Goal: Transaction & Acquisition: Book appointment/travel/reservation

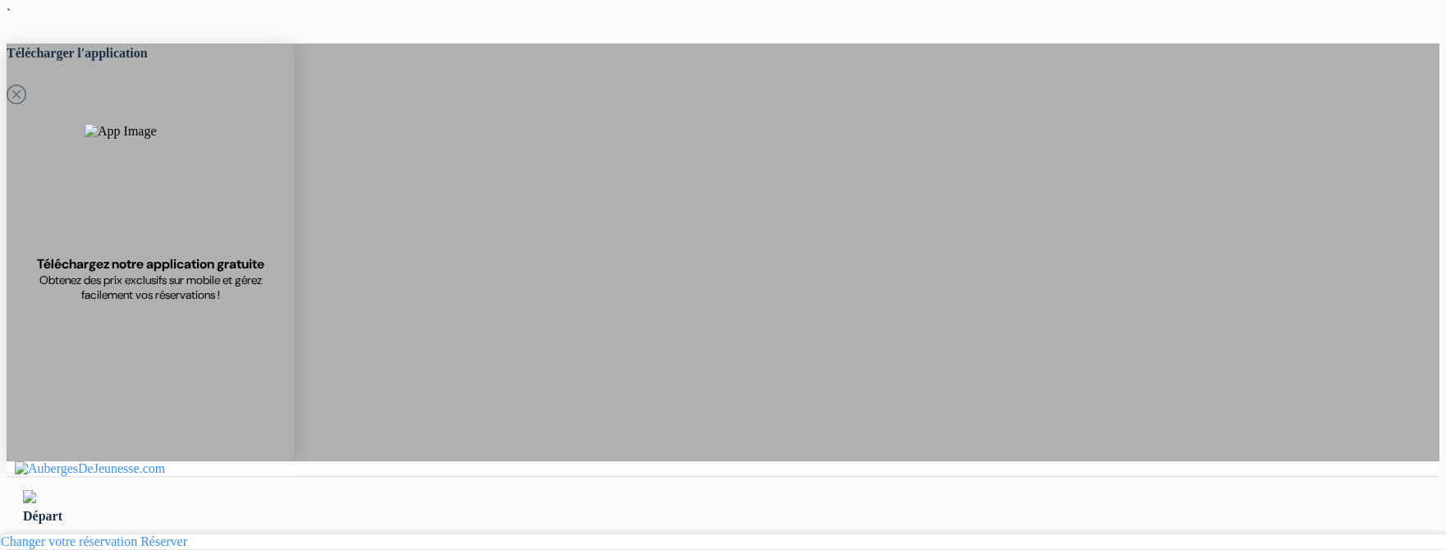
select select "1"
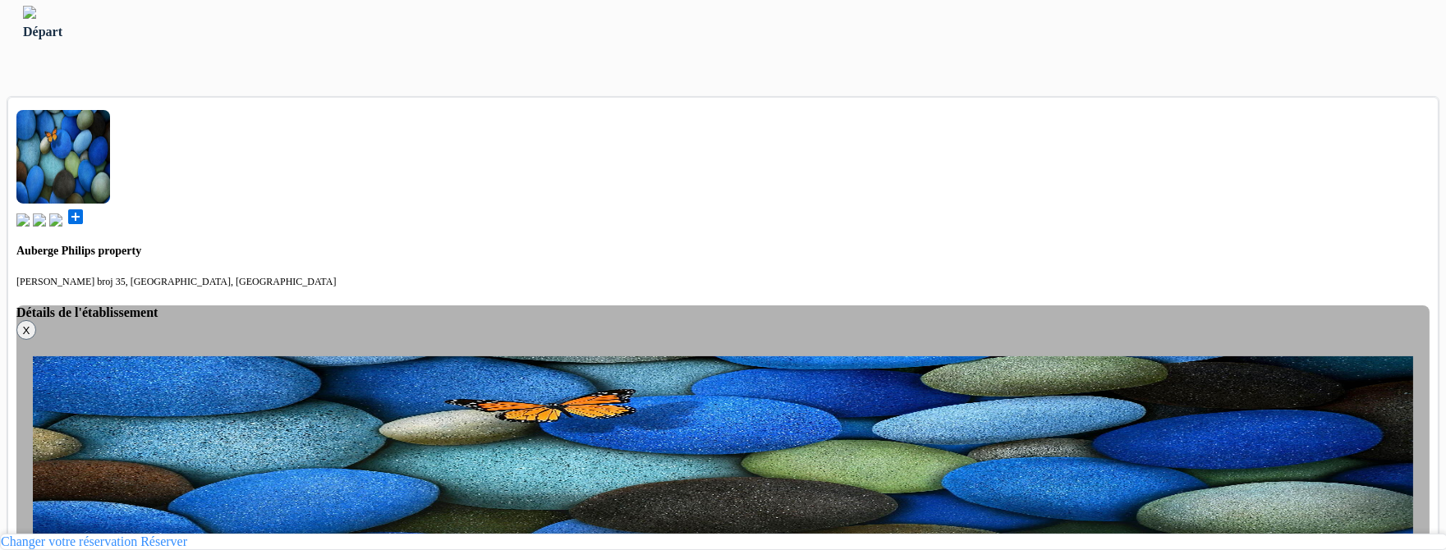
scroll to position [475, 0]
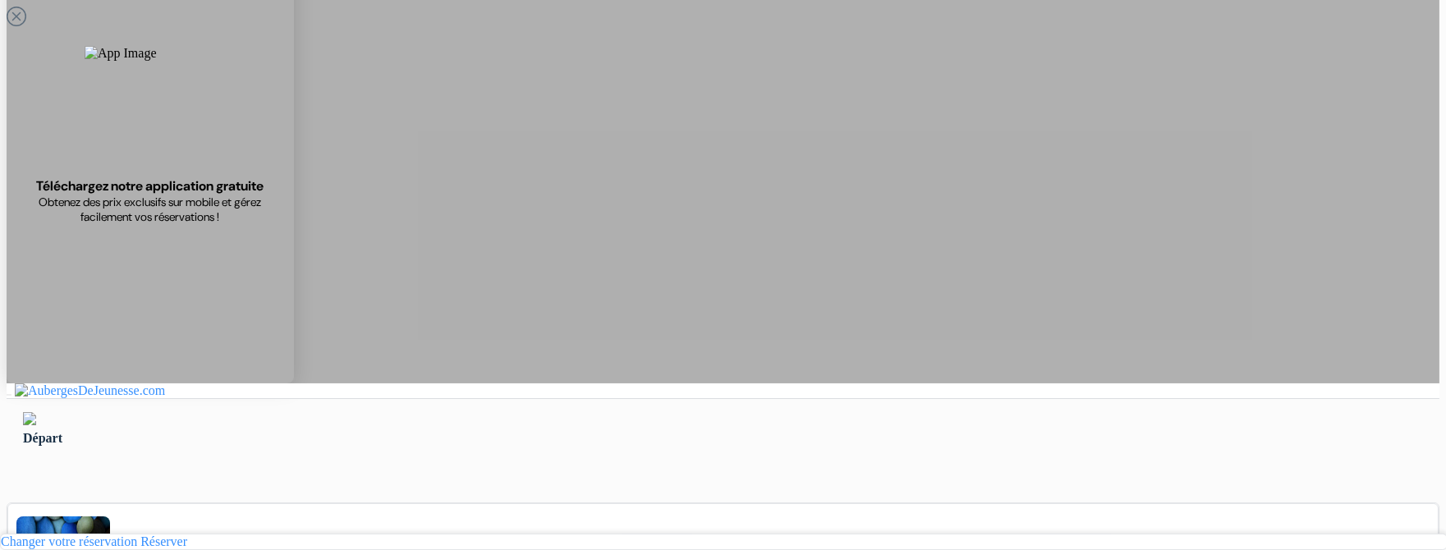
scroll to position [12, 0]
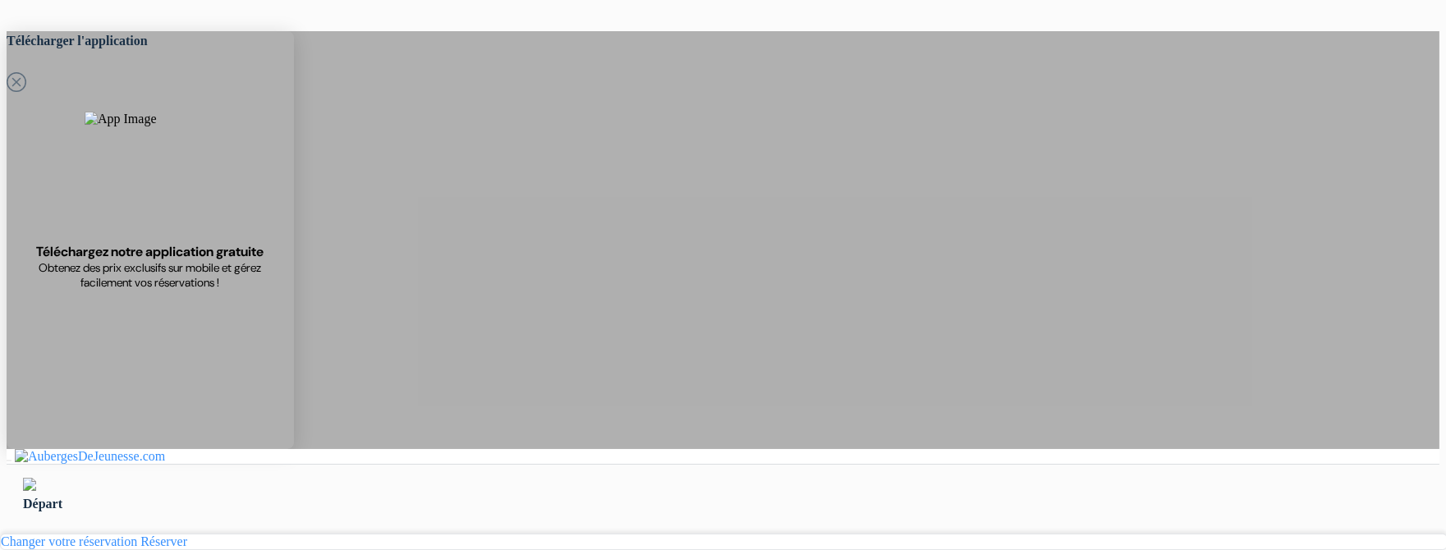
type input "Ardonit"
type input "saliji"
type input "[EMAIL_ADDRESS][DOMAIN_NAME]"
type input "070580897"
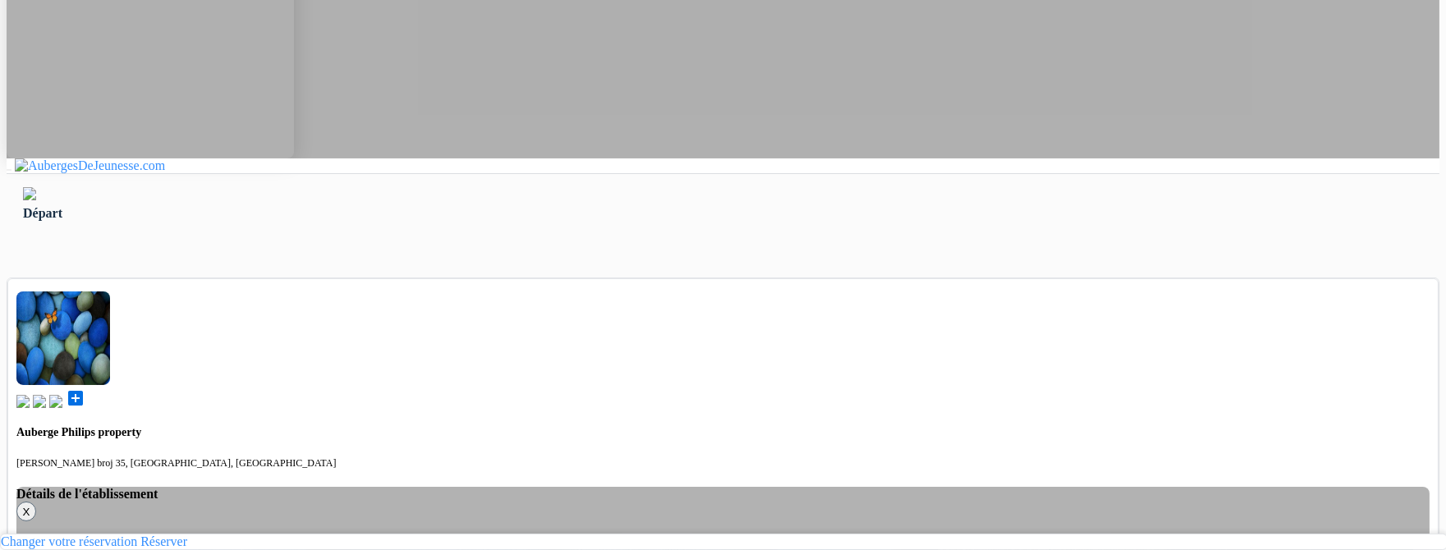
scroll to position [295, 0]
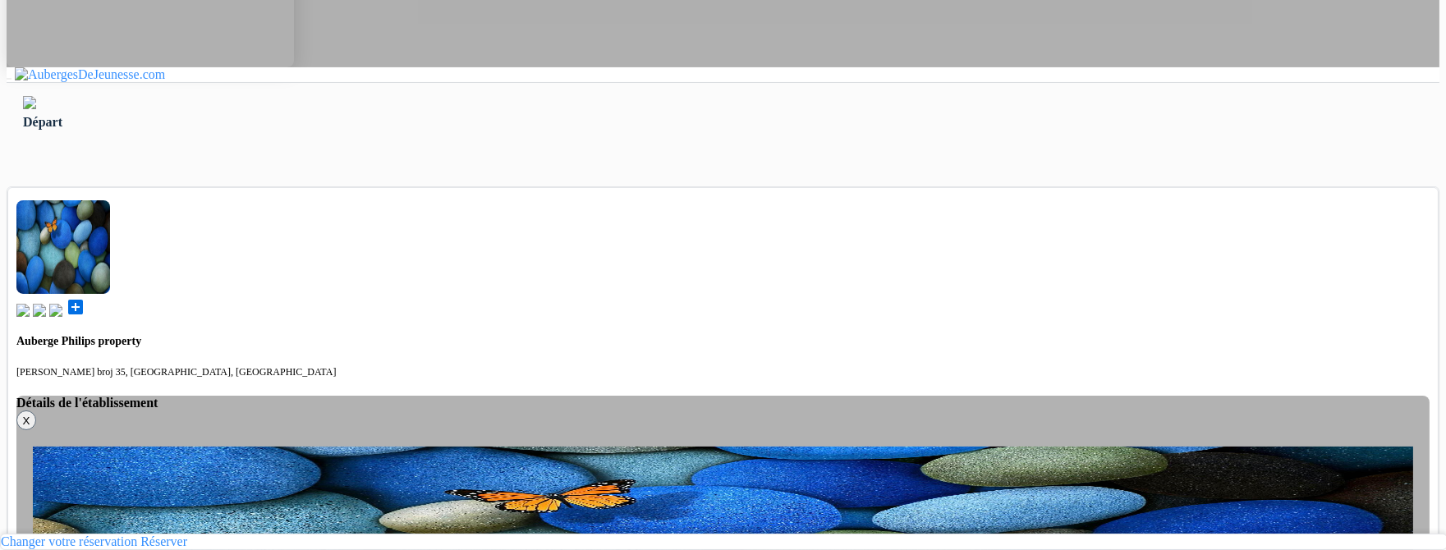
scroll to position [391, 0]
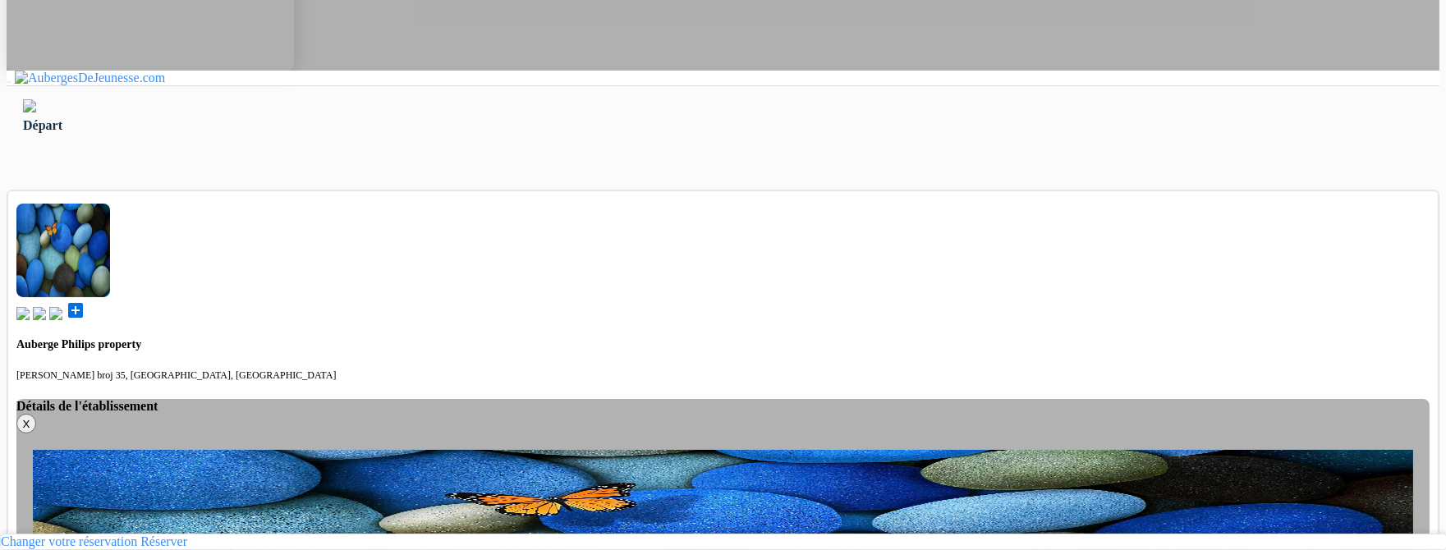
type input "Saliji"
select select "2"
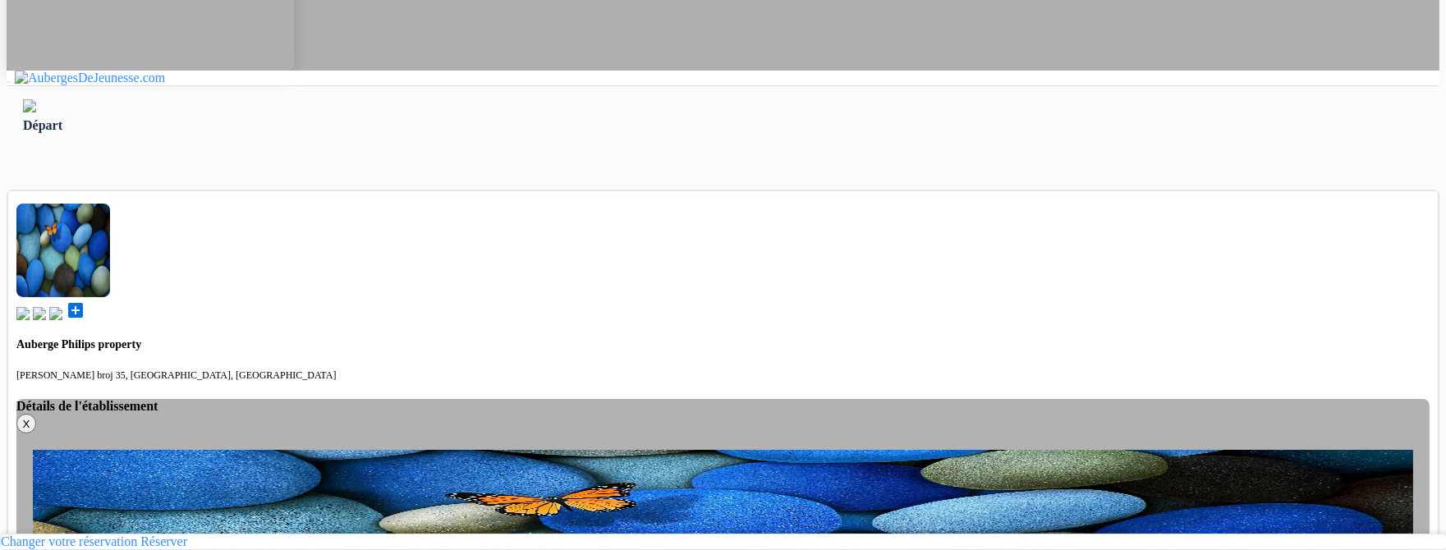
select select "2"
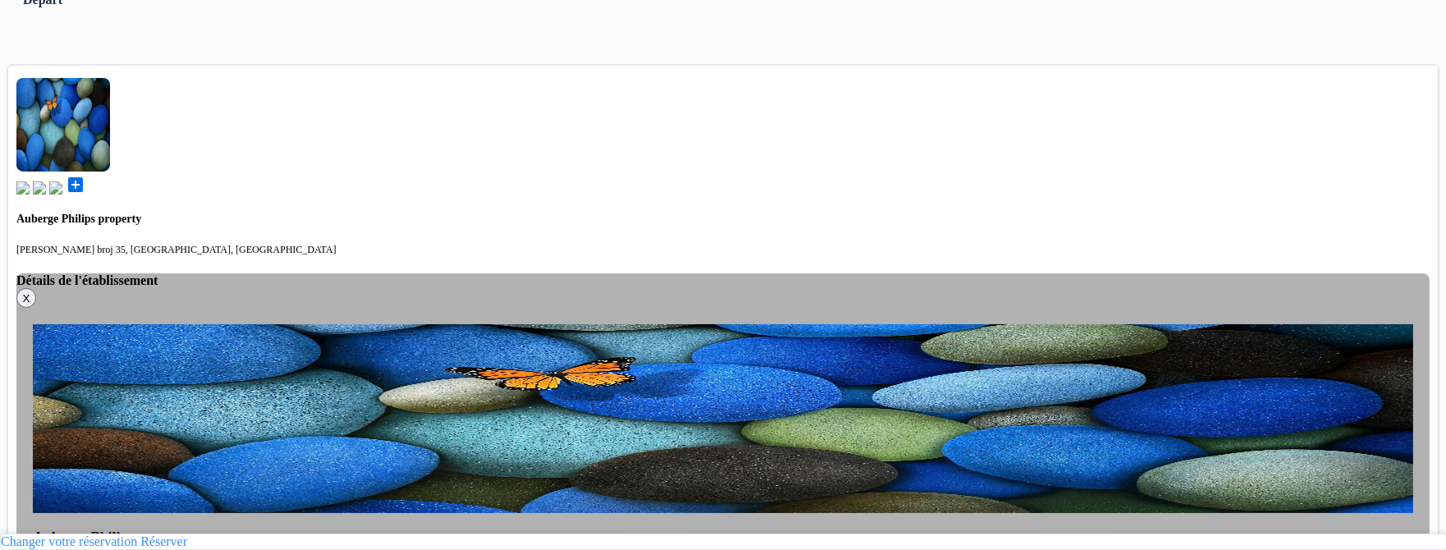
scroll to position [519, 0]
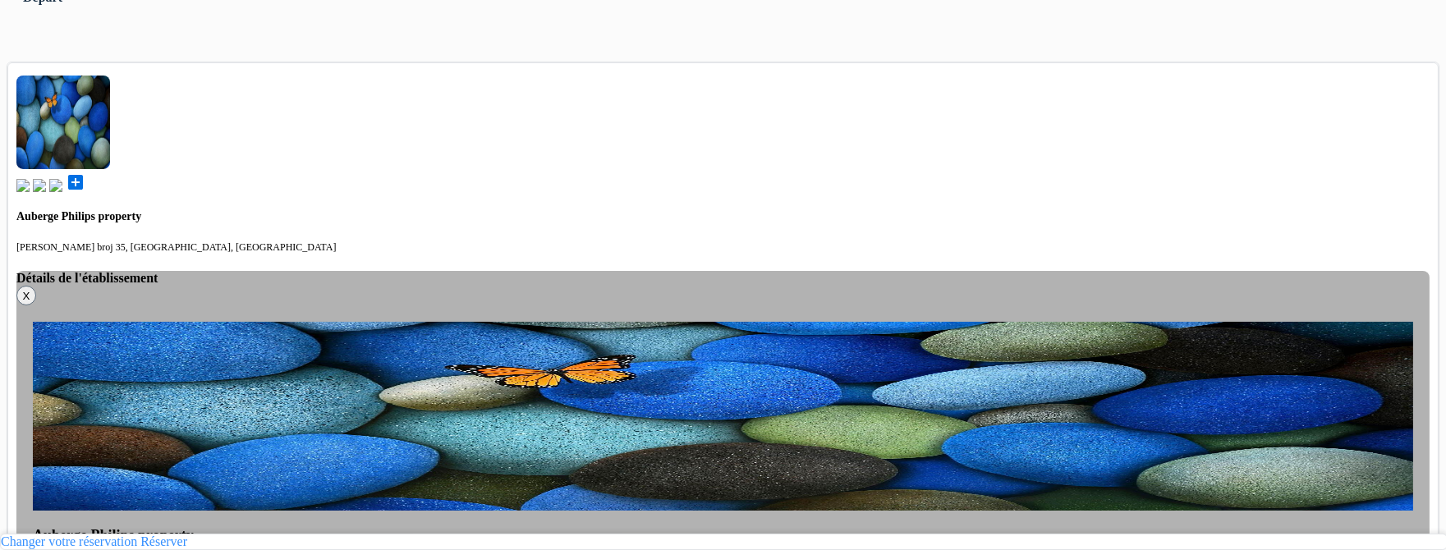
type input "70 580 897"
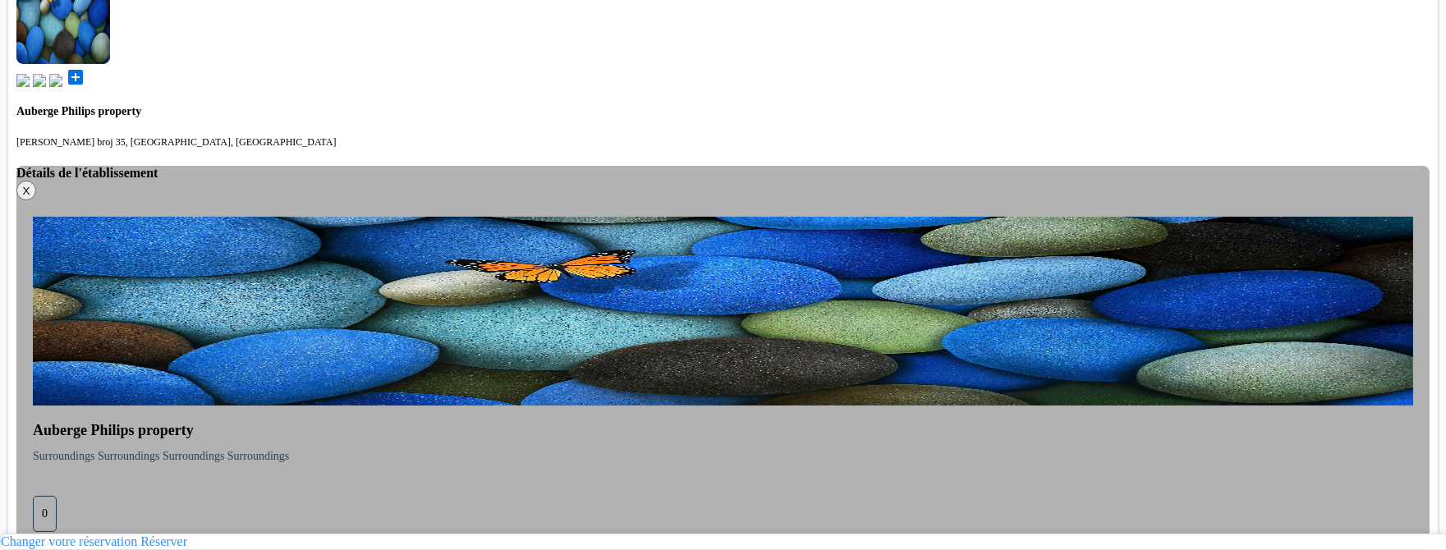
scroll to position [771, 0]
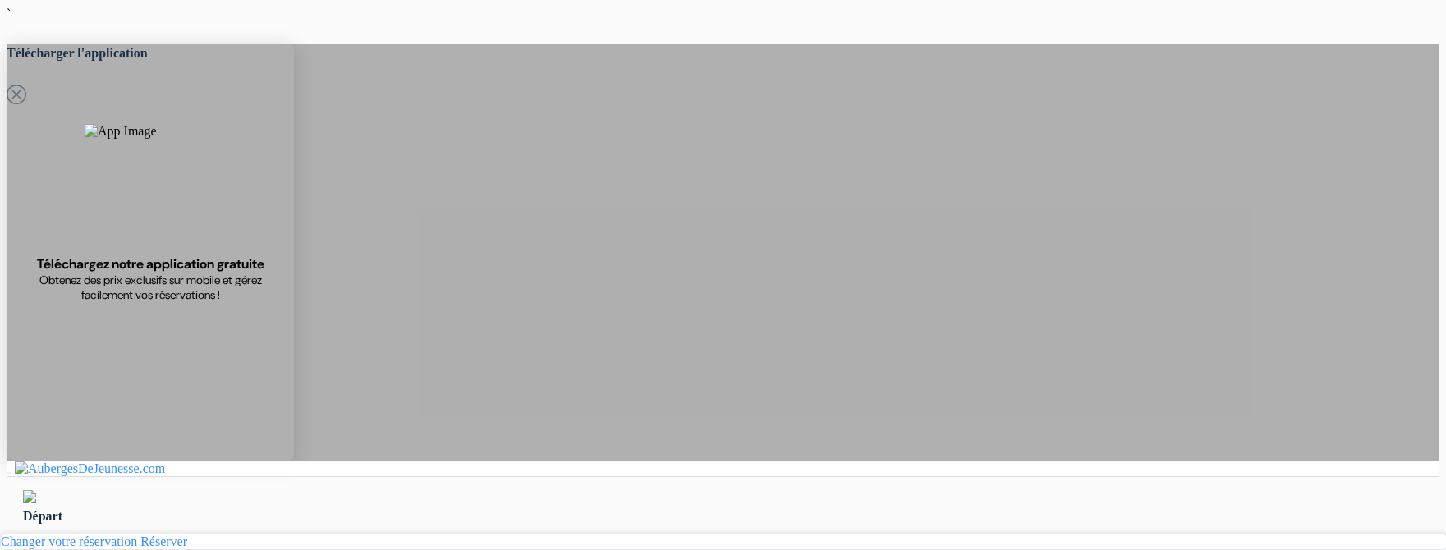
select select "2"
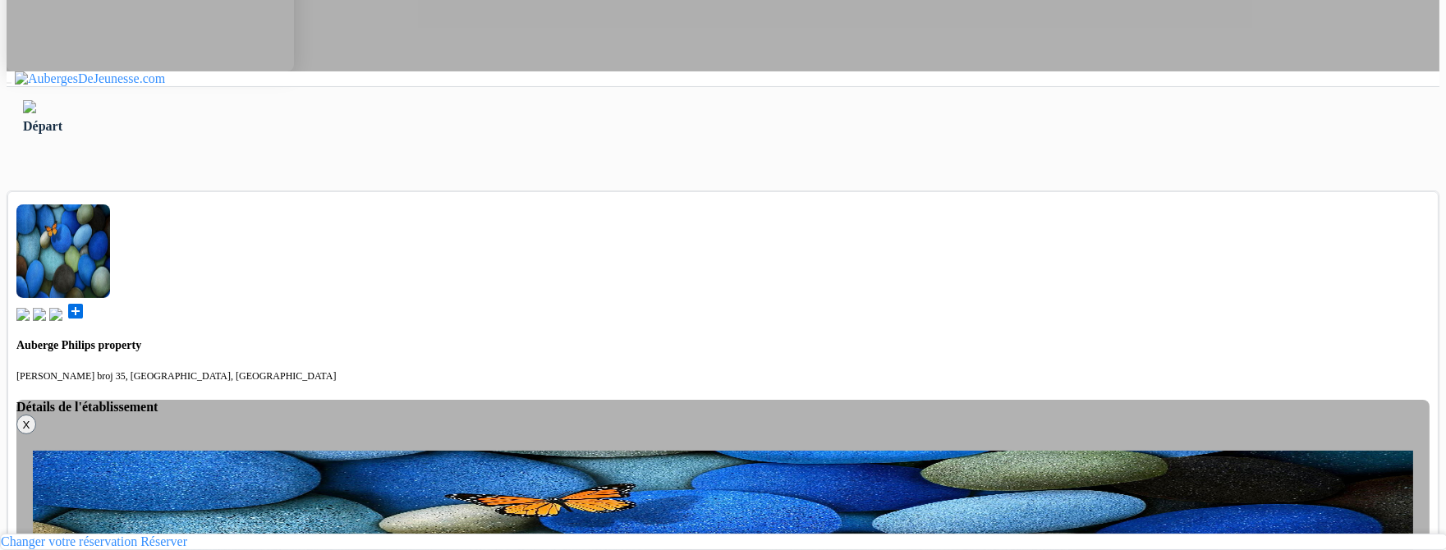
scroll to position [388, 0]
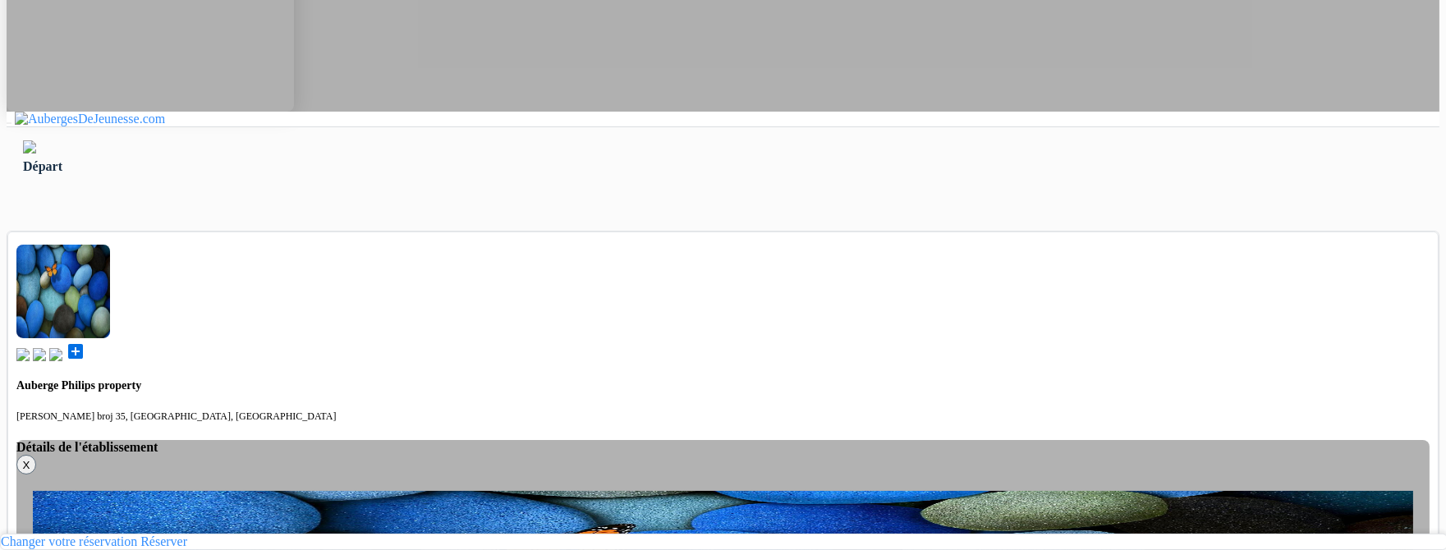
scroll to position [362, 0]
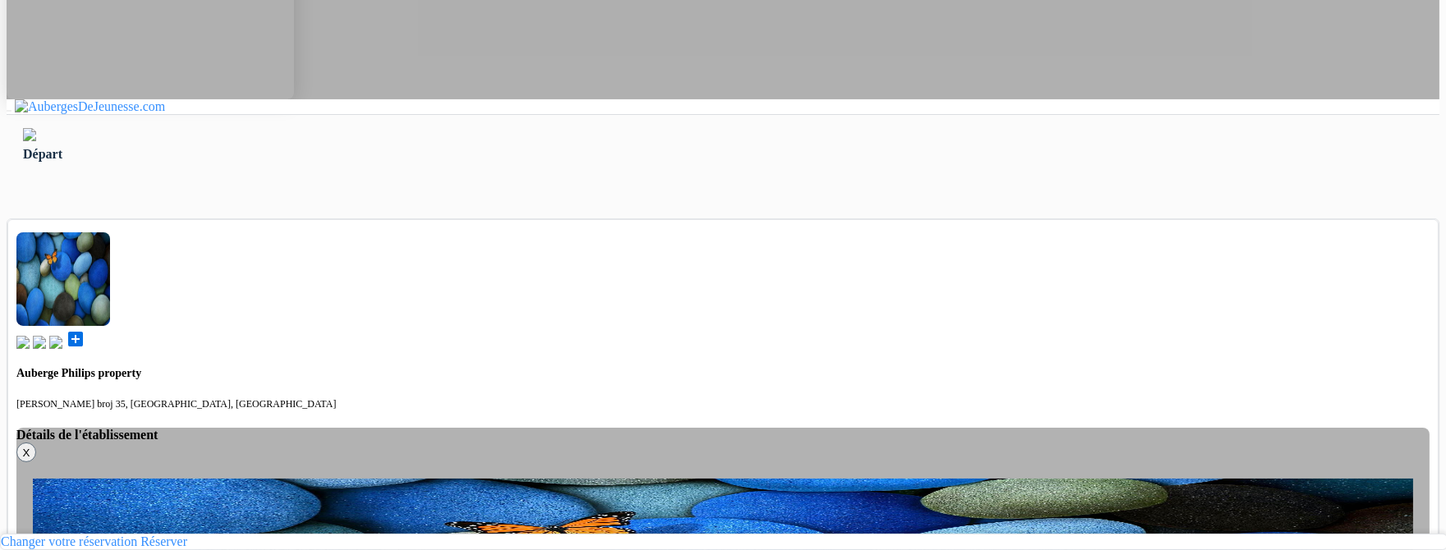
type input "070580897"
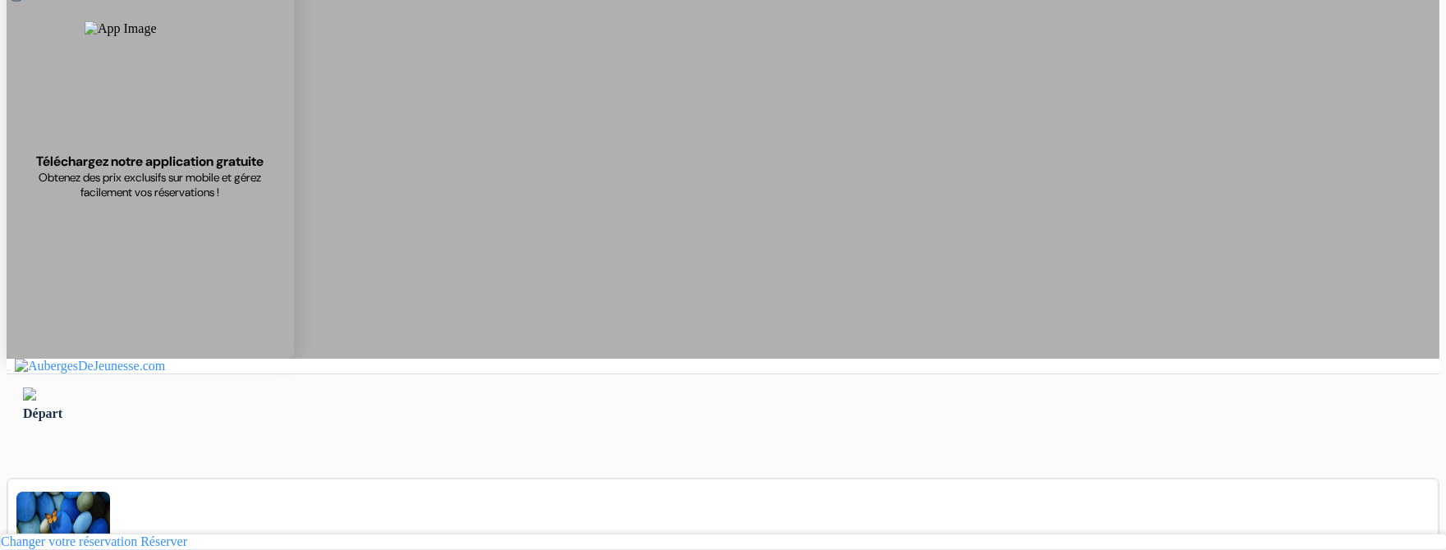
scroll to position [99, 0]
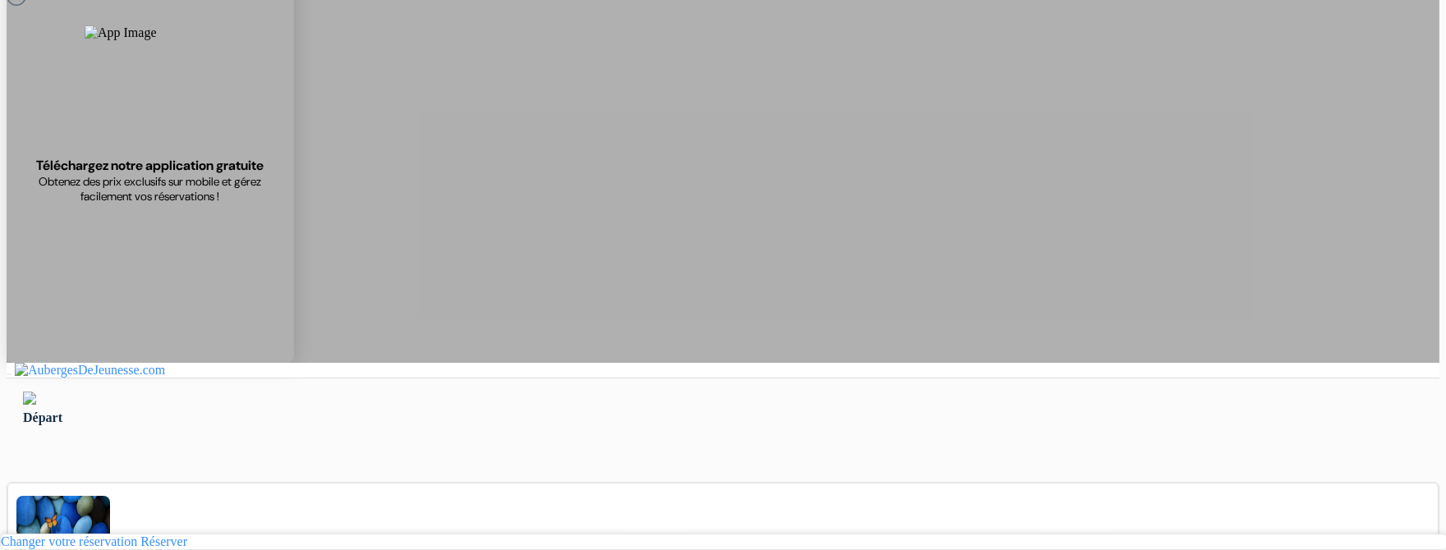
type input "Saliji"
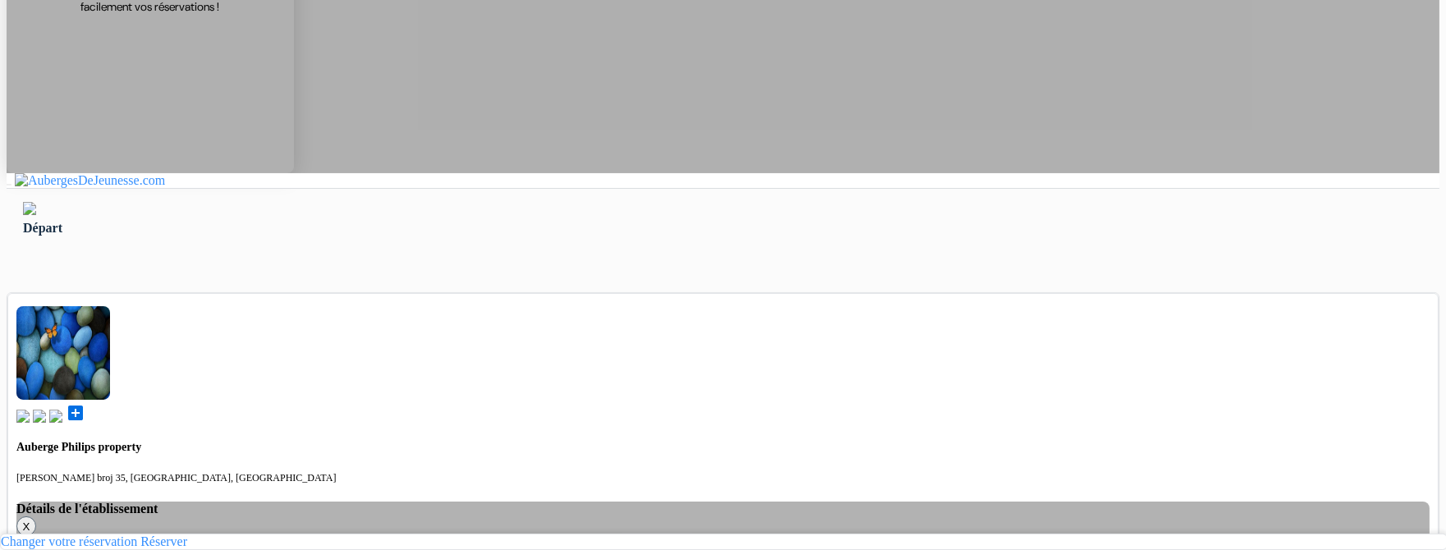
scroll to position [294, 0]
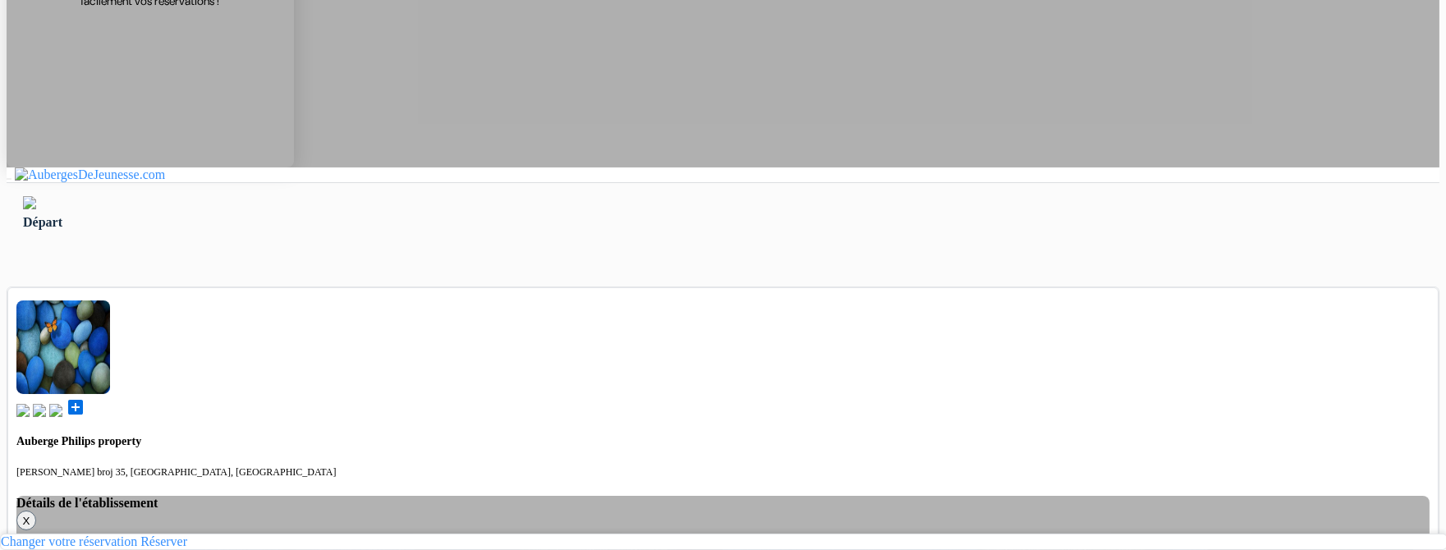
select select "5"
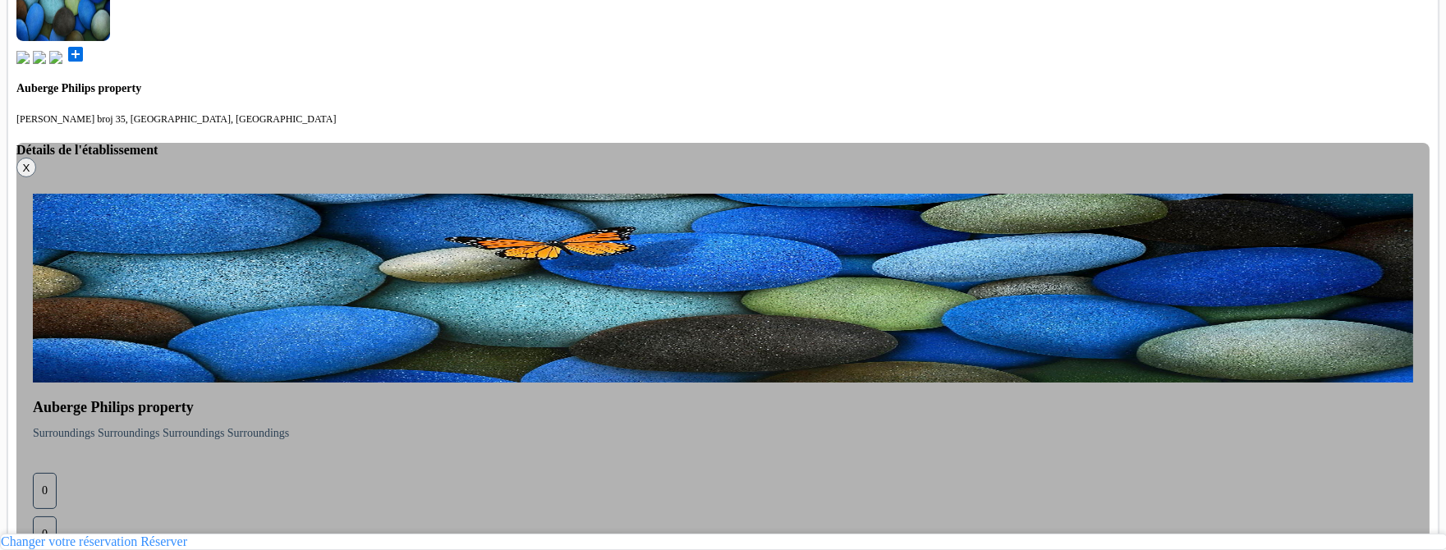
scroll to position [771, 0]
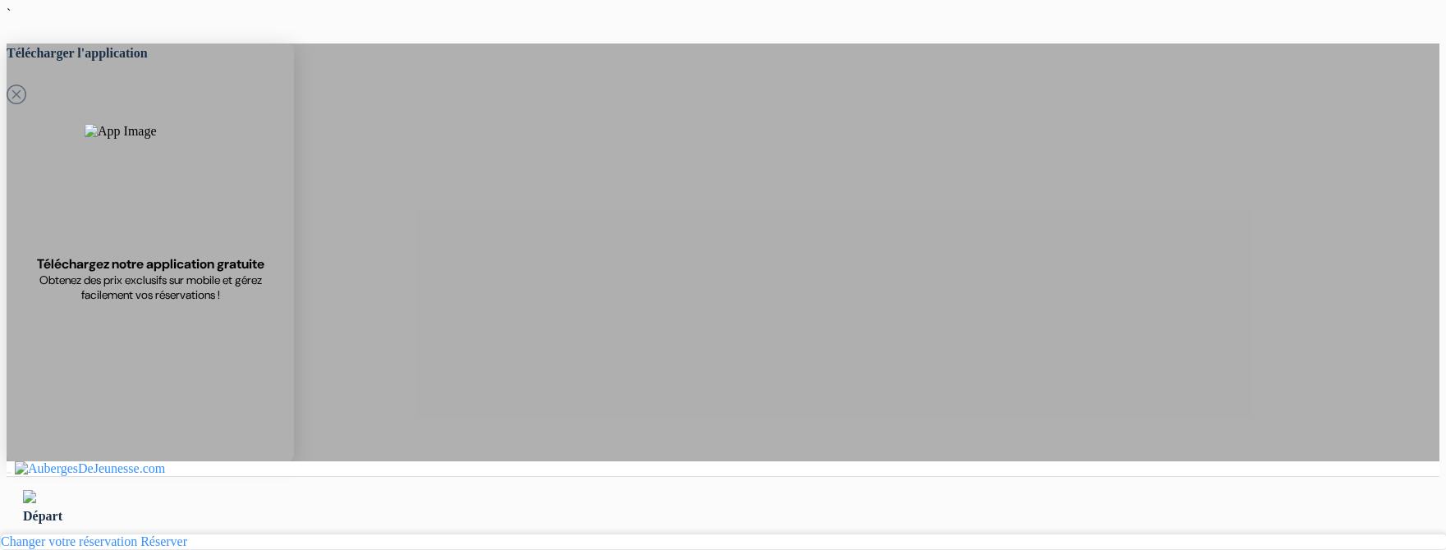
select select "5"
select select "2"
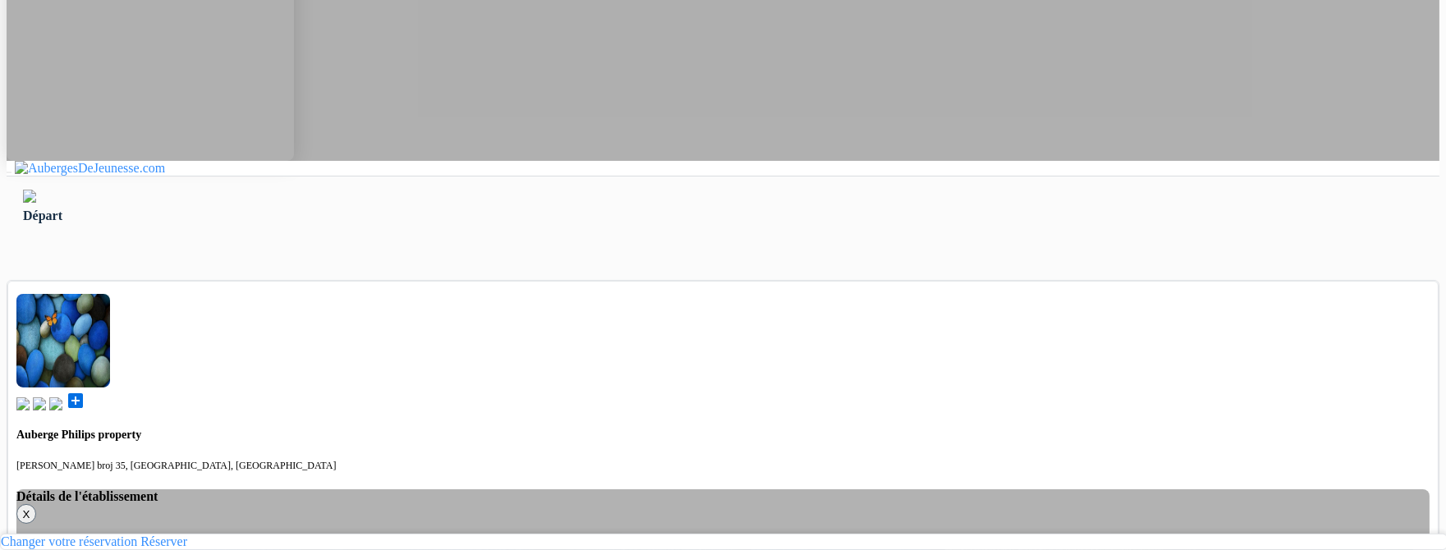
scroll to position [305, 0]
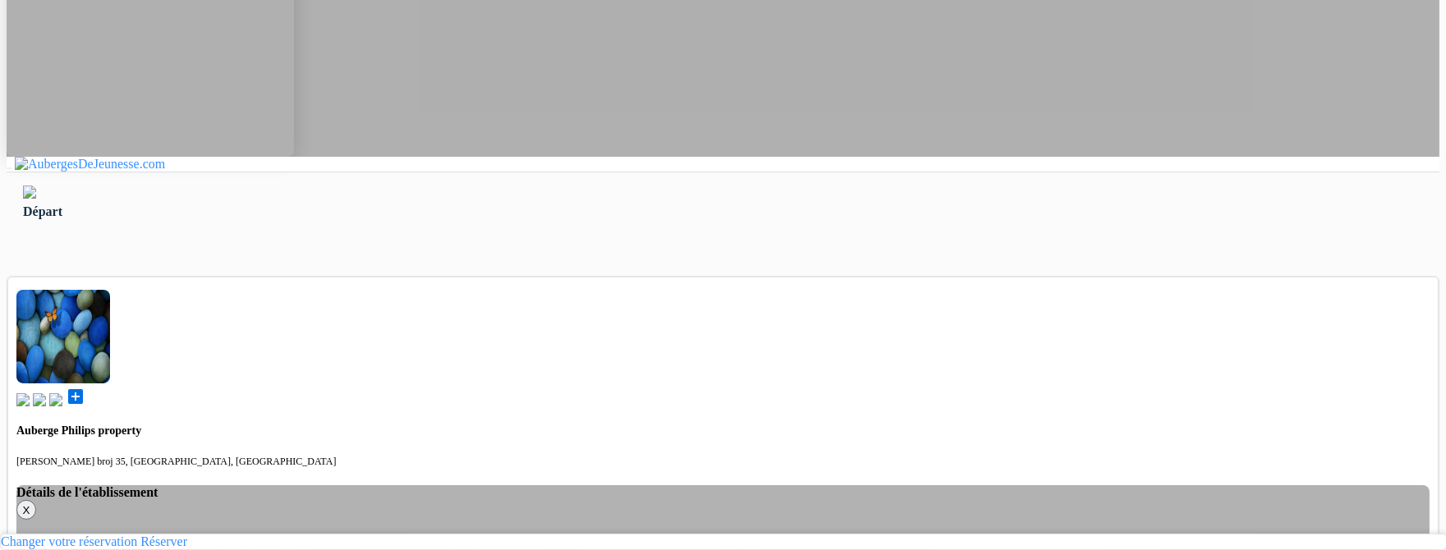
select select "254"
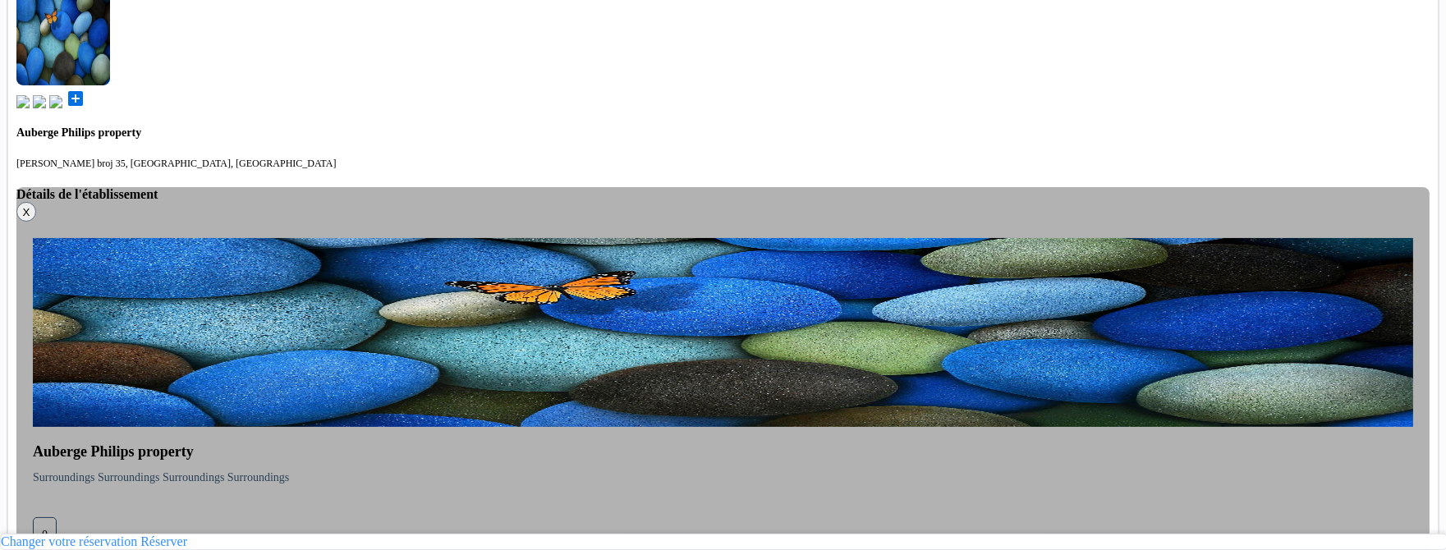
scroll to position [603, 0]
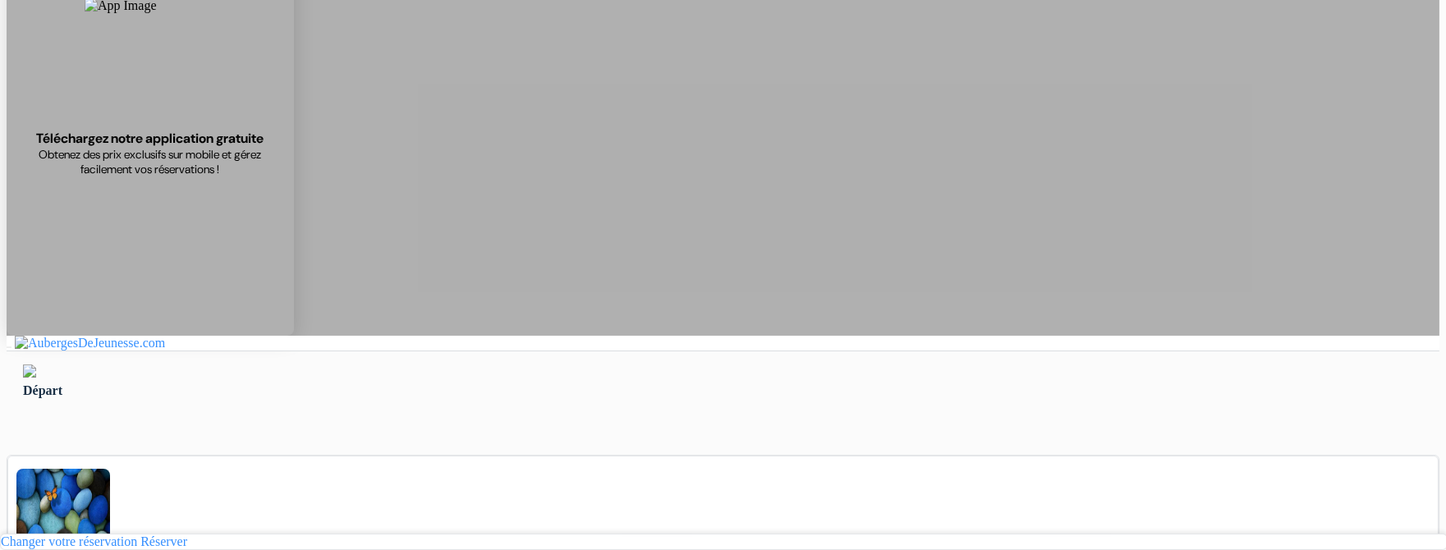
scroll to position [126, 0]
type input "Ardonit"
type input "saliji"
type input "[EMAIL_ADDRESS][DOMAIN_NAME]"
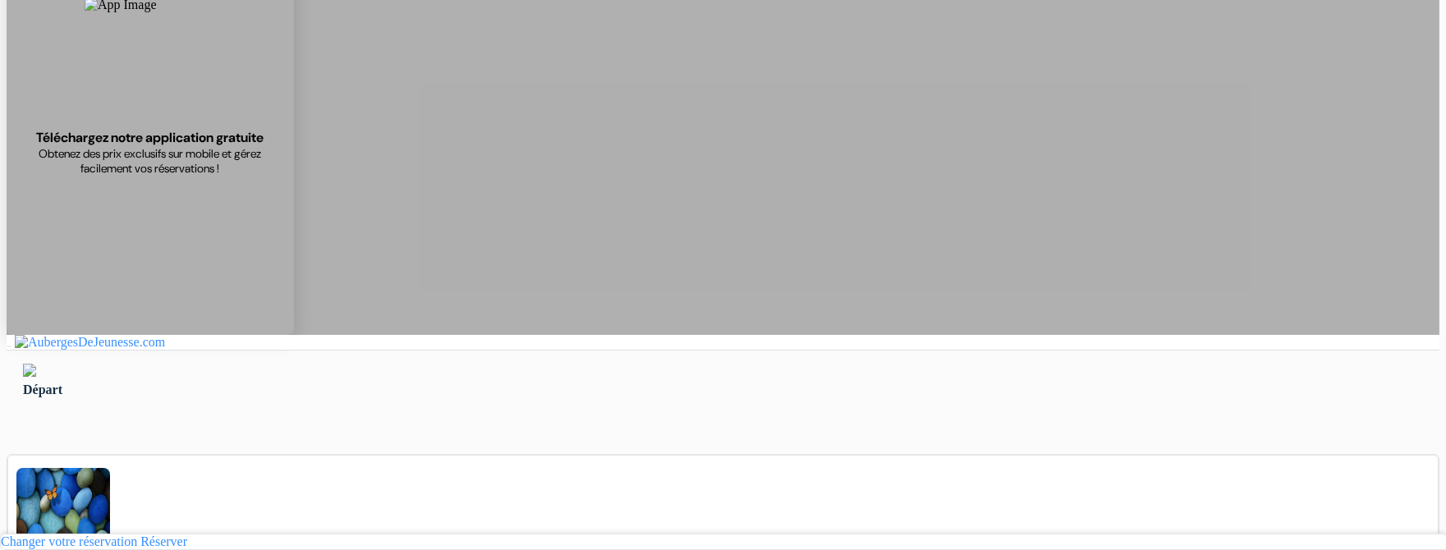
type input "070580897"
type input "Saliji"
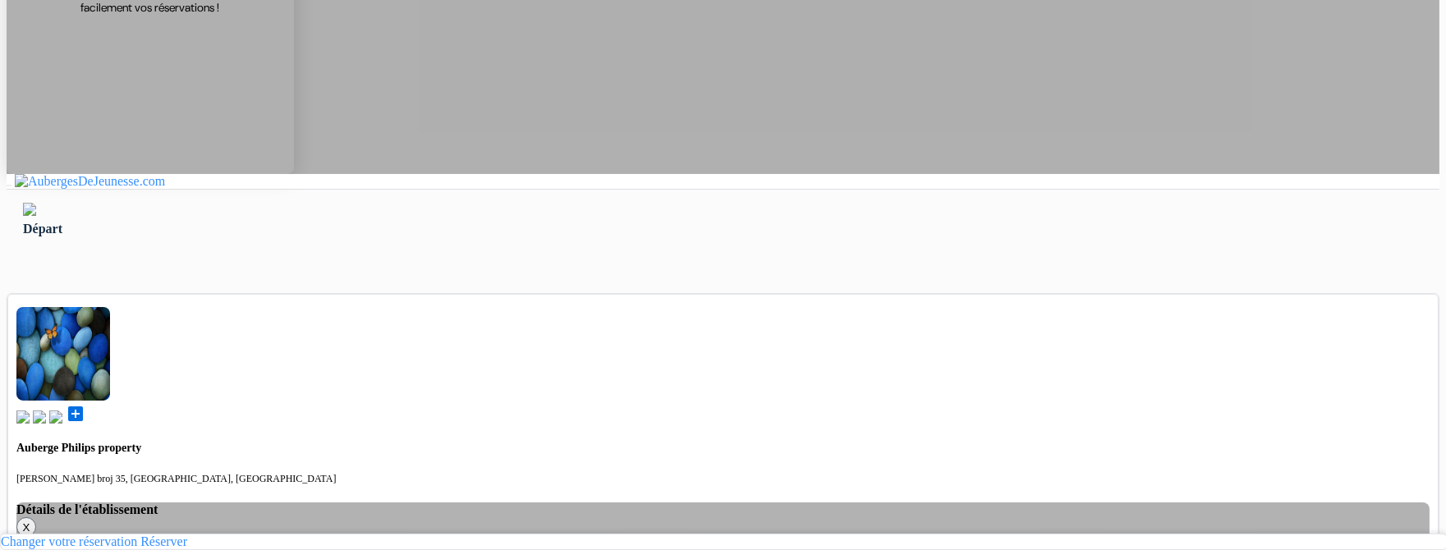
scroll to position [312, 0]
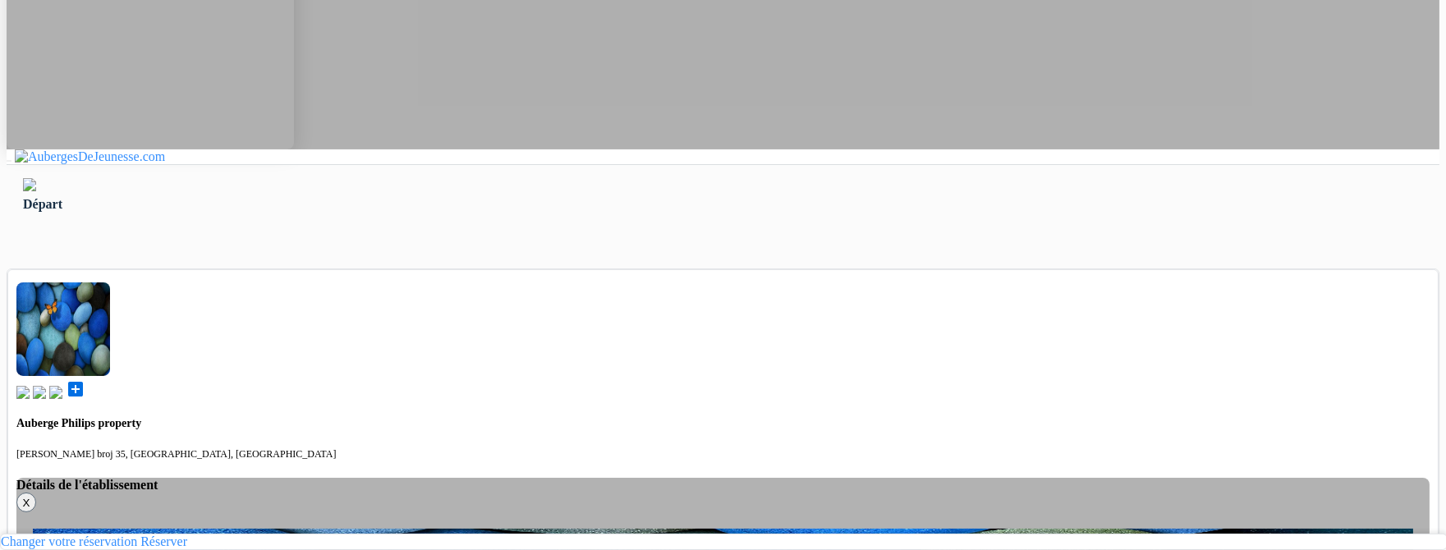
select select "6"
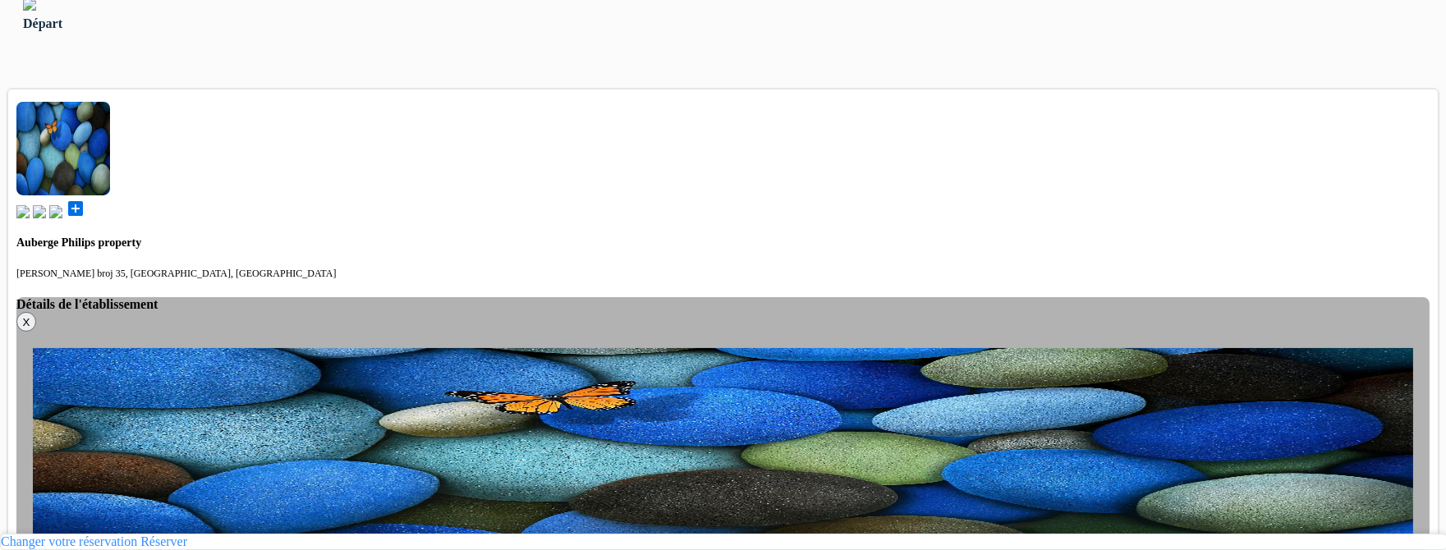
scroll to position [493, 0]
select select "4"
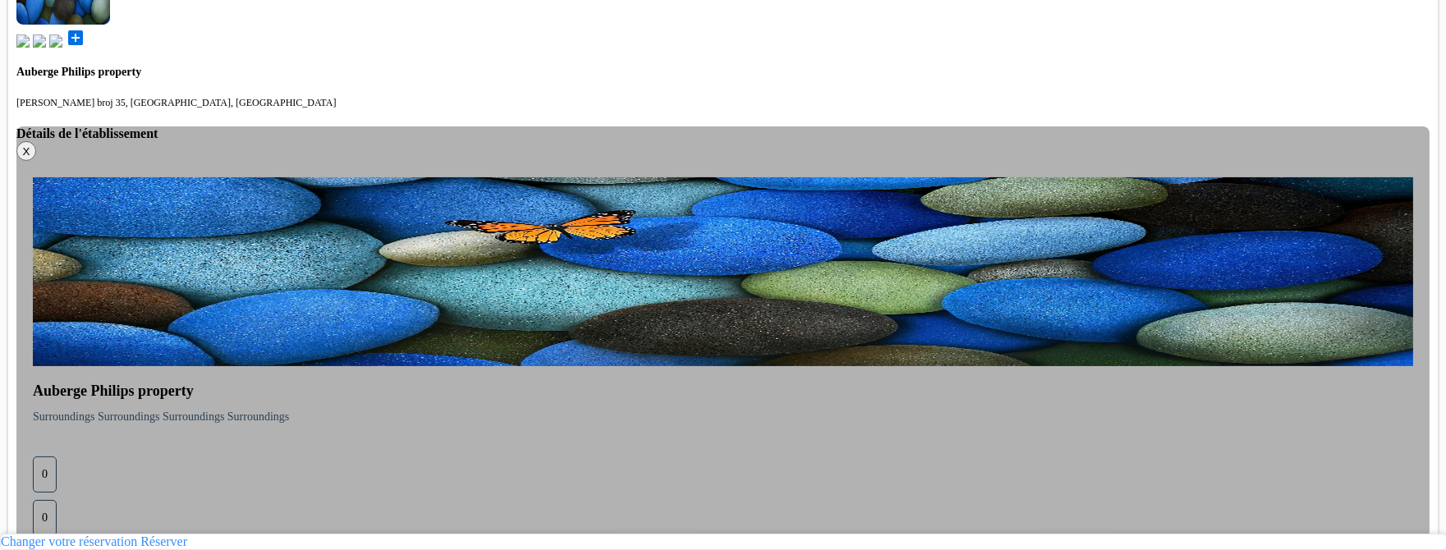
scroll to position [771, 0]
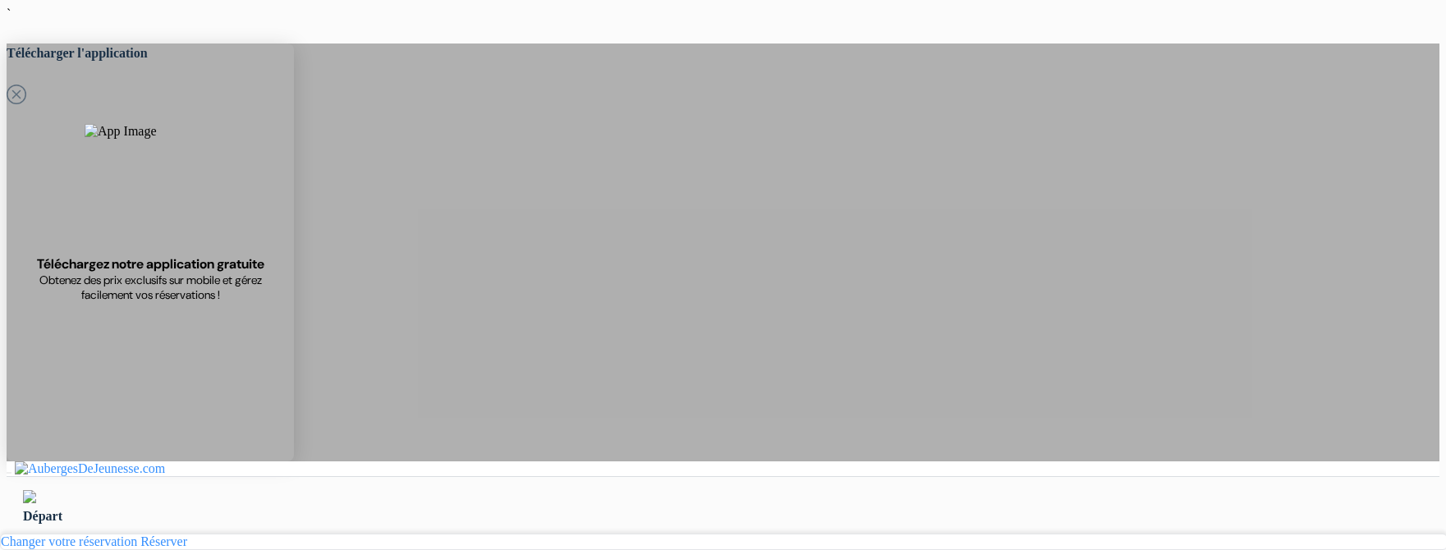
select select "6"
select select "4"
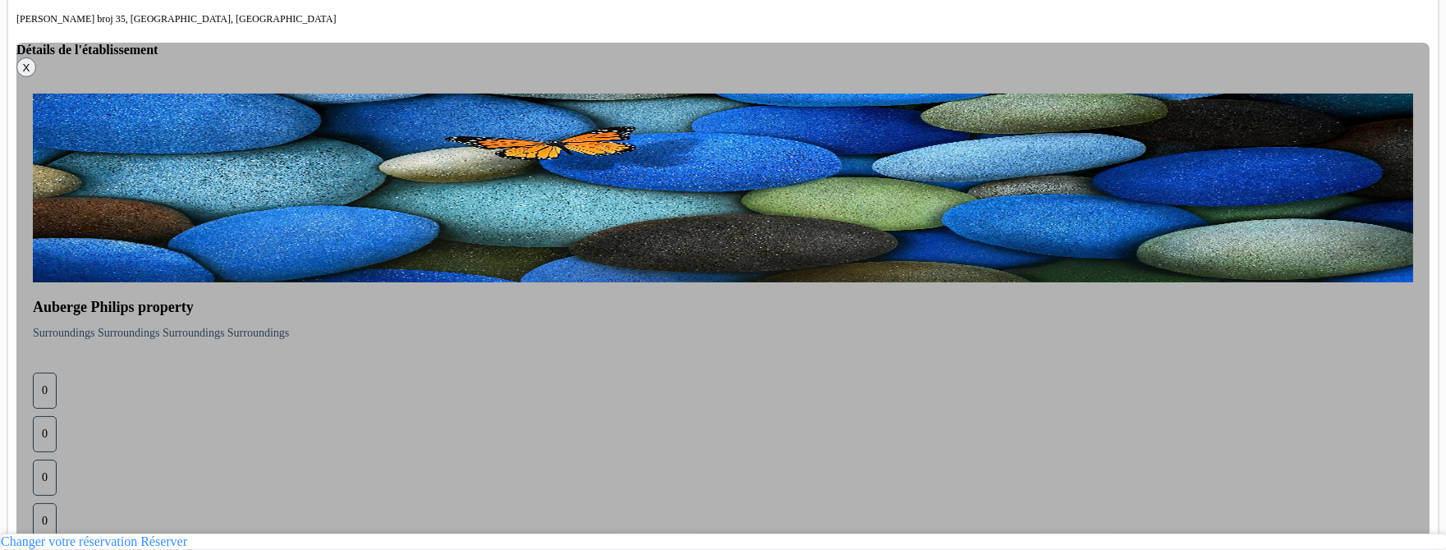
scroll to position [771, 0]
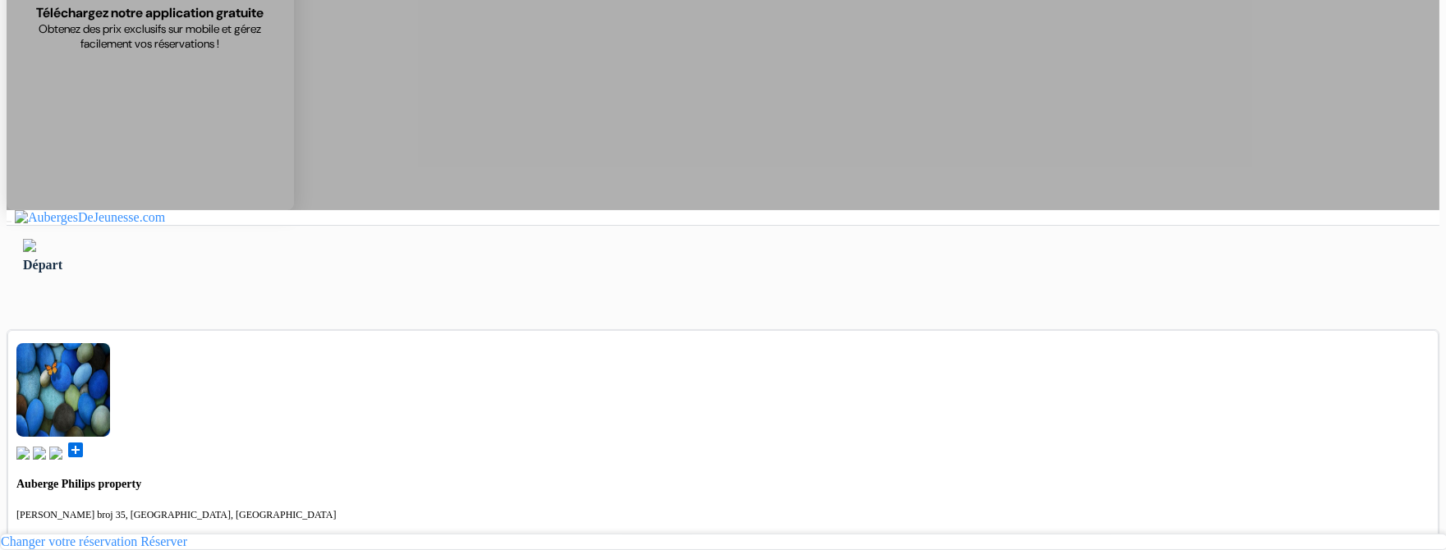
scroll to position [223, 0]
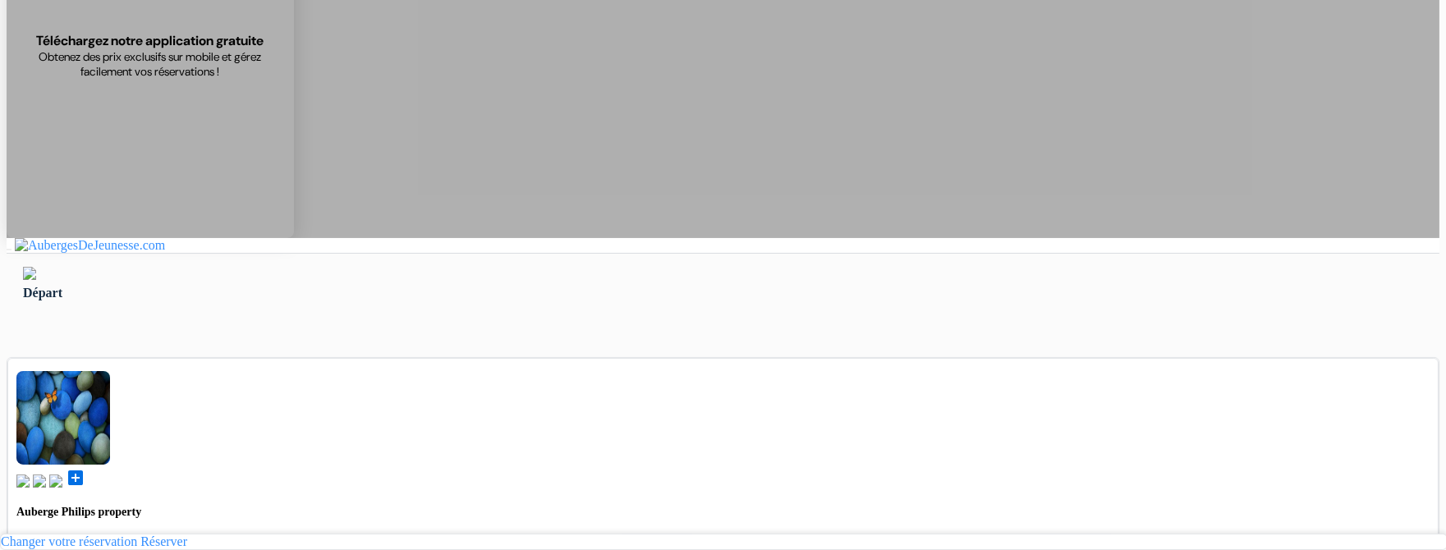
type input "Ardonit"
type input "saliji"
type input "[EMAIL_ADDRESS][DOMAIN_NAME]"
type input "070580897"
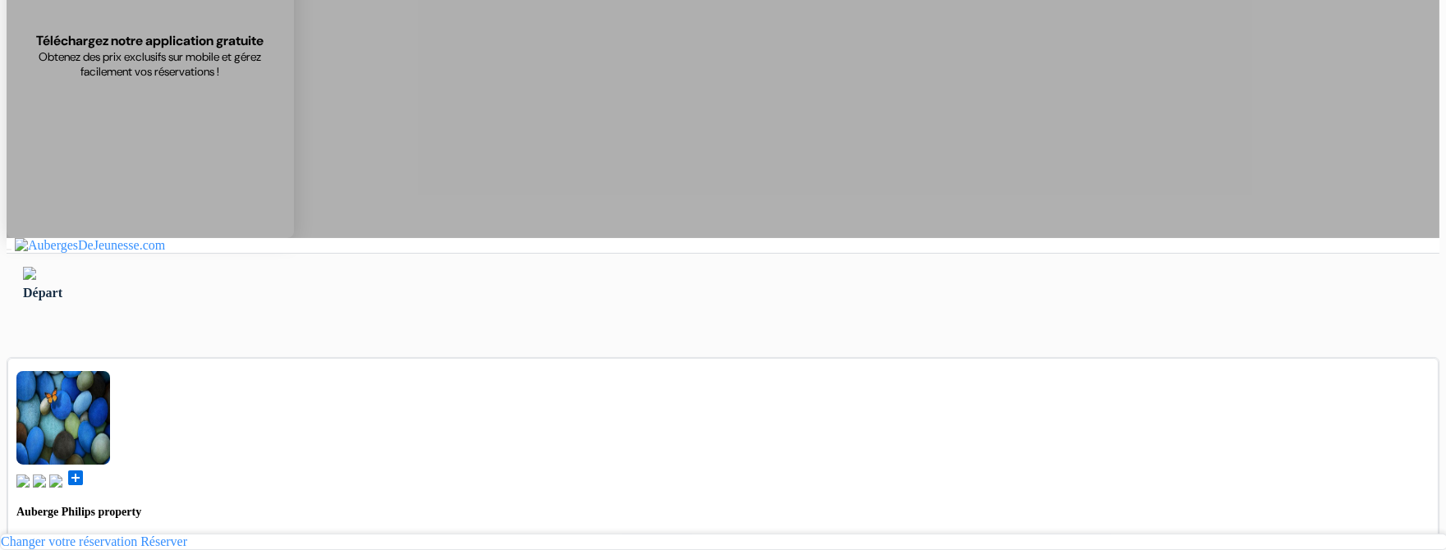
type input "Saliji"
select select "3"
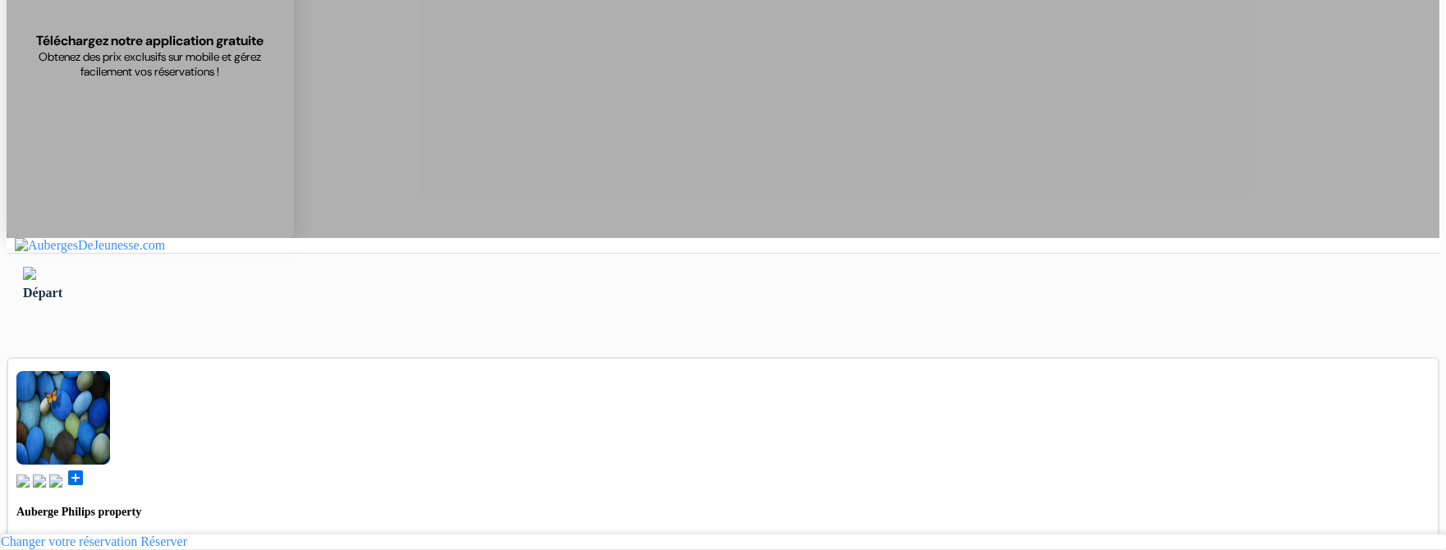
select select "10"
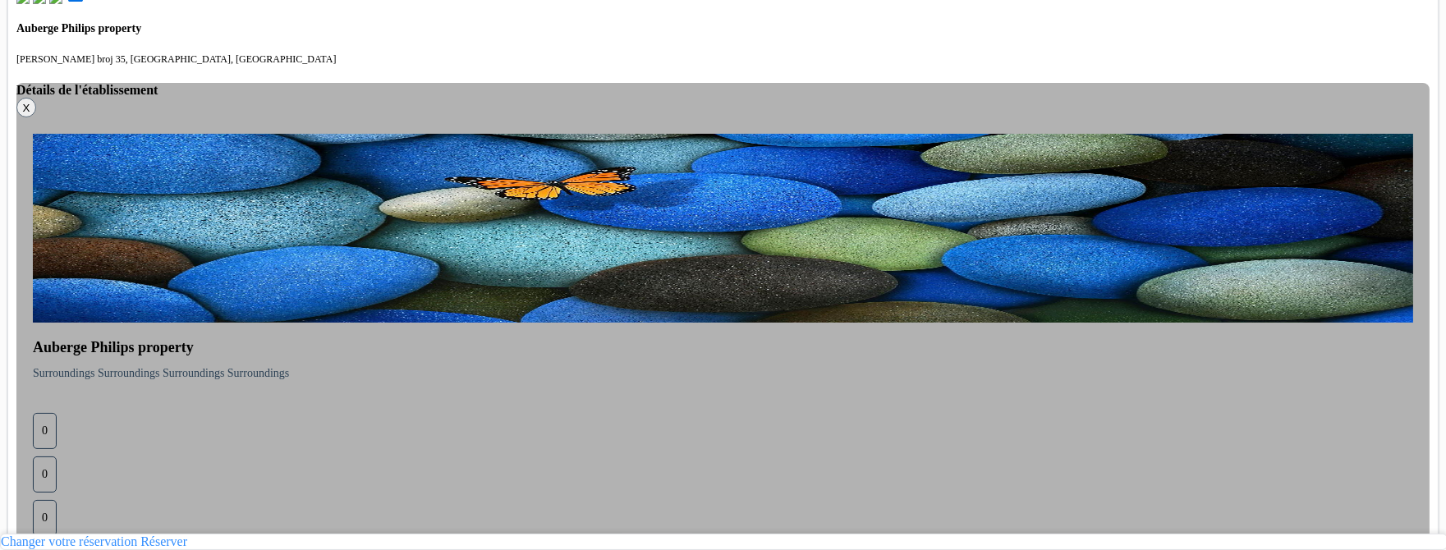
scroll to position [771, 0]
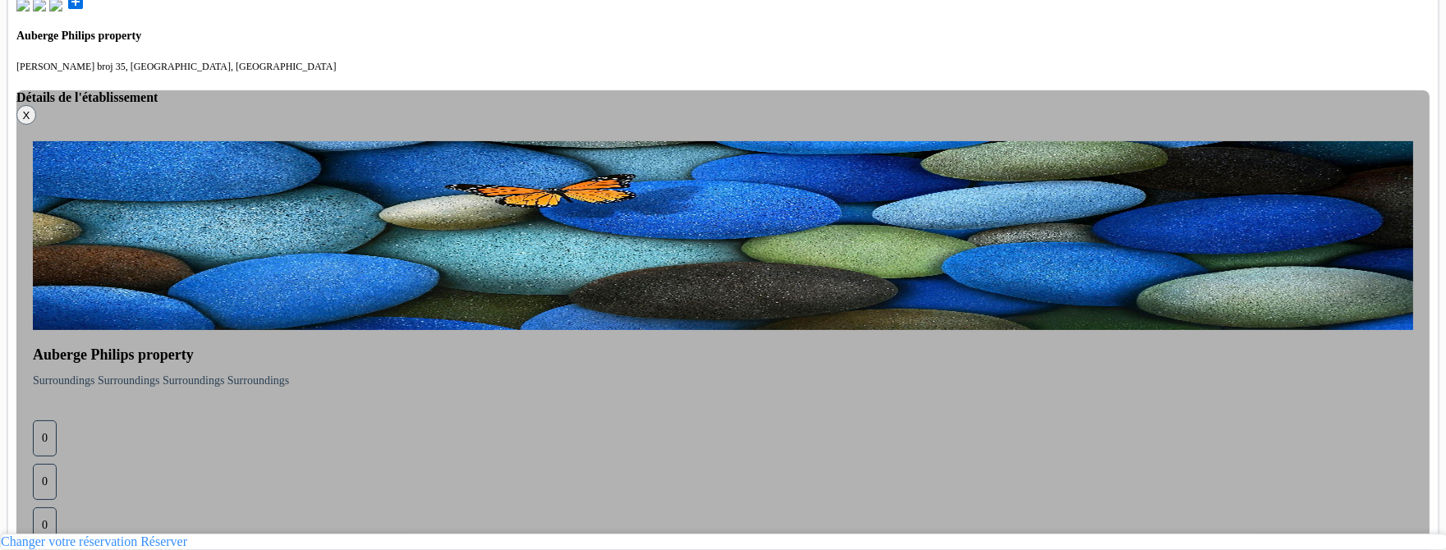
scroll to position [773, 0]
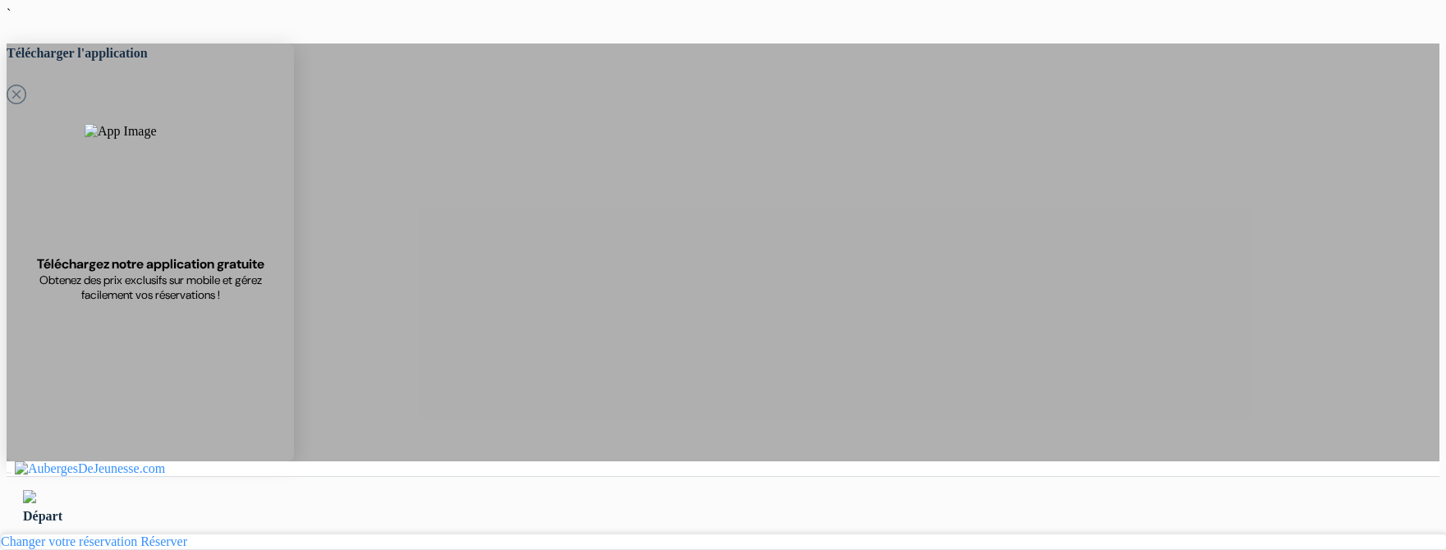
select select "3"
select select "10"
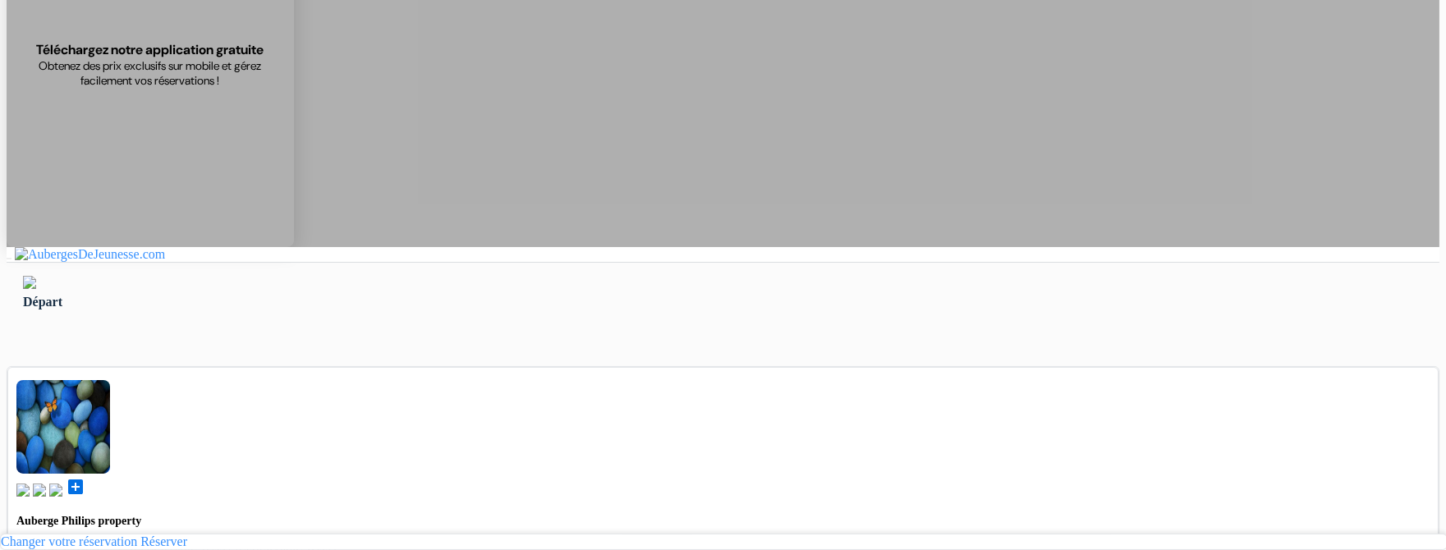
scroll to position [213, 0]
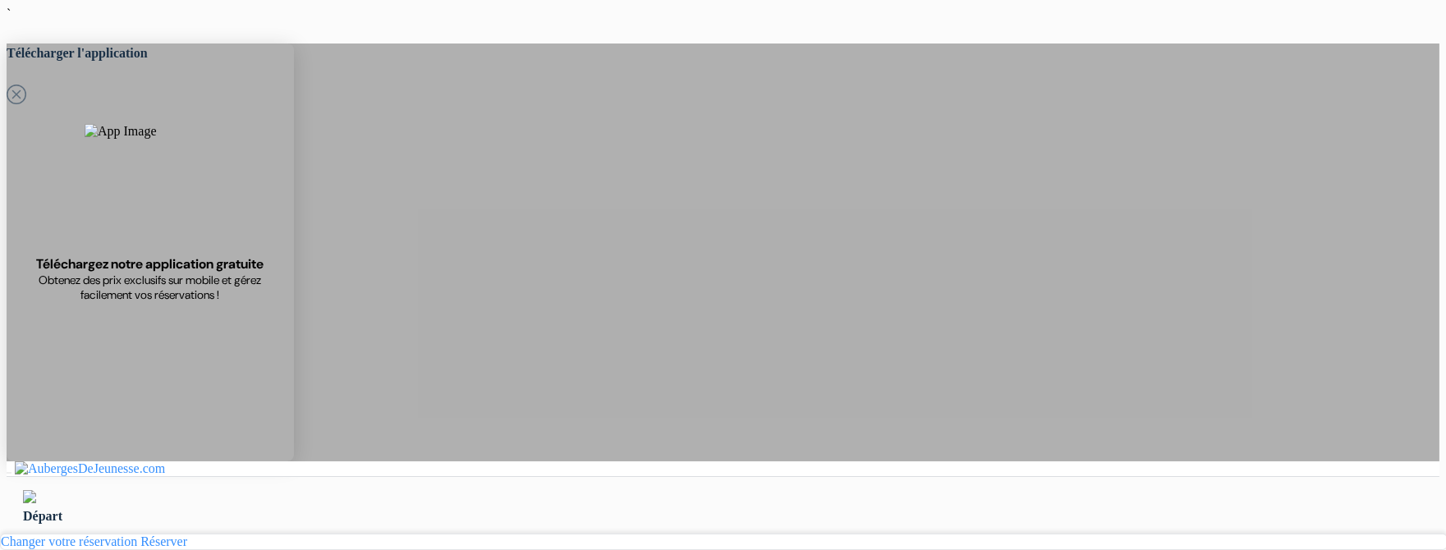
scroll to position [83, 0]
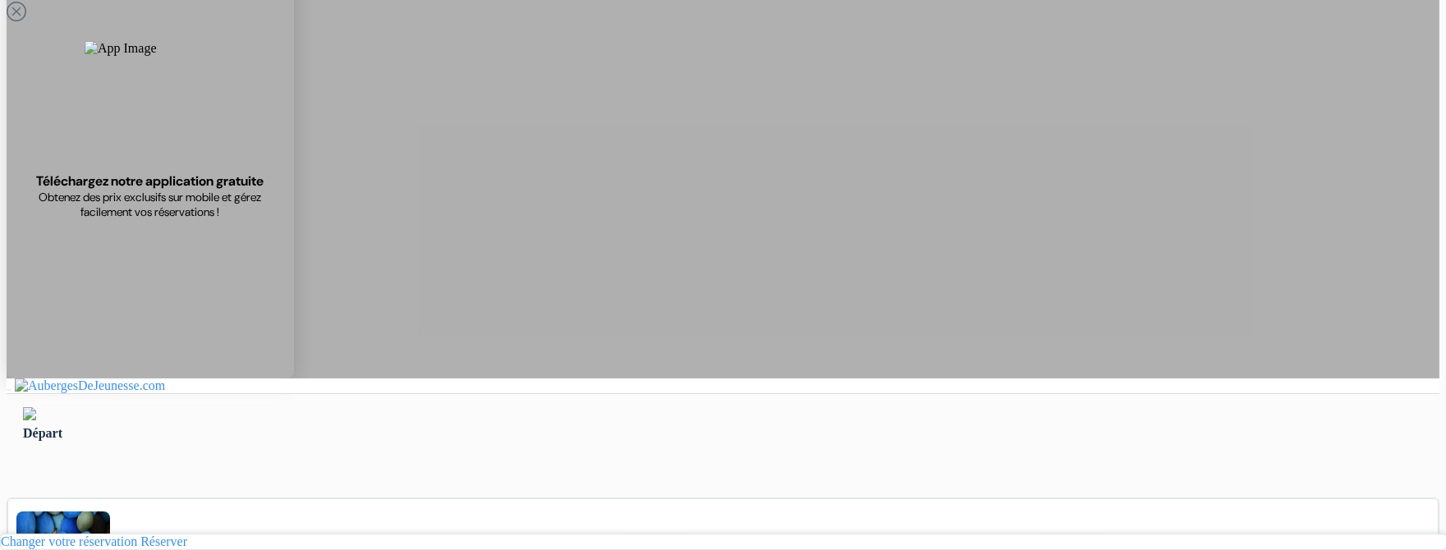
type input "Ardonit"
type input "saliji"
type input "[EMAIL_ADDRESS][DOMAIN_NAME]"
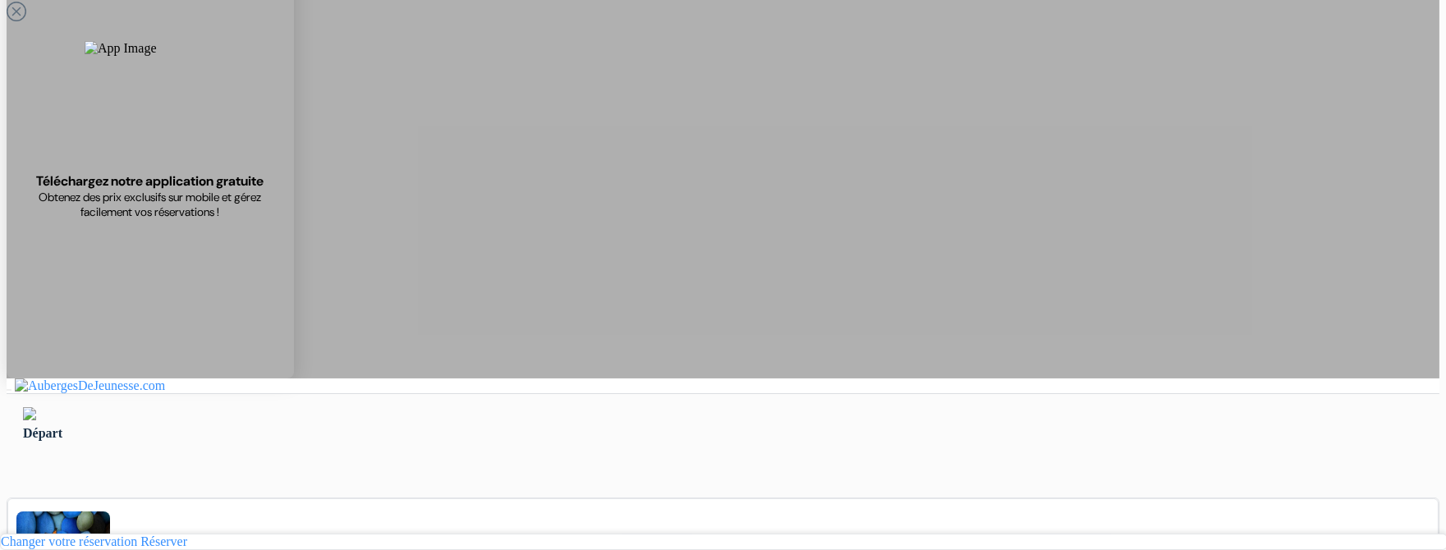
type input "070580897"
type input "Saliji"
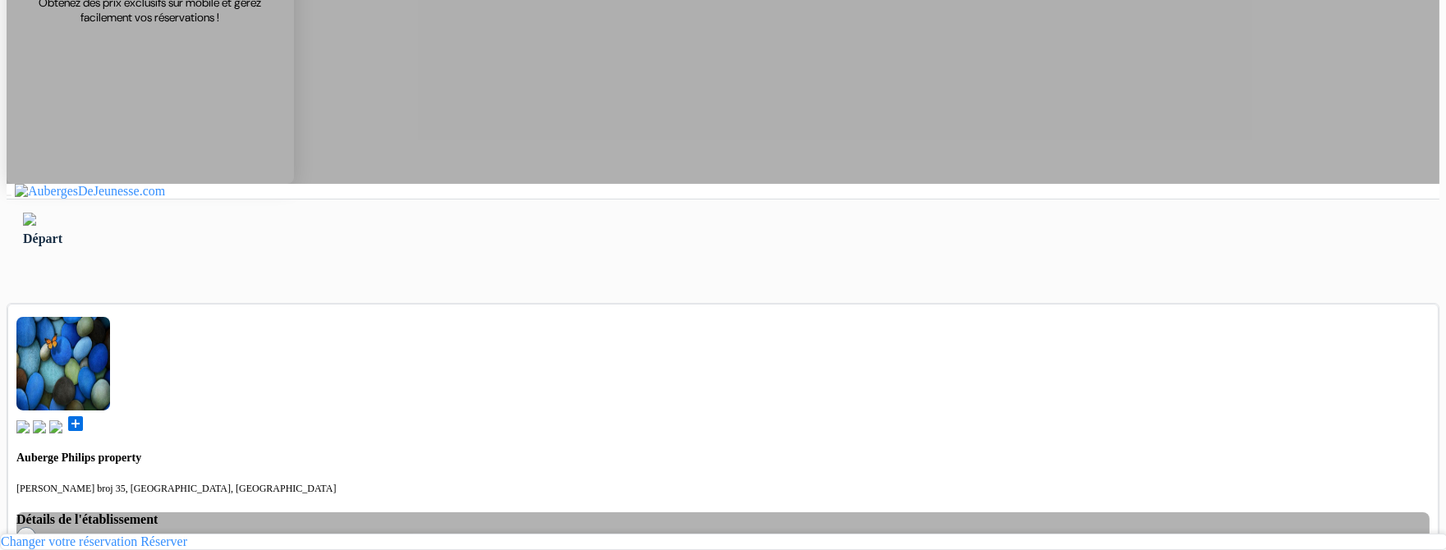
scroll to position [294, 0]
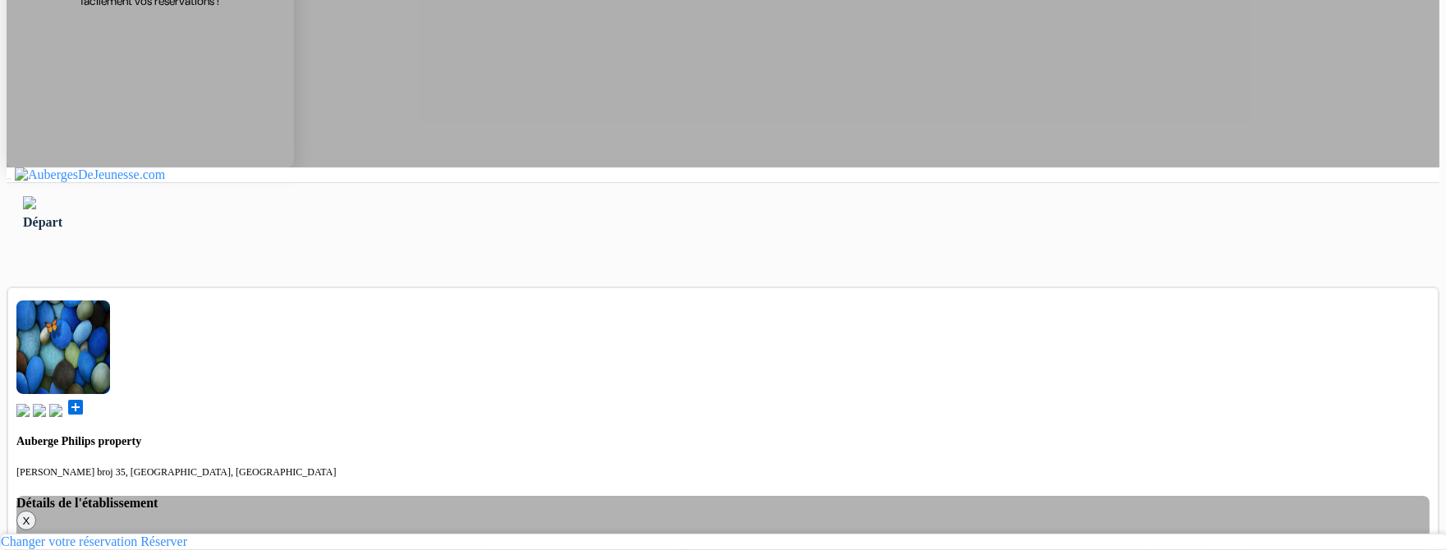
select select "5"
select select "4"
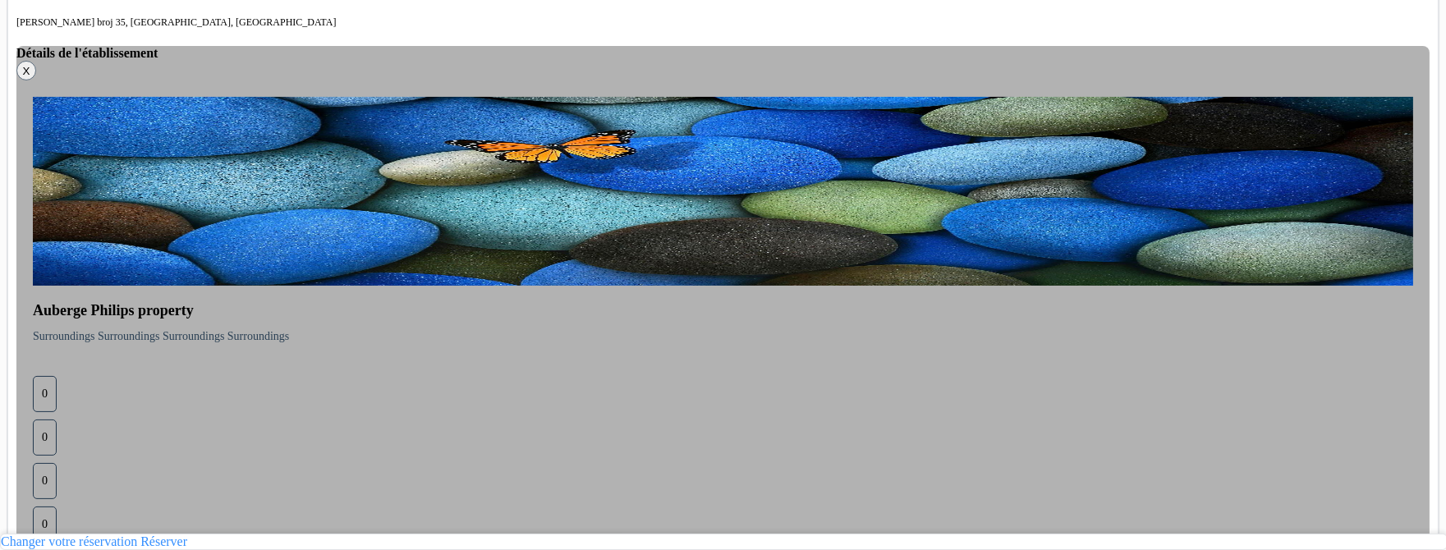
scroll to position [771, 0]
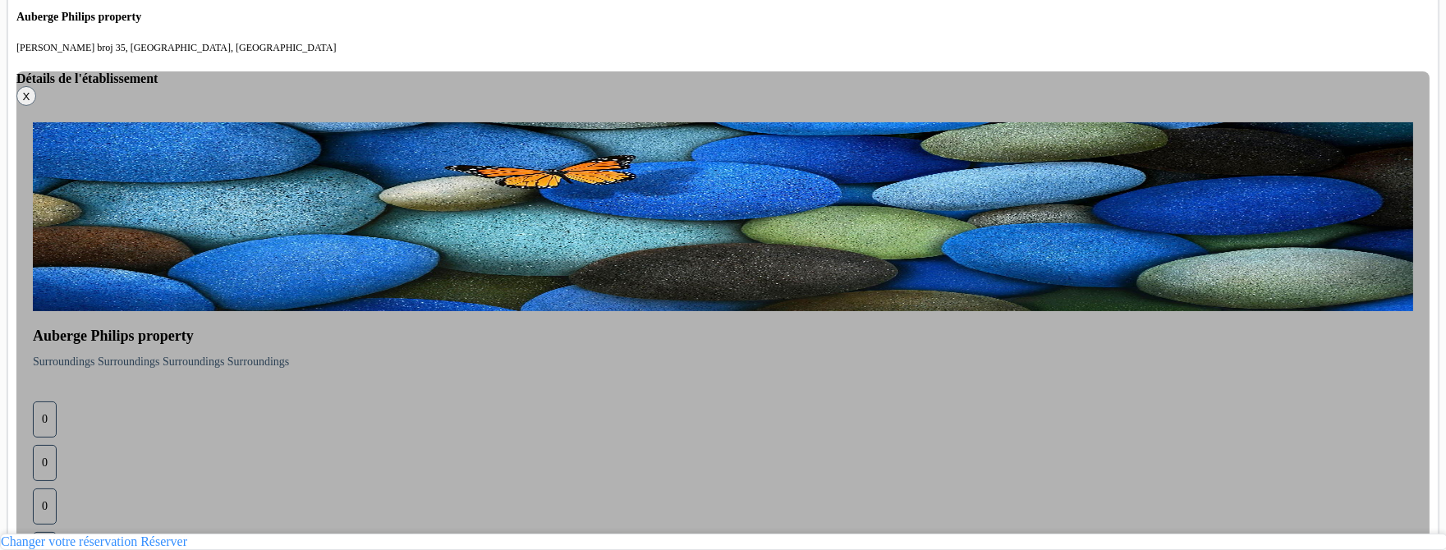
scroll to position [773, 0]
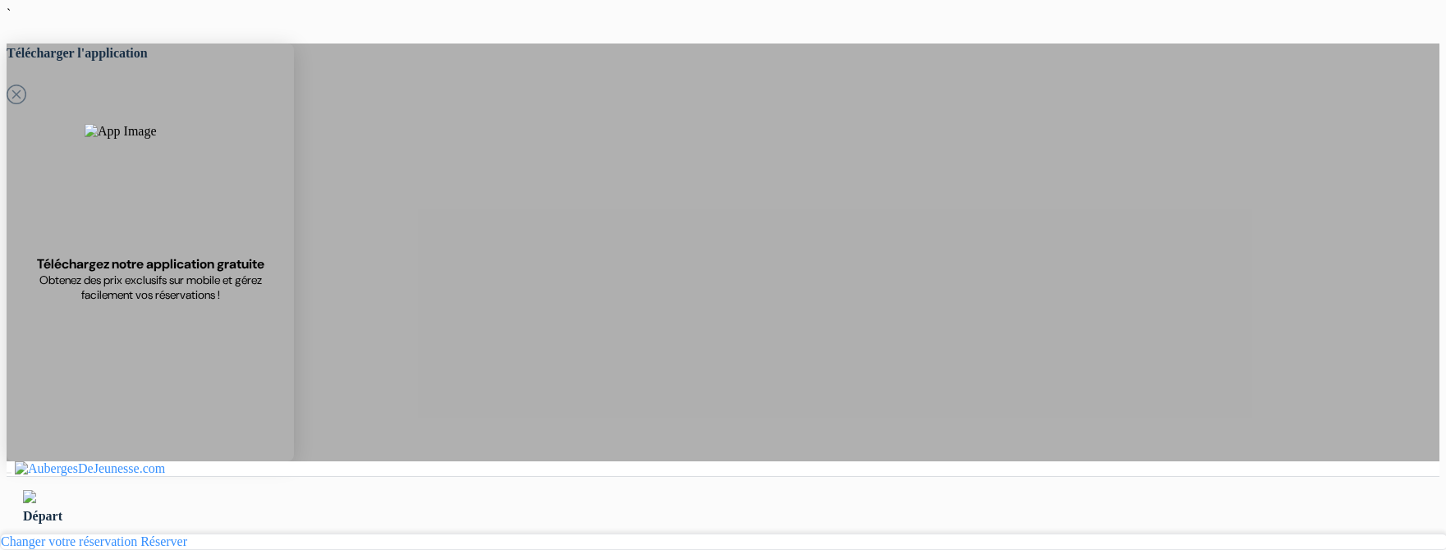
select select "5"
select select "4"
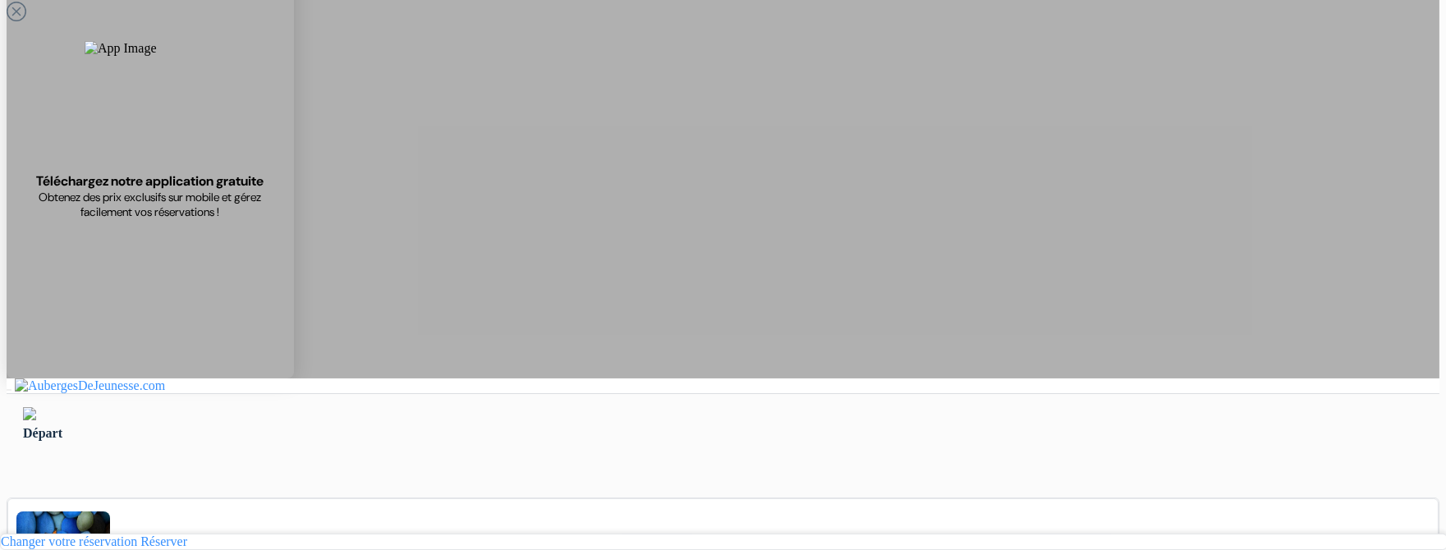
scroll to position [80, 0]
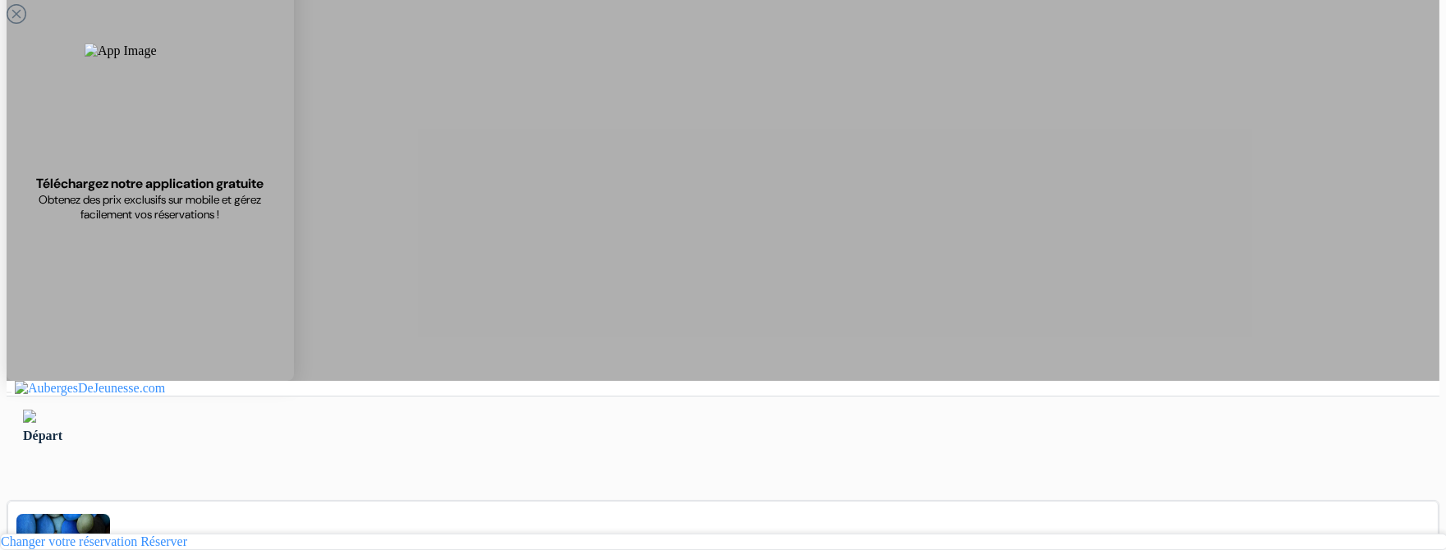
type input "Ardonit"
type input "saliji"
type input "[EMAIL_ADDRESS][DOMAIN_NAME]"
type input "+38970580897"
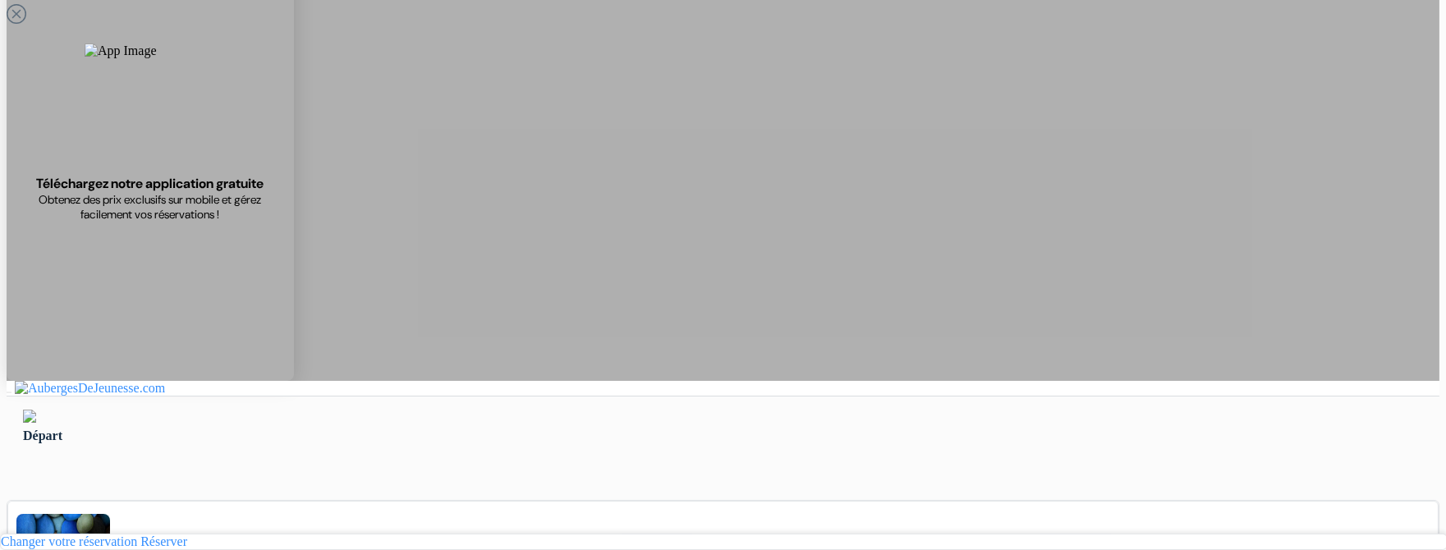
type input "Saliji"
type input "70 580 897"
type input "Saliji"
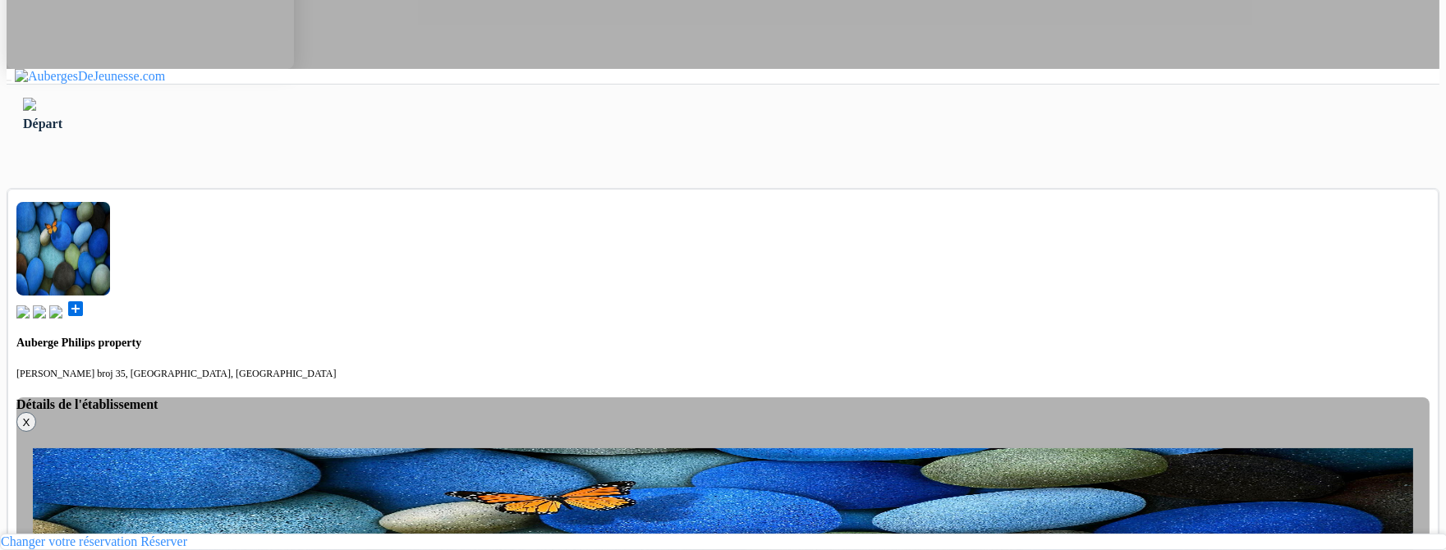
scroll to position [394, 0]
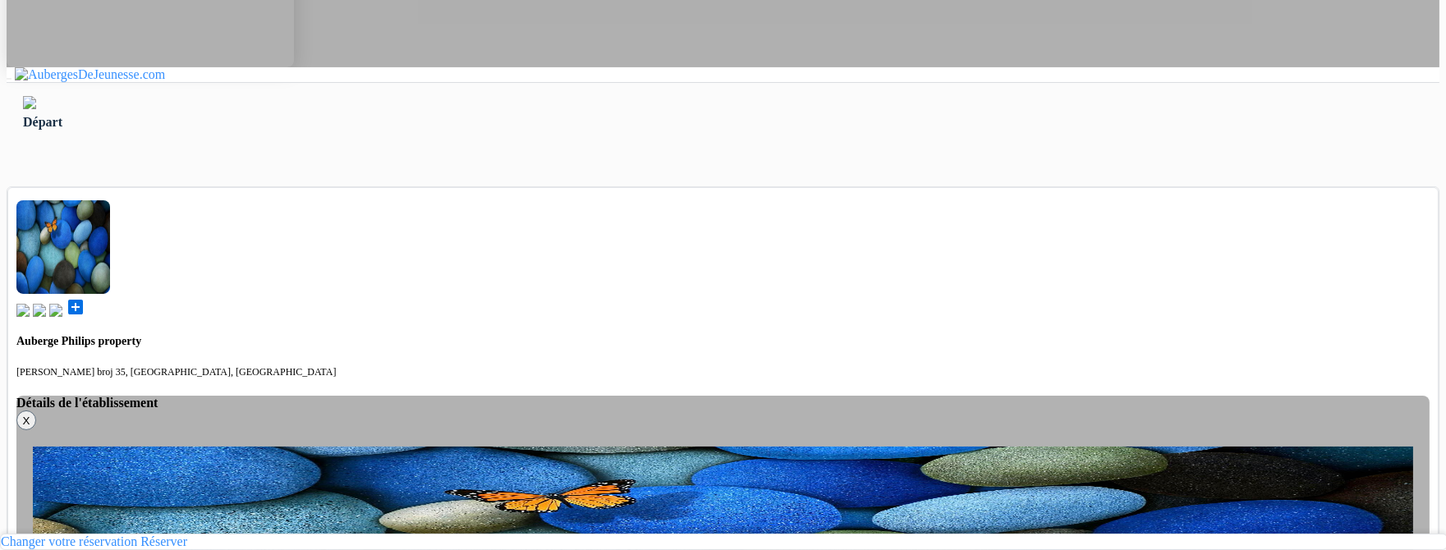
select select "3"
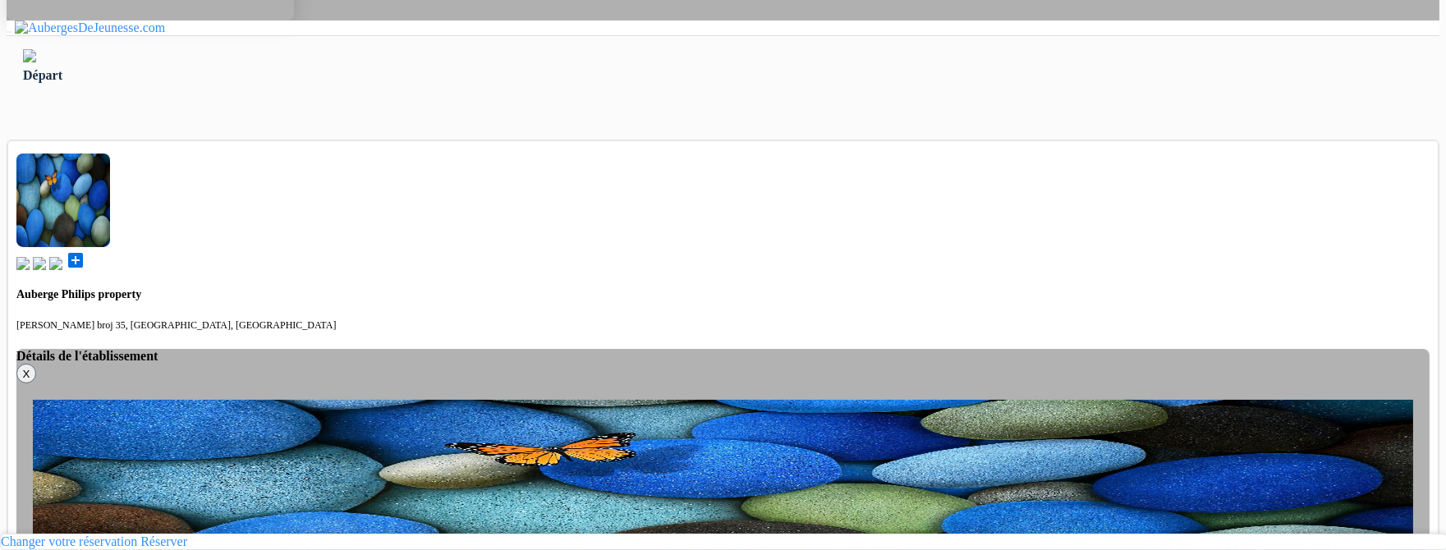
scroll to position [442, 0]
select select "3"
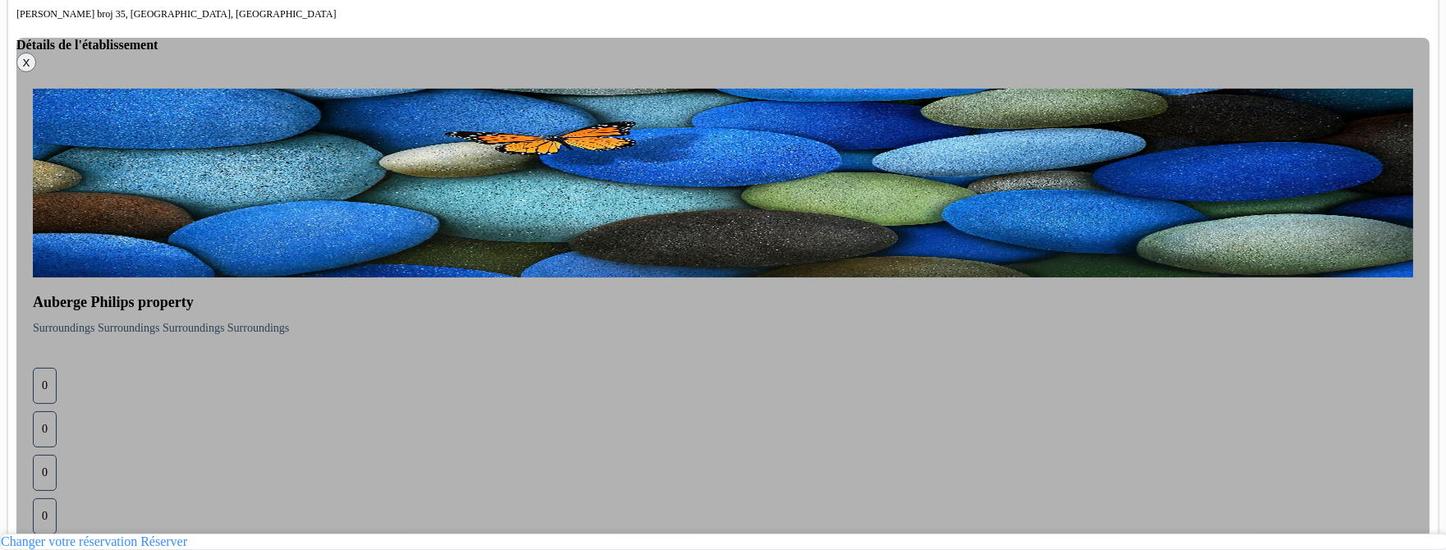
scroll to position [771, 0]
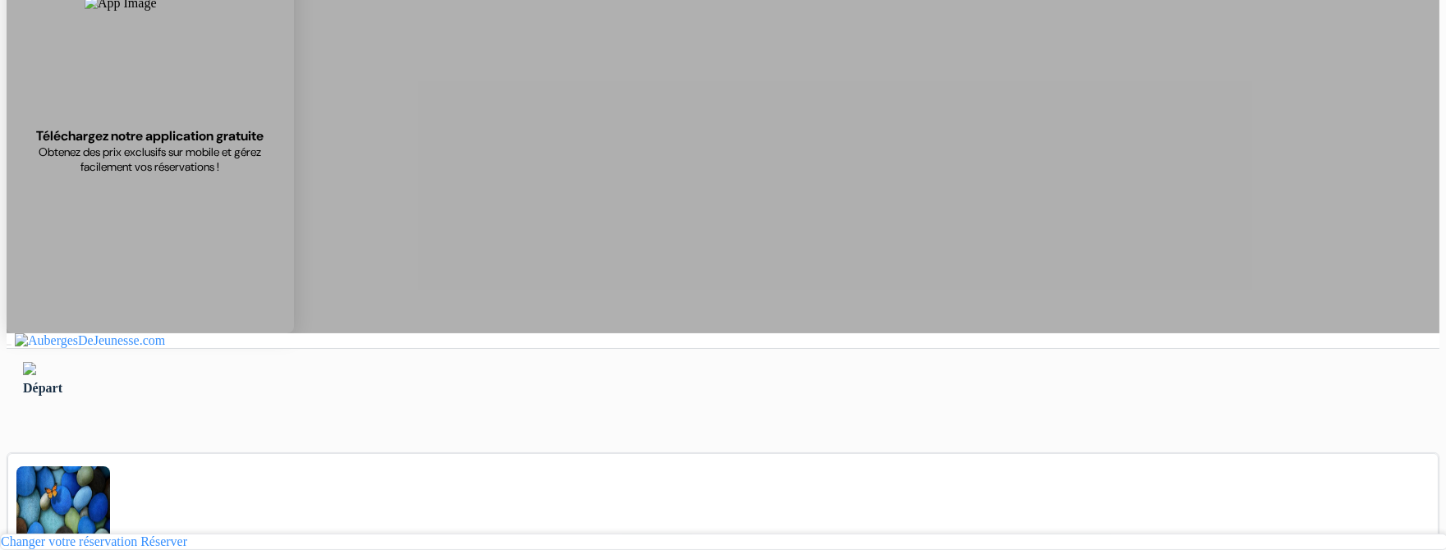
scroll to position [125, 0]
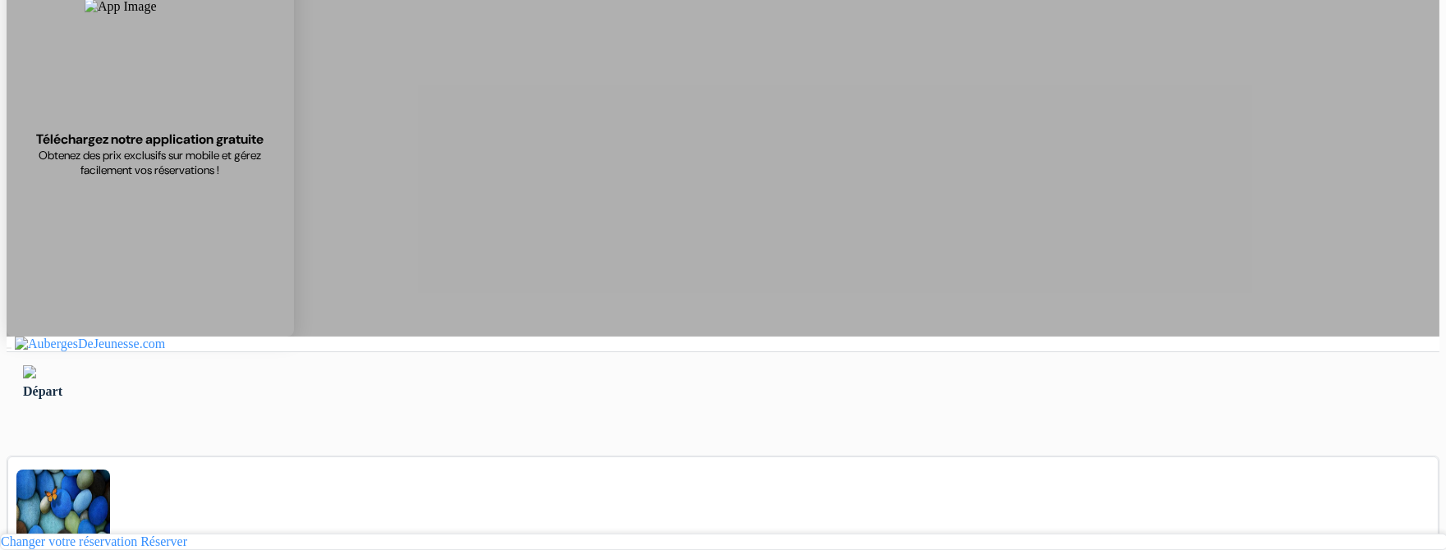
scroll to position [0, 0]
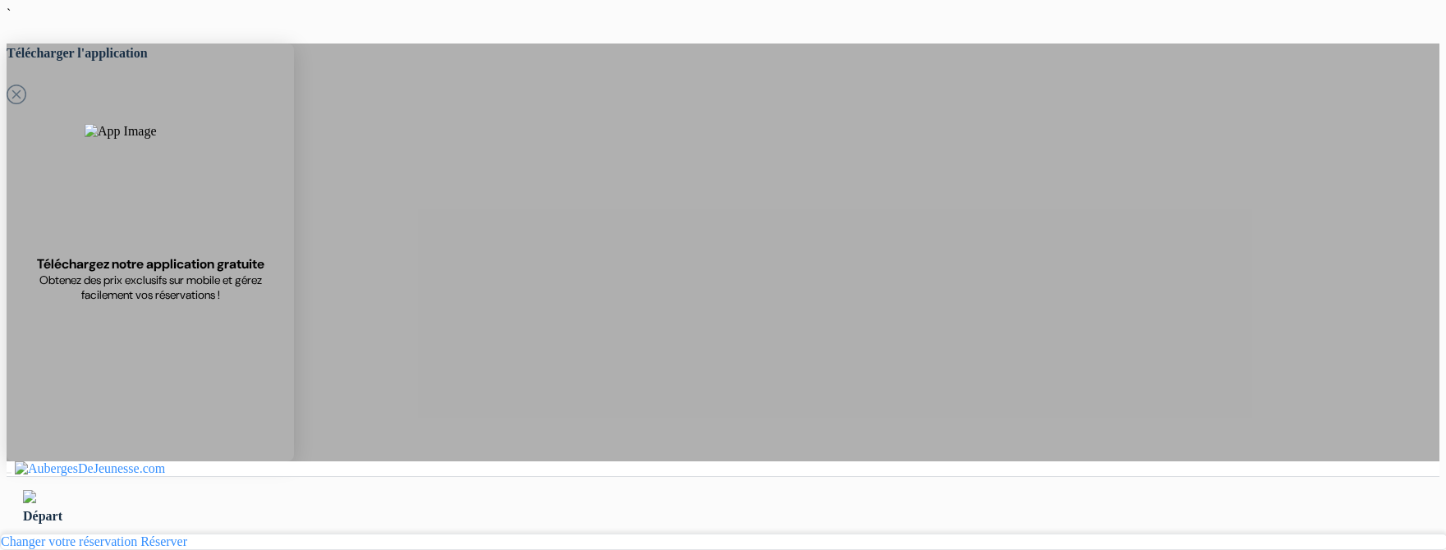
select select "3"
click at [62, 509] on span "Départ" at bounding box center [42, 516] width 39 height 14
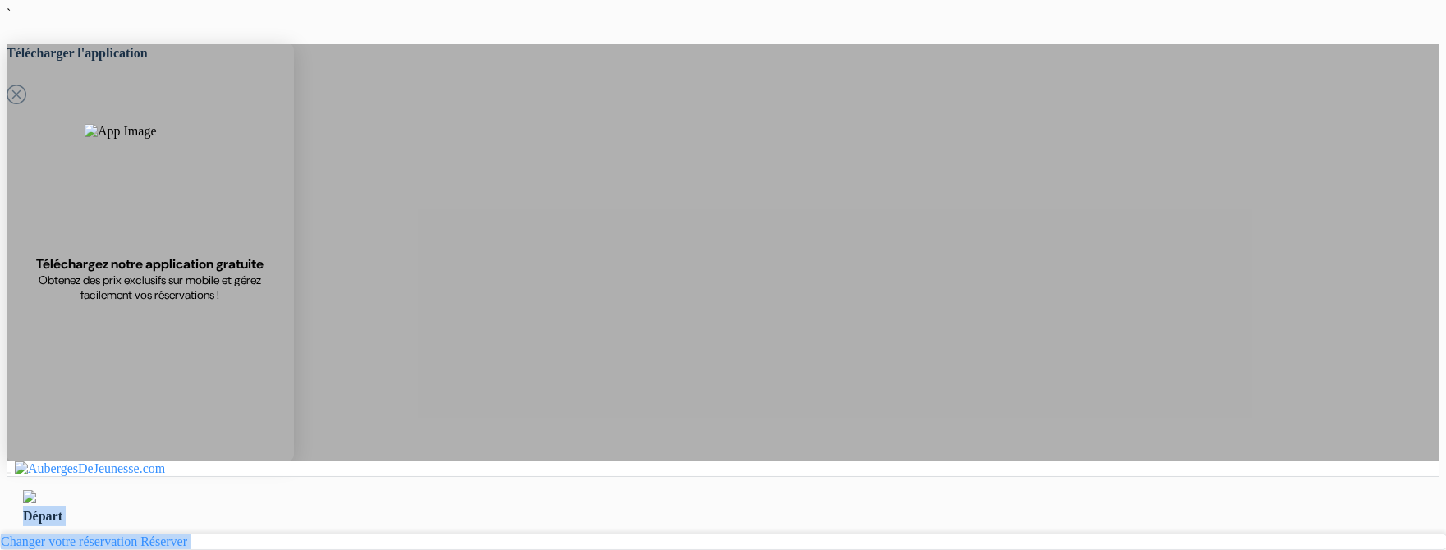
click at [672, 507] on div "Départ" at bounding box center [723, 517] width 1400 height 20
click at [715, 477] on div "Départ" at bounding box center [723, 508] width 1433 height 62
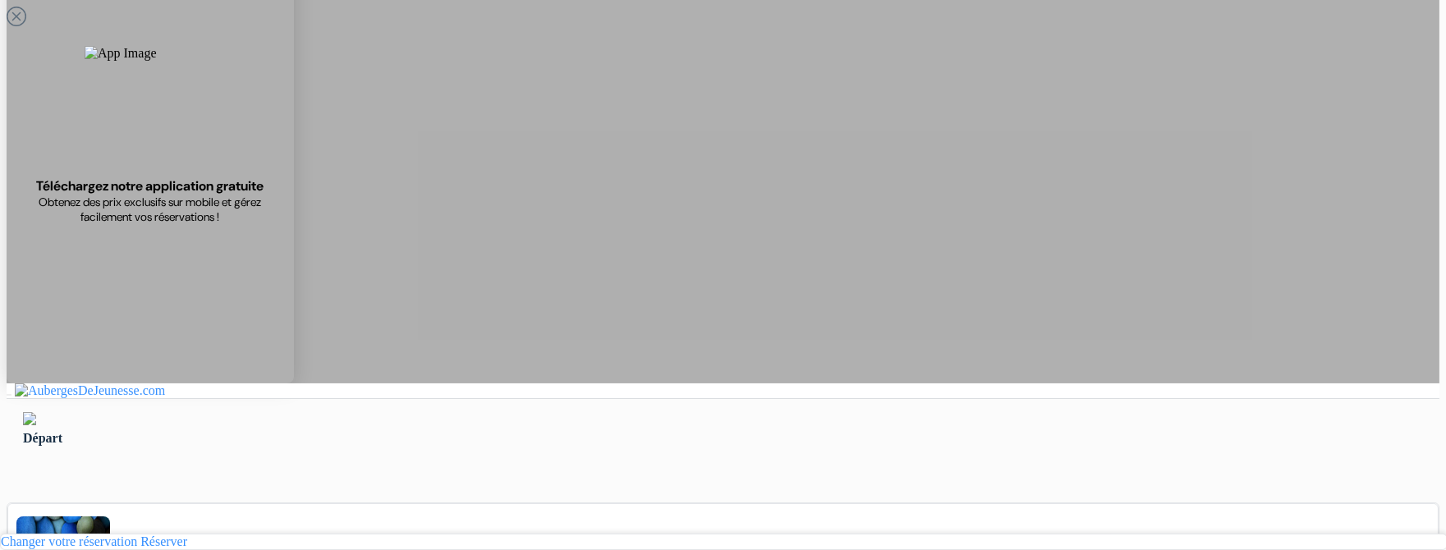
scroll to position [79, 0]
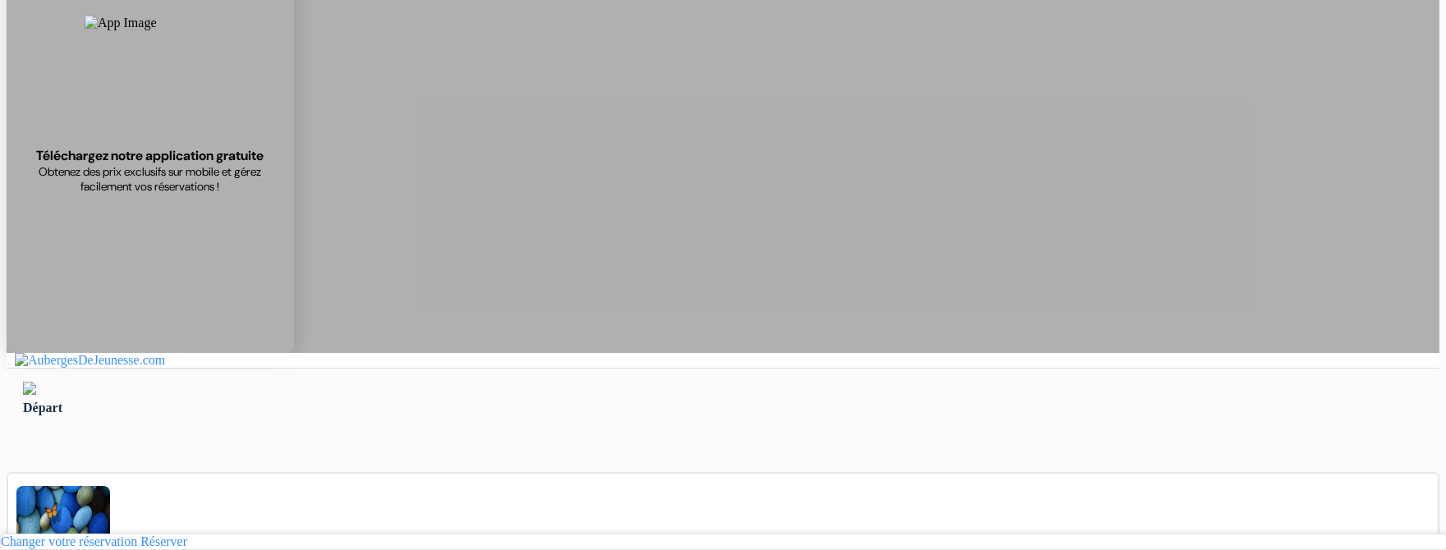
scroll to position [109, 0]
type input "Ardonit"
type input "saliji"
type input "[EMAIL_ADDRESS][DOMAIN_NAME]"
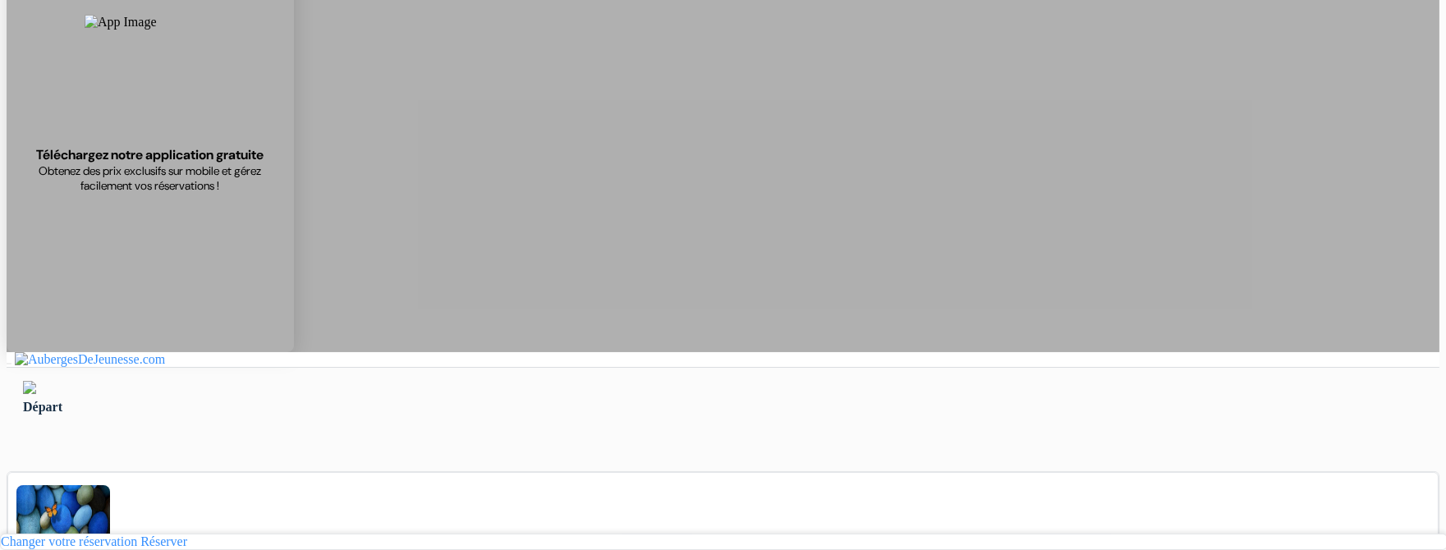
type input "070580897"
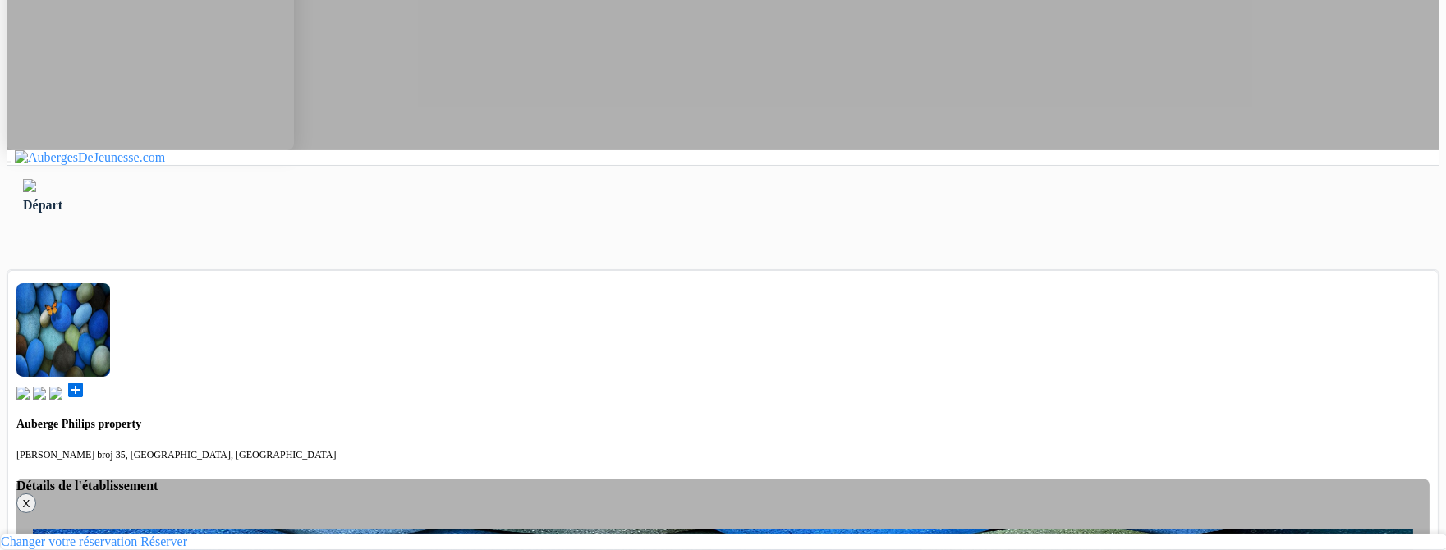
scroll to position [288, 0]
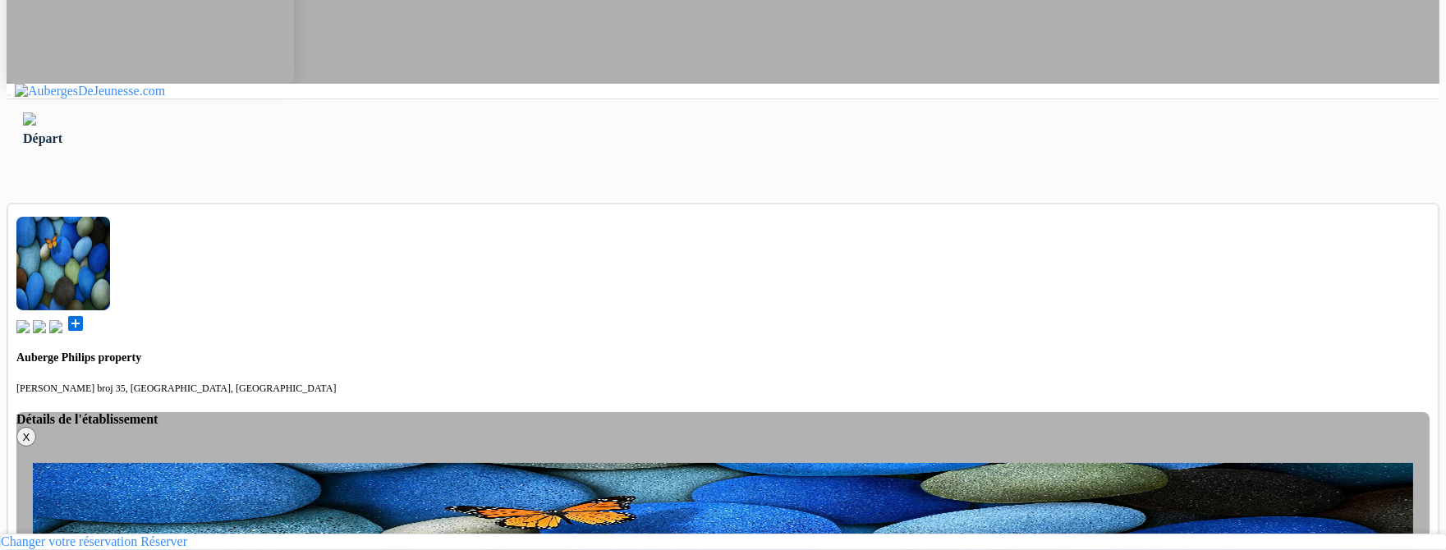
scroll to position [386, 0]
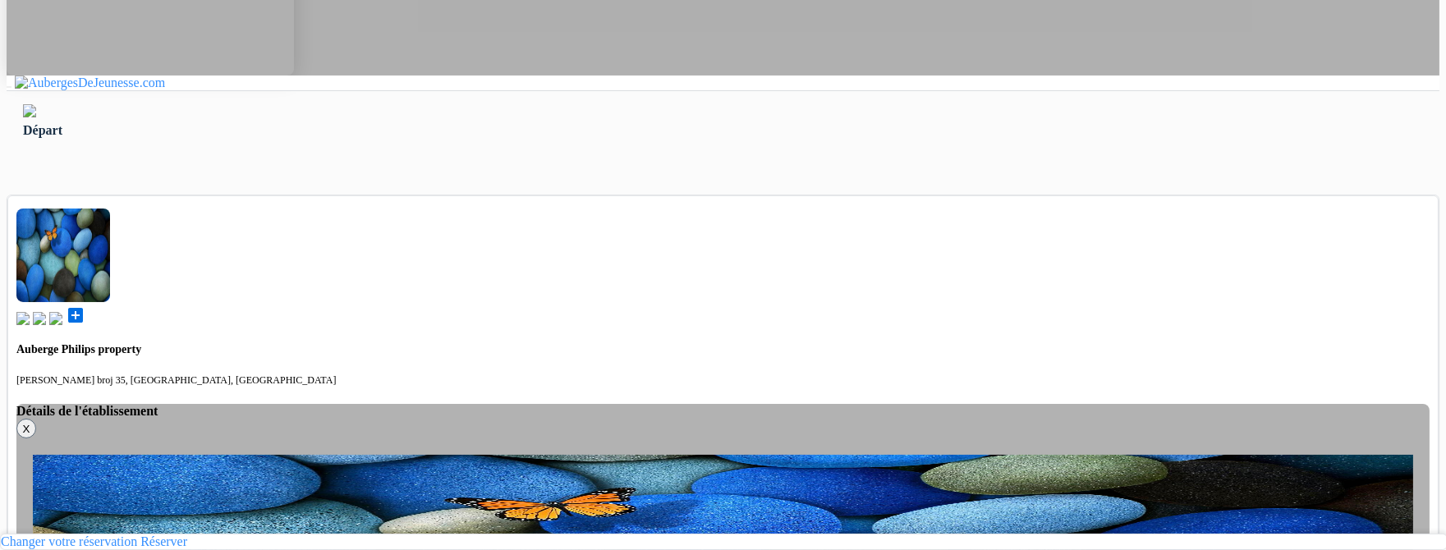
select select "5"
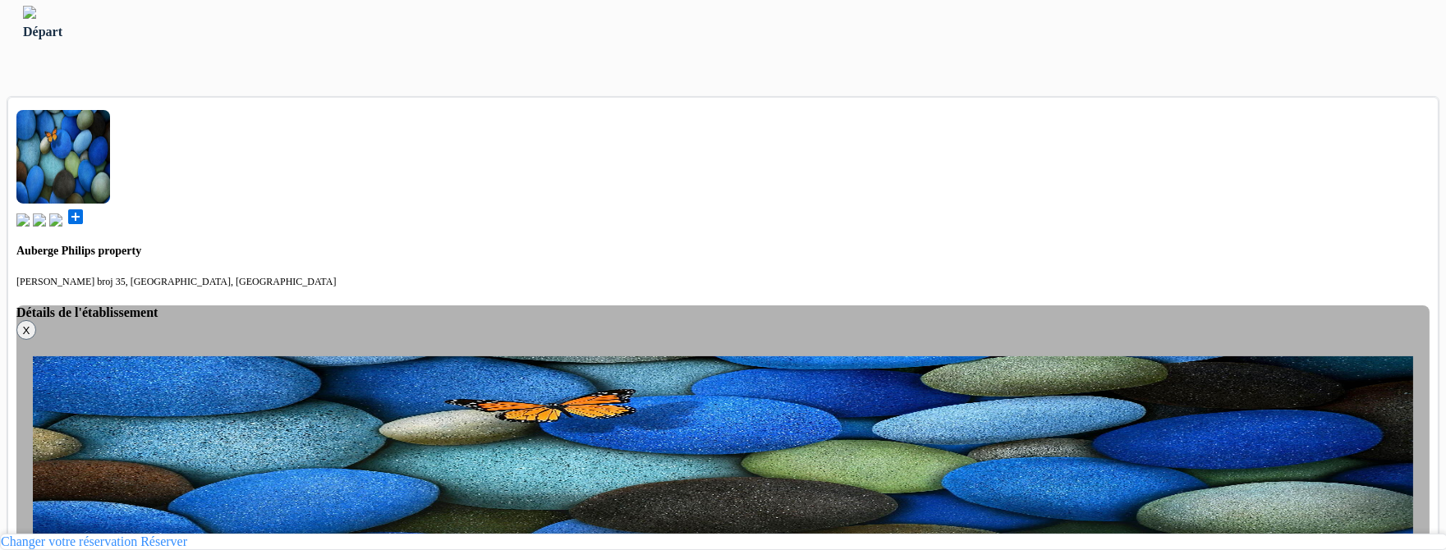
scroll to position [486, 0]
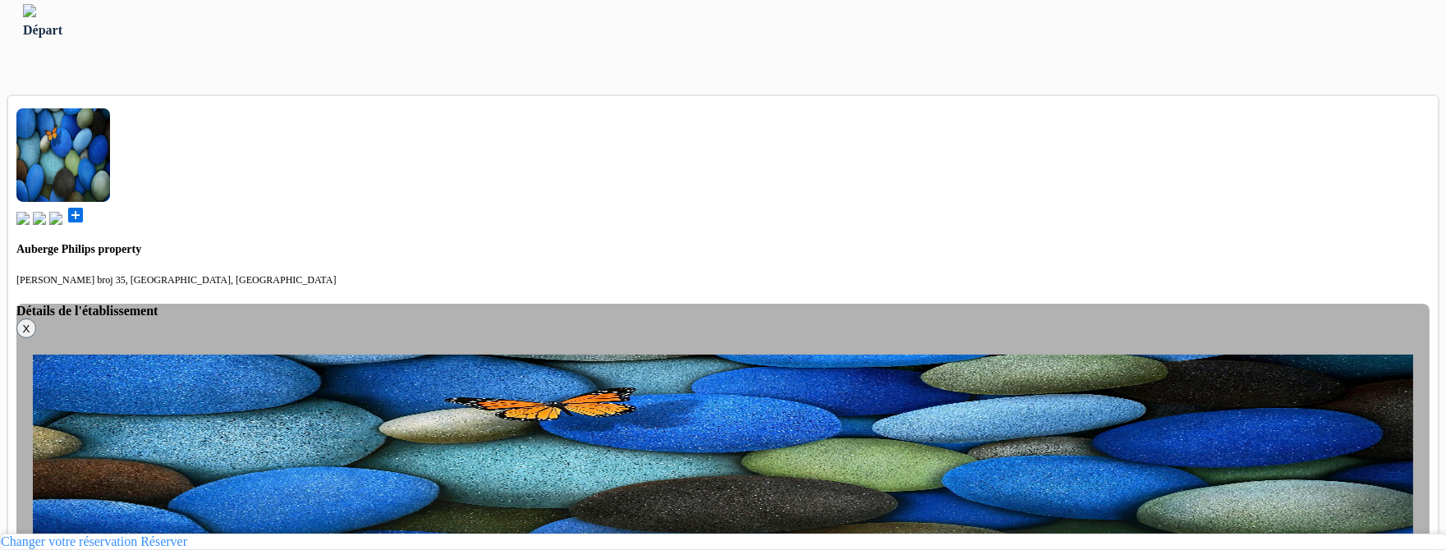
select select "6"
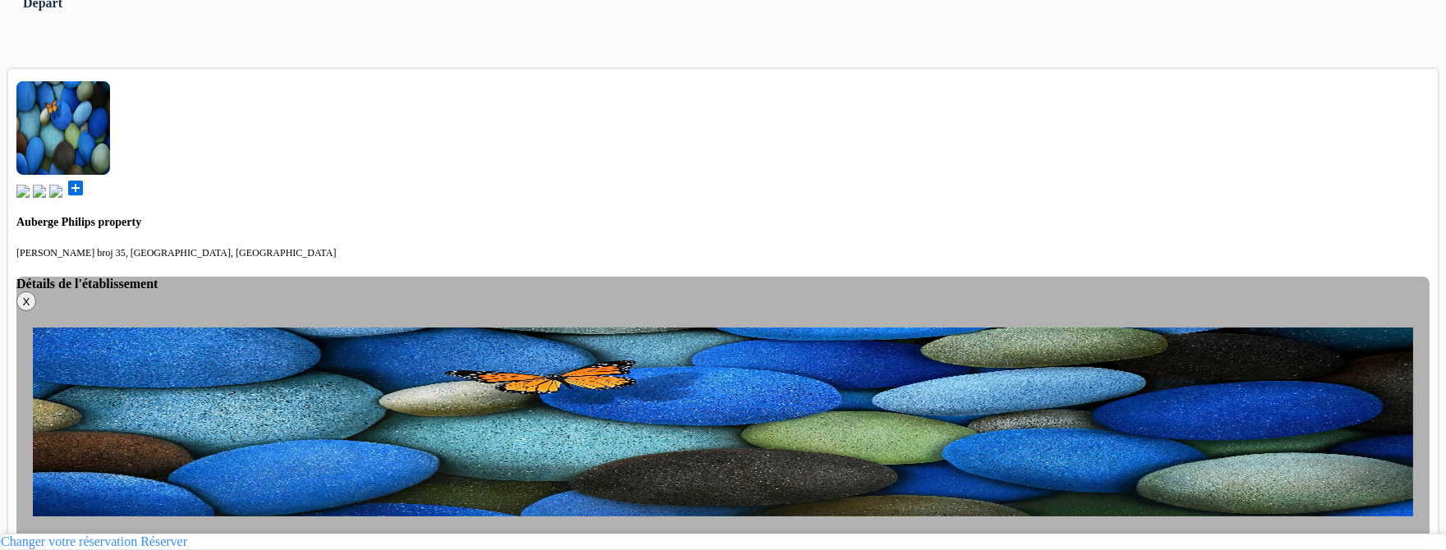
scroll to position [512, 0]
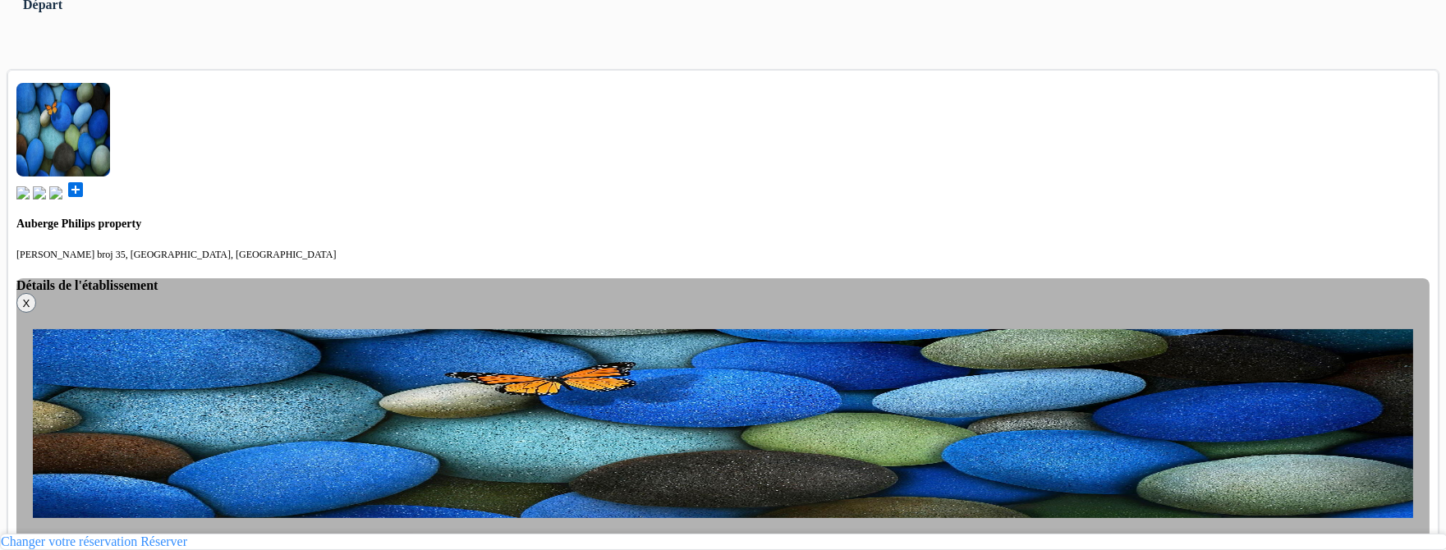
type input "70 580 897"
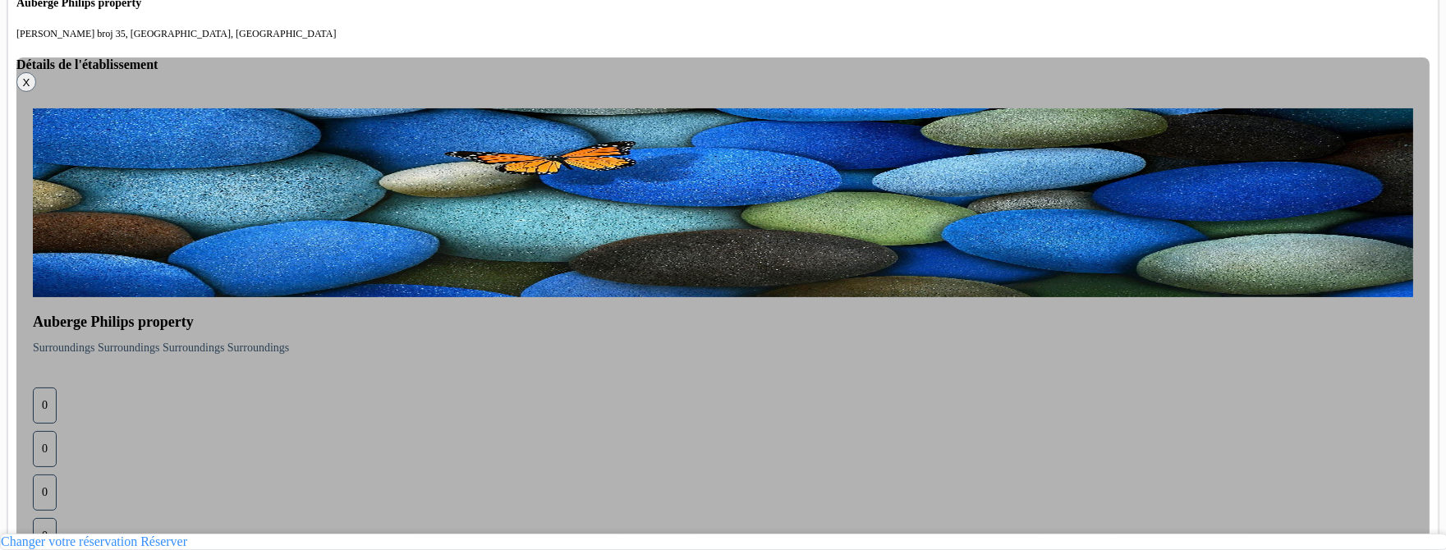
scroll to position [771, 0]
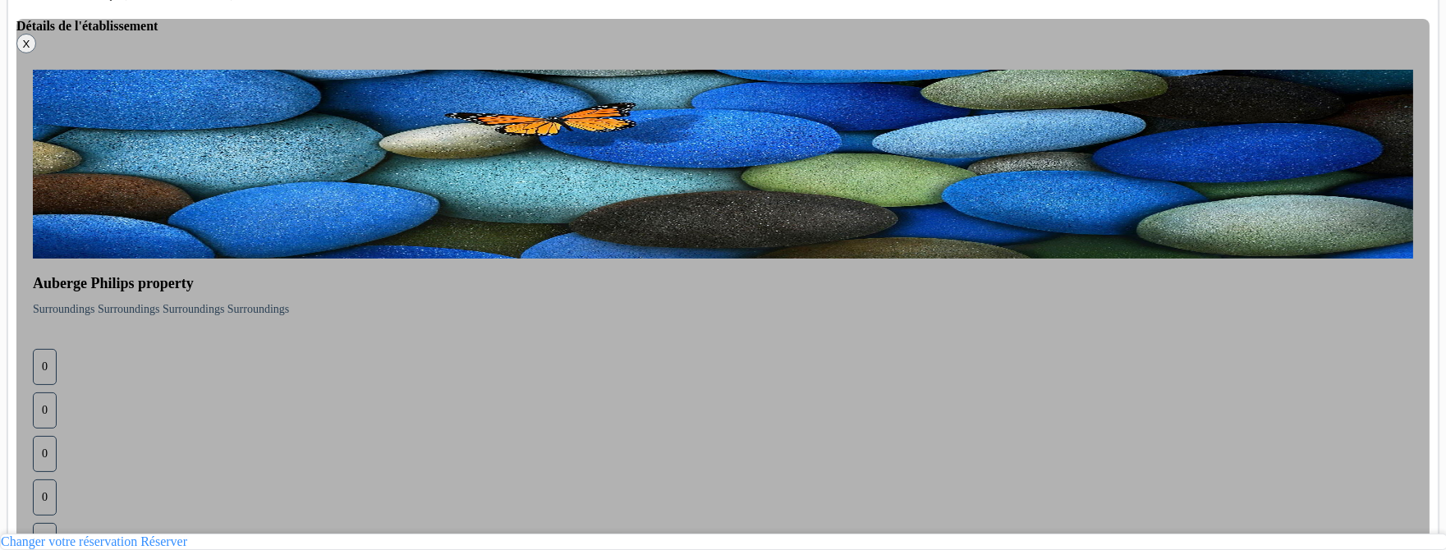
drag, startPoint x: 529, startPoint y: 311, endPoint x: 556, endPoint y: 273, distance: 46.5
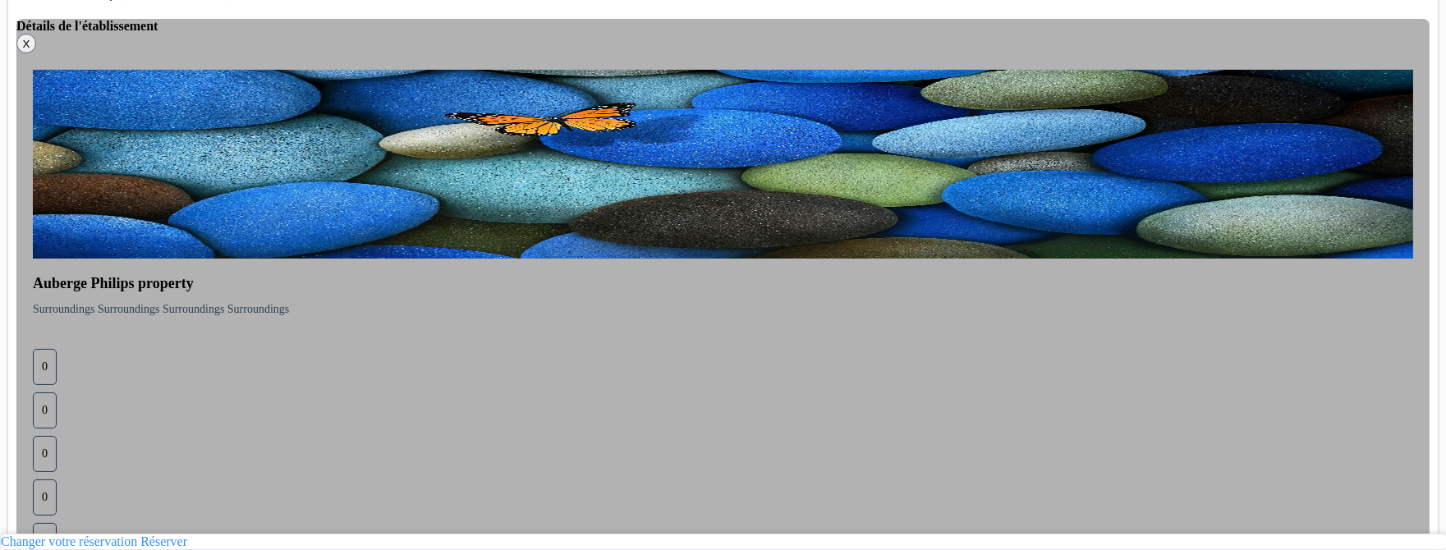
drag, startPoint x: 556, startPoint y: 273, endPoint x: 774, endPoint y: 455, distance: 283.9
drag, startPoint x: 774, startPoint y: 455, endPoint x: 365, endPoint y: 296, distance: 438.5
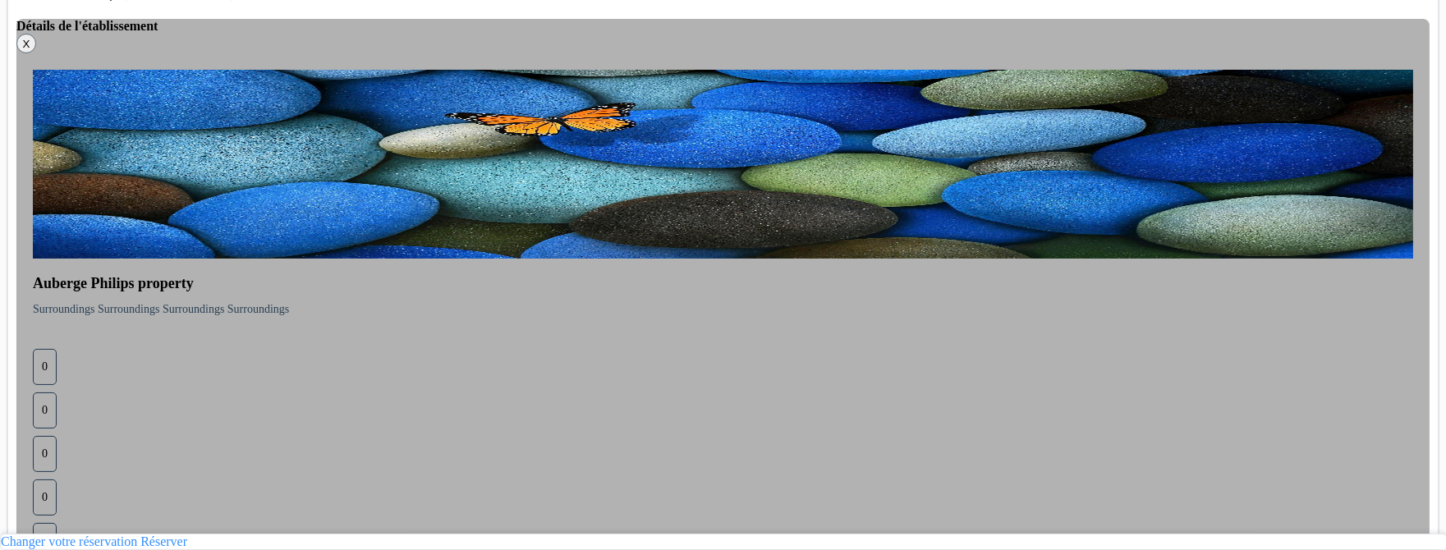
drag, startPoint x: 365, startPoint y: 296, endPoint x: 769, endPoint y: 458, distance: 434.4
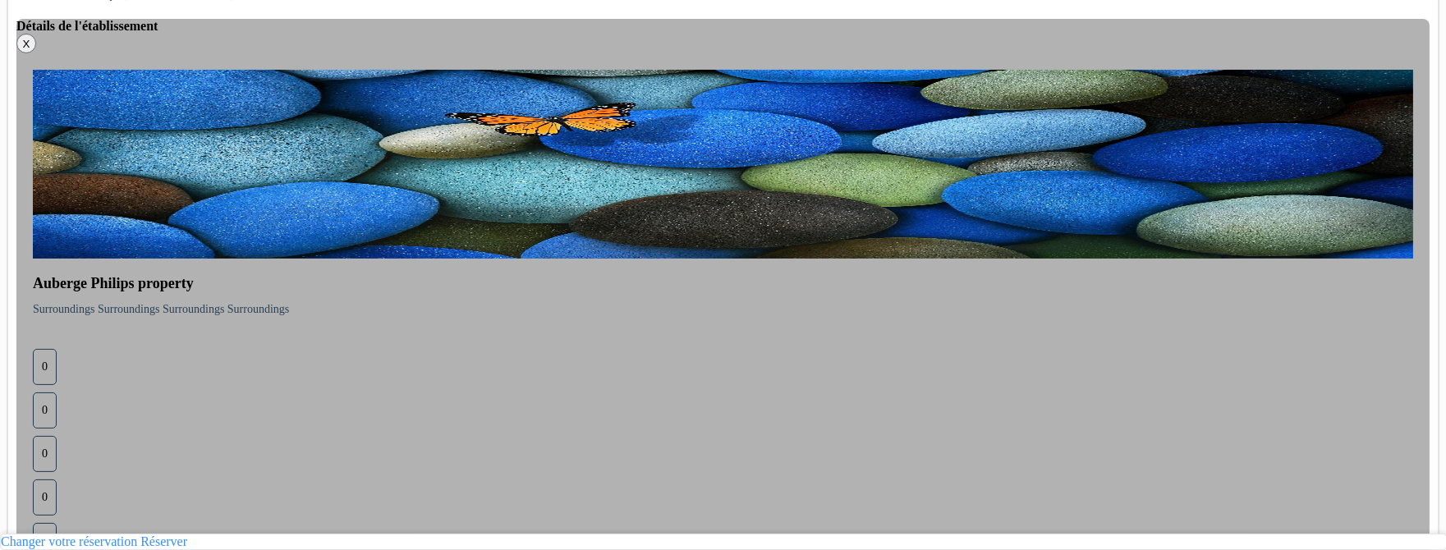
drag, startPoint x: 769, startPoint y: 458, endPoint x: 375, endPoint y: 297, distance: 424.9
drag, startPoint x: 375, startPoint y: 297, endPoint x: 739, endPoint y: 447, distance: 393.2
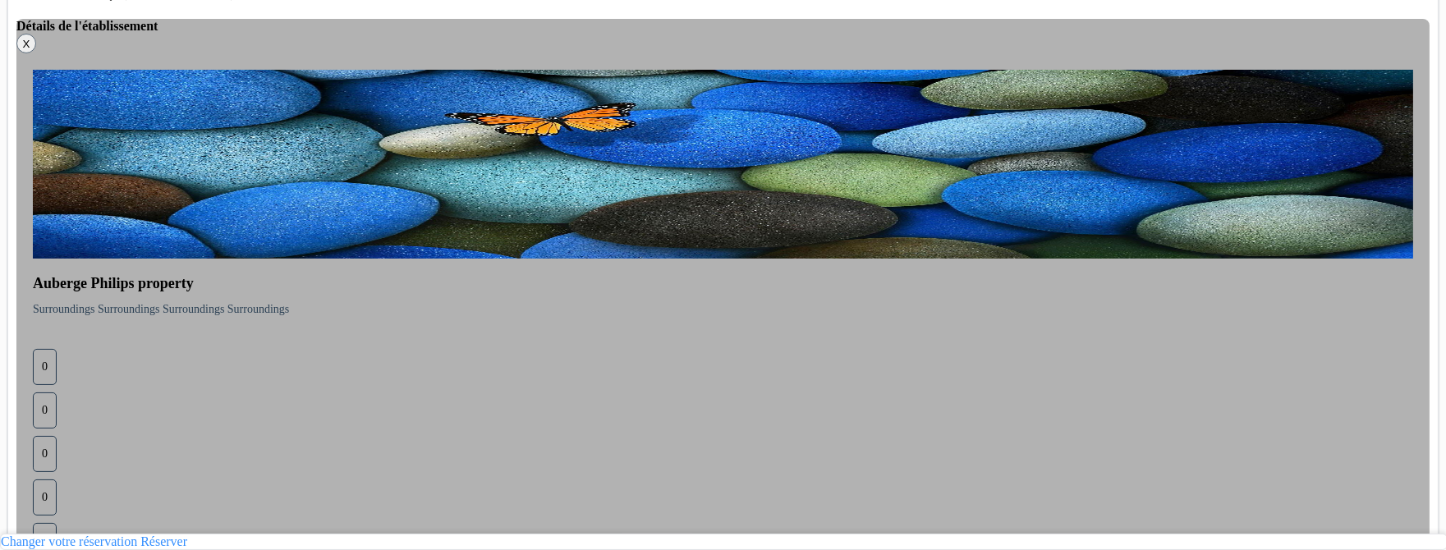
drag, startPoint x: 739, startPoint y: 447, endPoint x: 366, endPoint y: 296, distance: 402.2
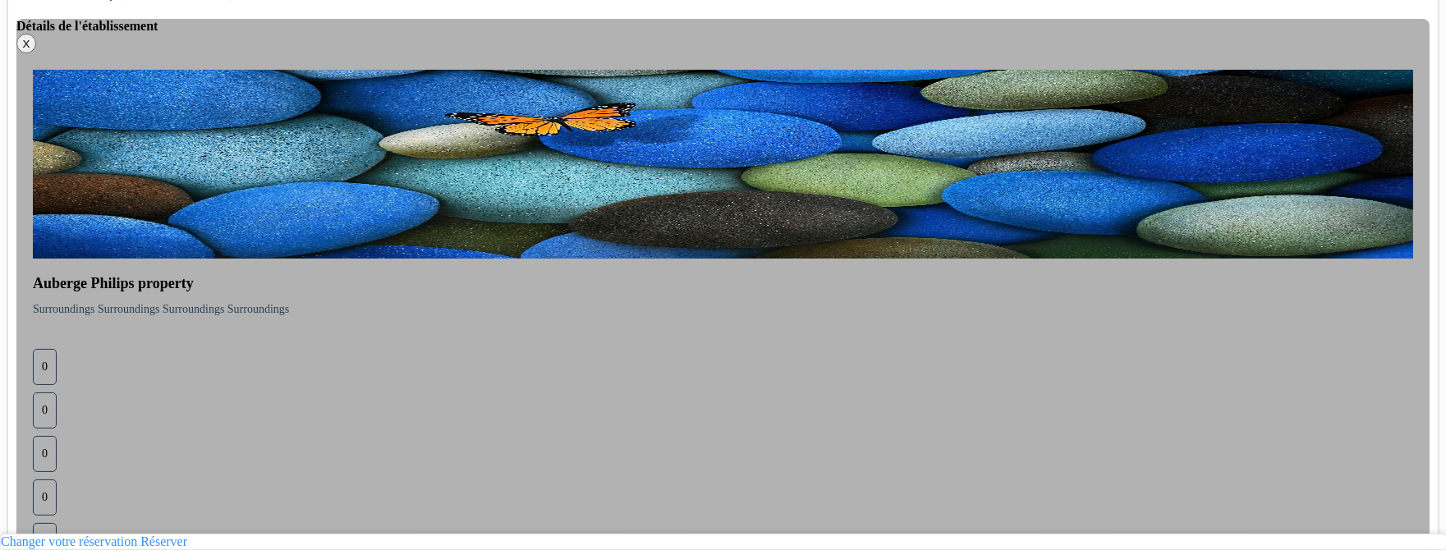
drag, startPoint x: 366, startPoint y: 296, endPoint x: 745, endPoint y: 457, distance: 411.6
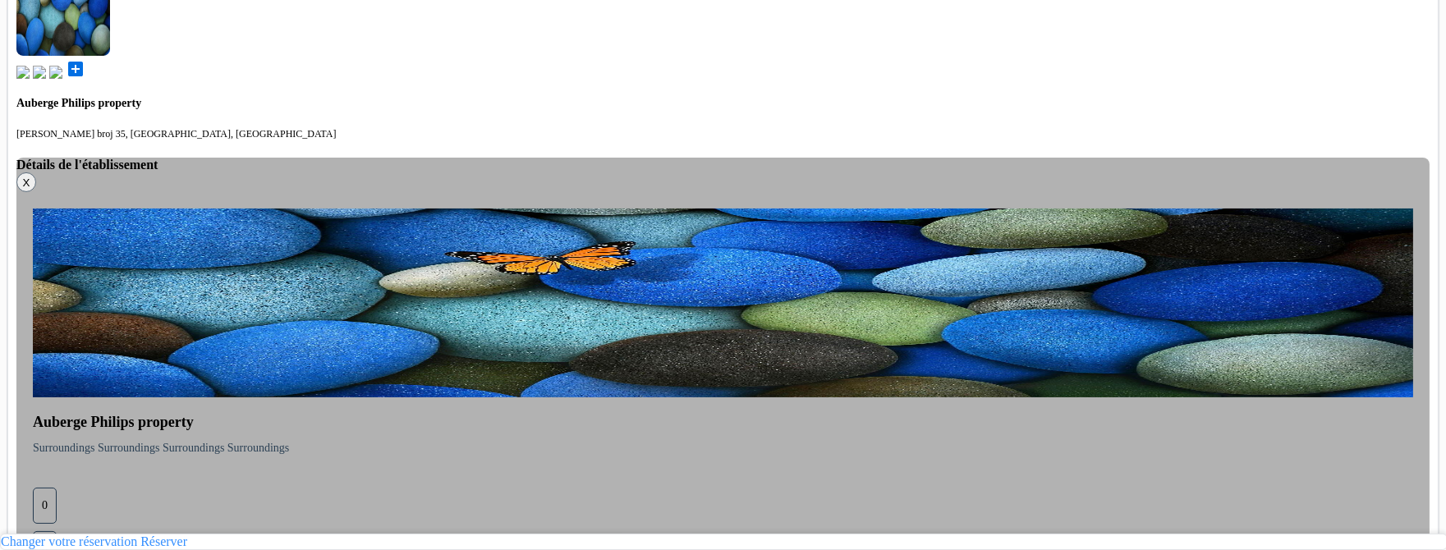
scroll to position [773, 0]
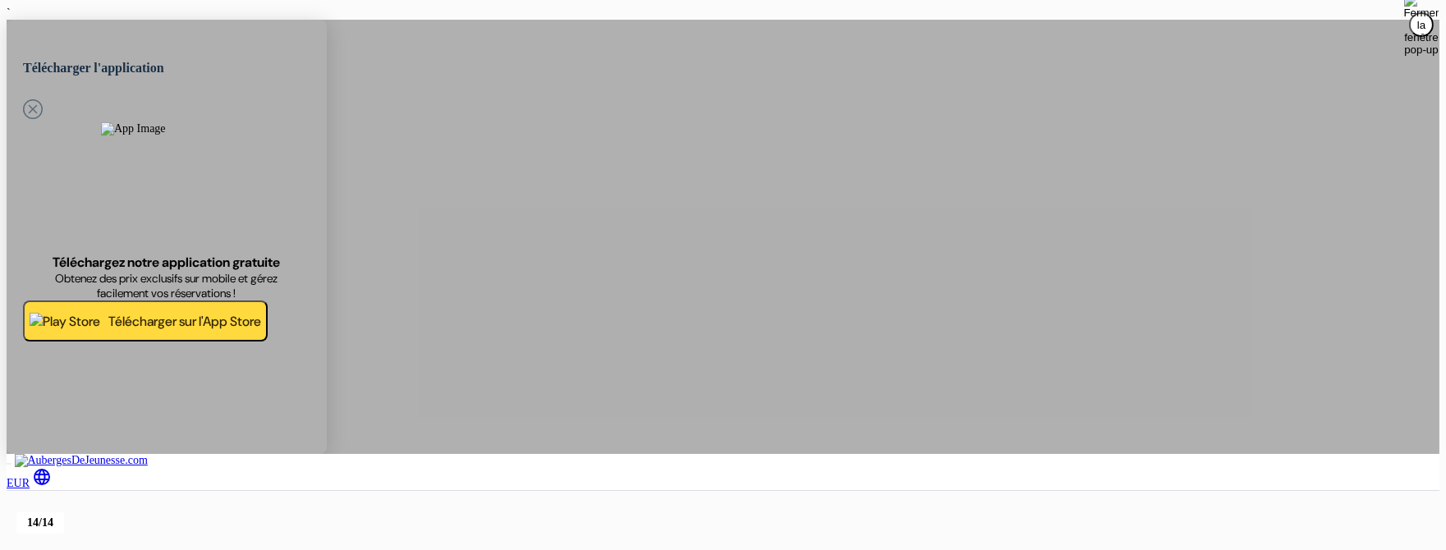
click at [394, 491] on div at bounding box center [723, 509] width 1433 height 37
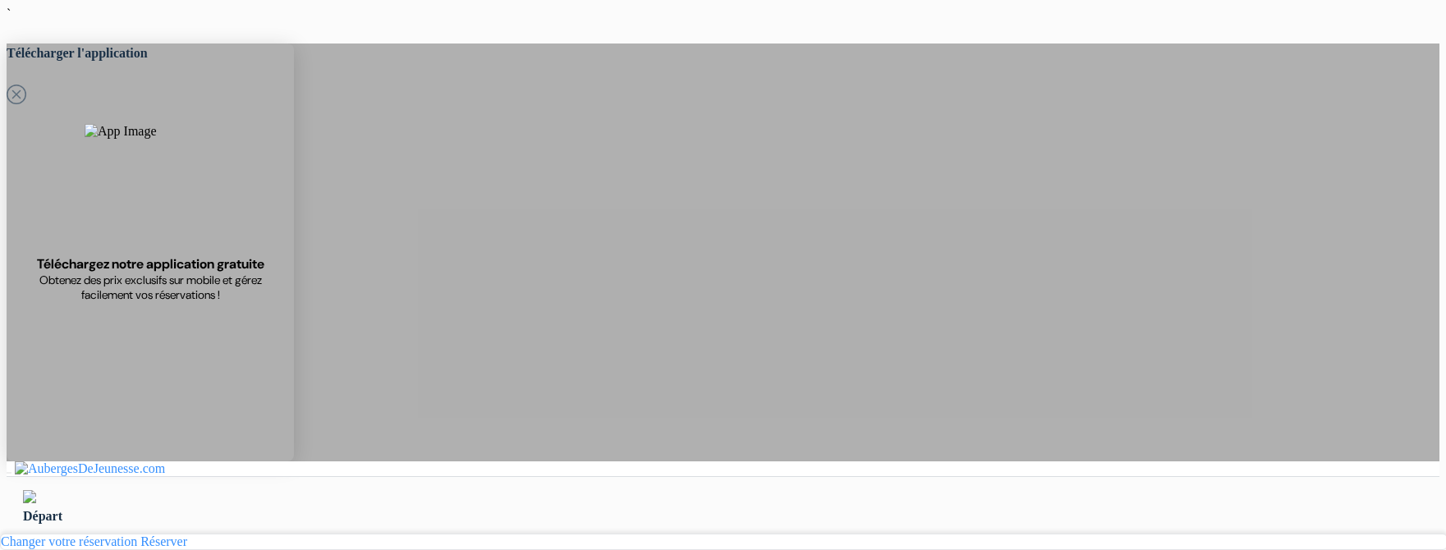
select select "5"
select select "6"
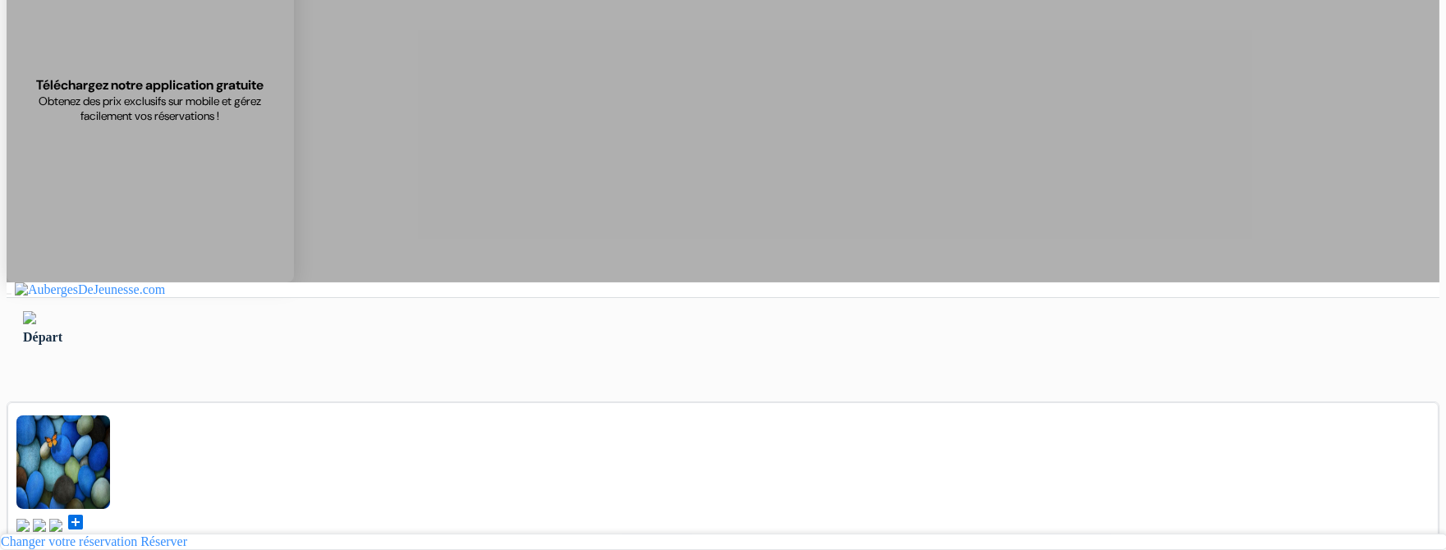
scroll to position [169, 0]
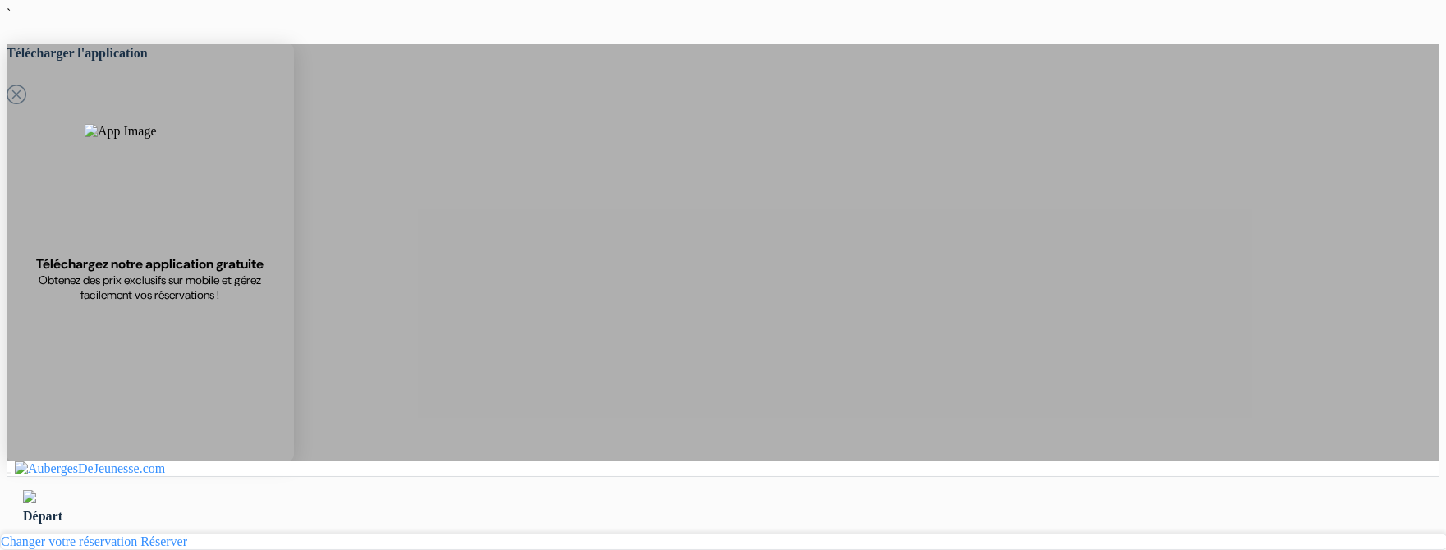
type input "Ardonit"
type input "saliji"
type input "[EMAIL_ADDRESS][DOMAIN_NAME]"
type input "070580897"
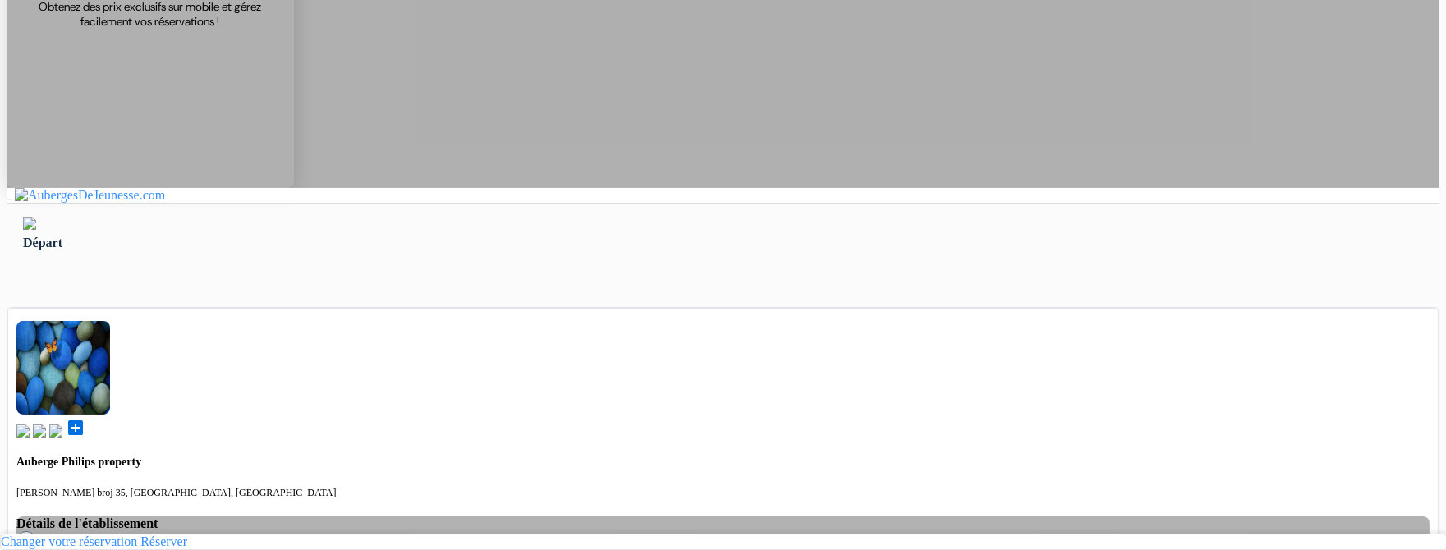
scroll to position [276, 0]
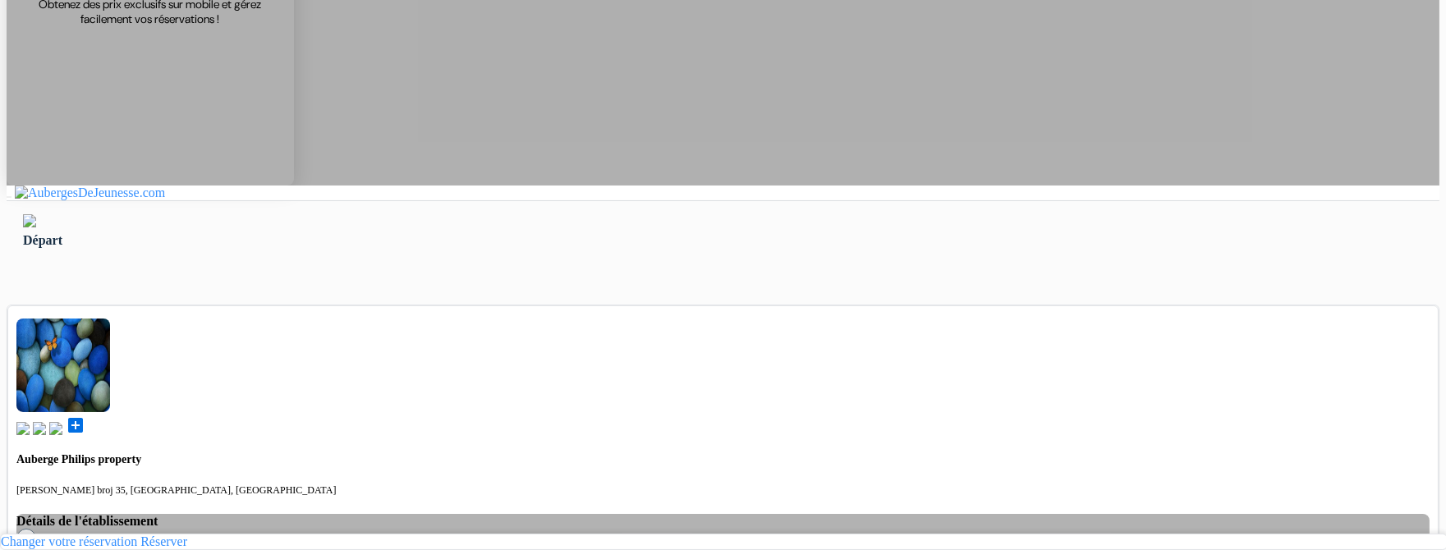
select select "4"
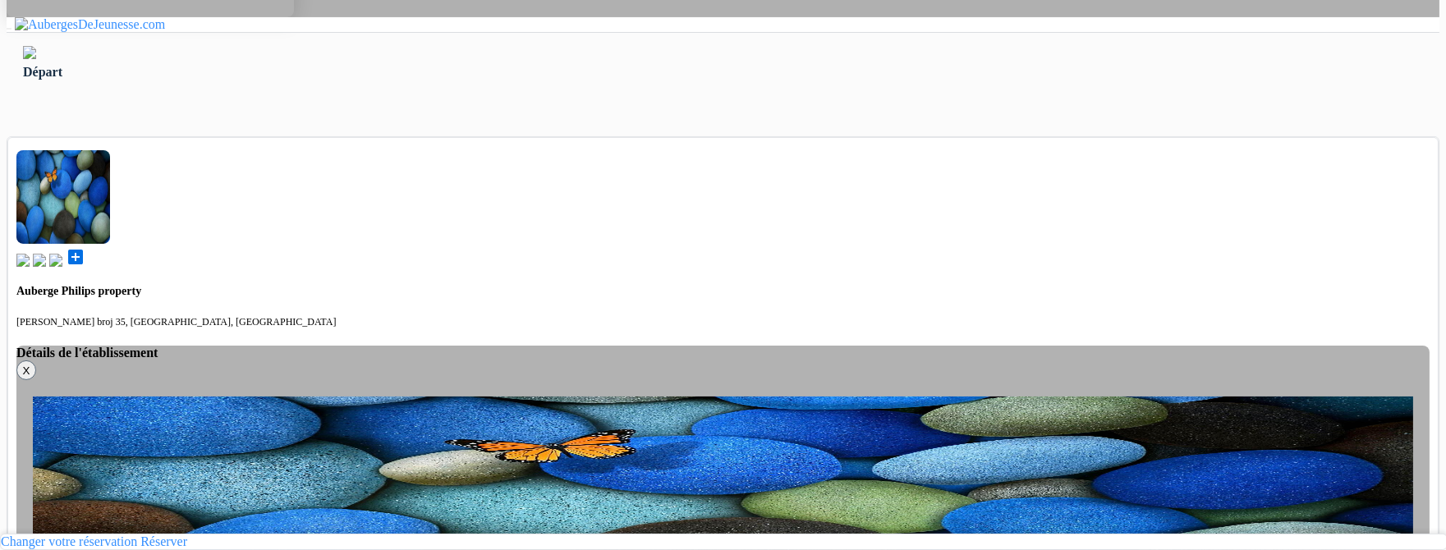
scroll to position [458, 0]
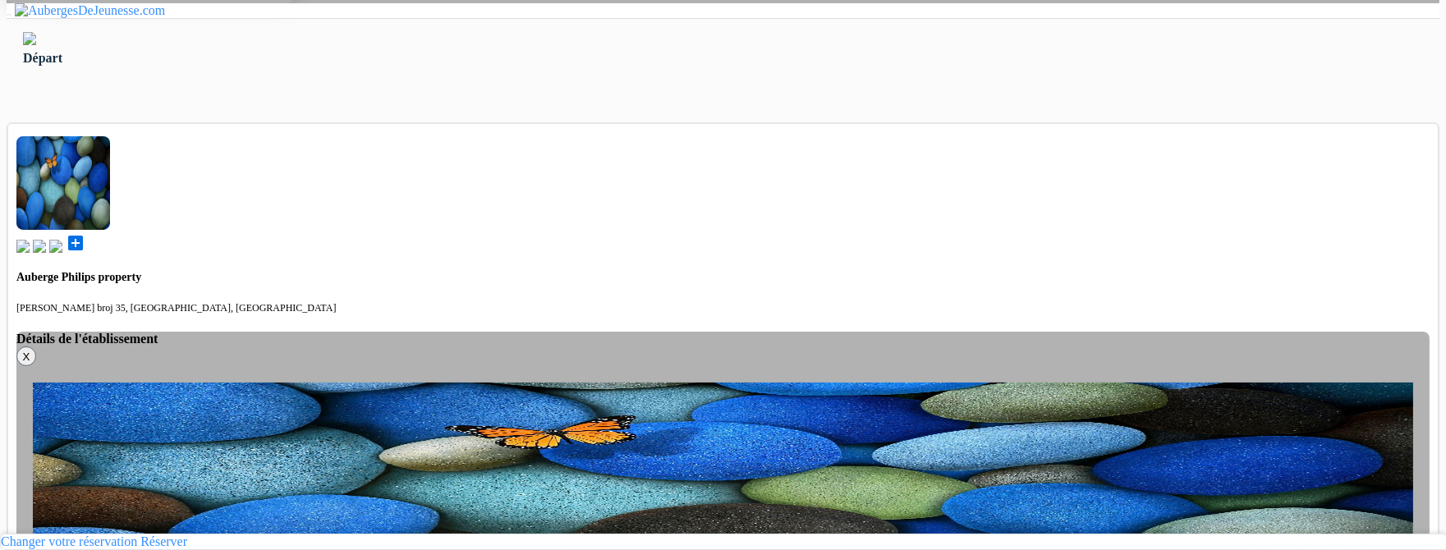
select select "2"
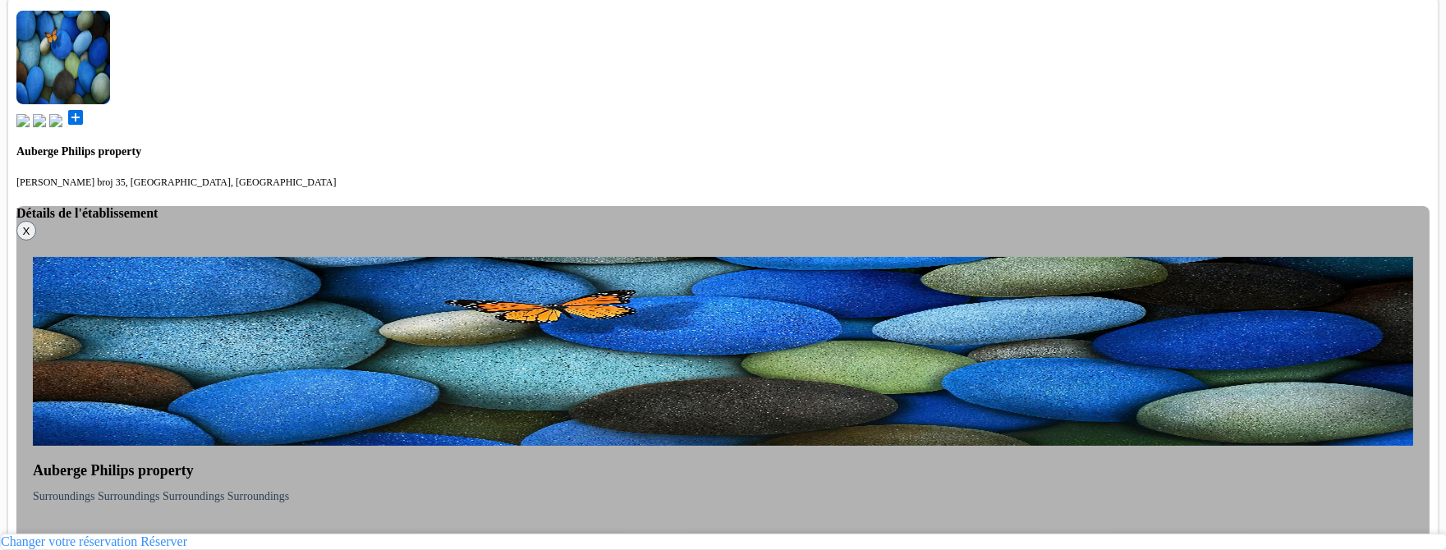
scroll to position [771, 0]
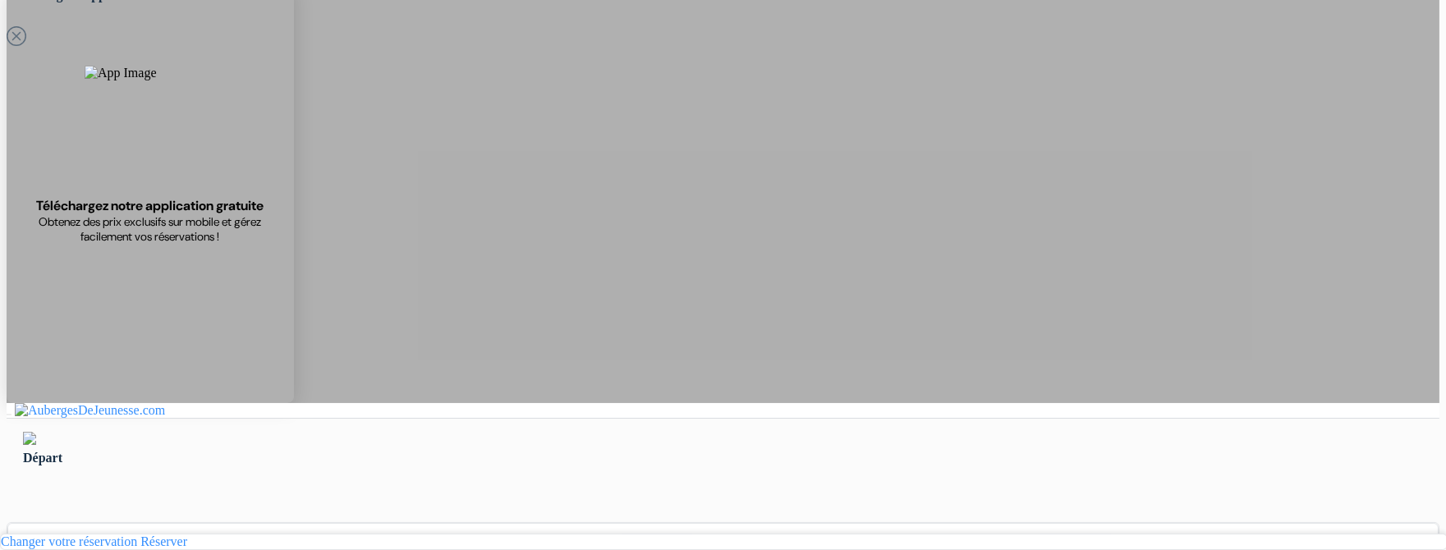
scroll to position [0, 0]
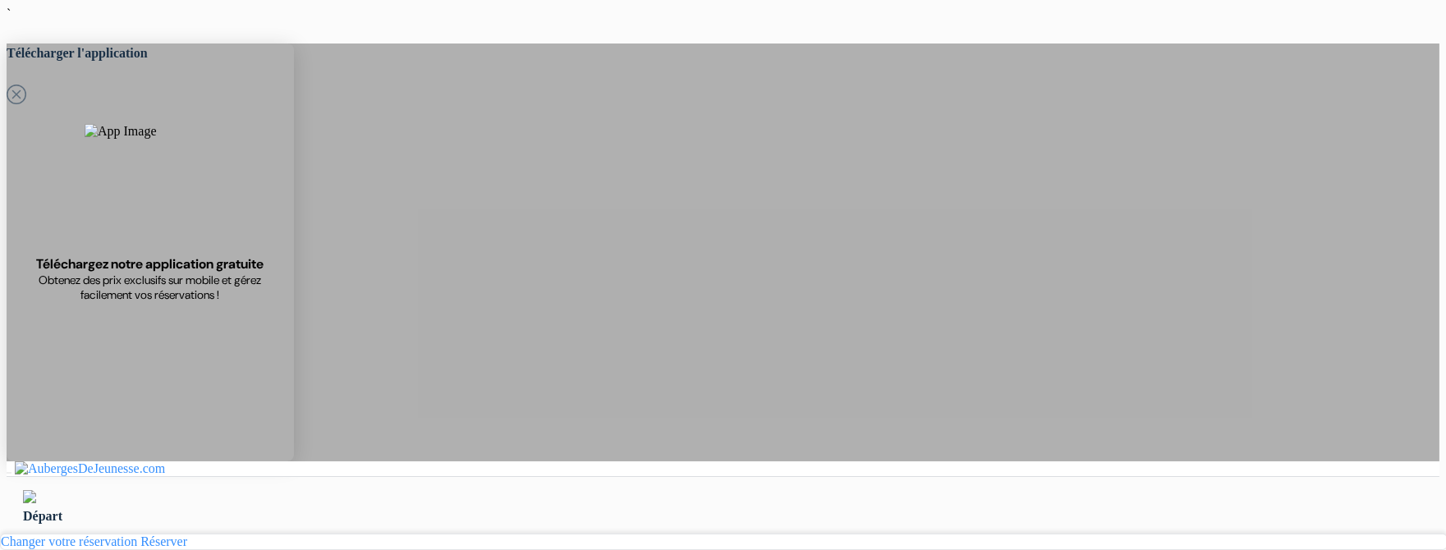
click at [645, 477] on div "Départ" at bounding box center [723, 508] width 1433 height 62
click at [0, 0] on div at bounding box center [0, 0] width 0 height 0
click at [62, 509] on span "Départ" at bounding box center [42, 516] width 39 height 14
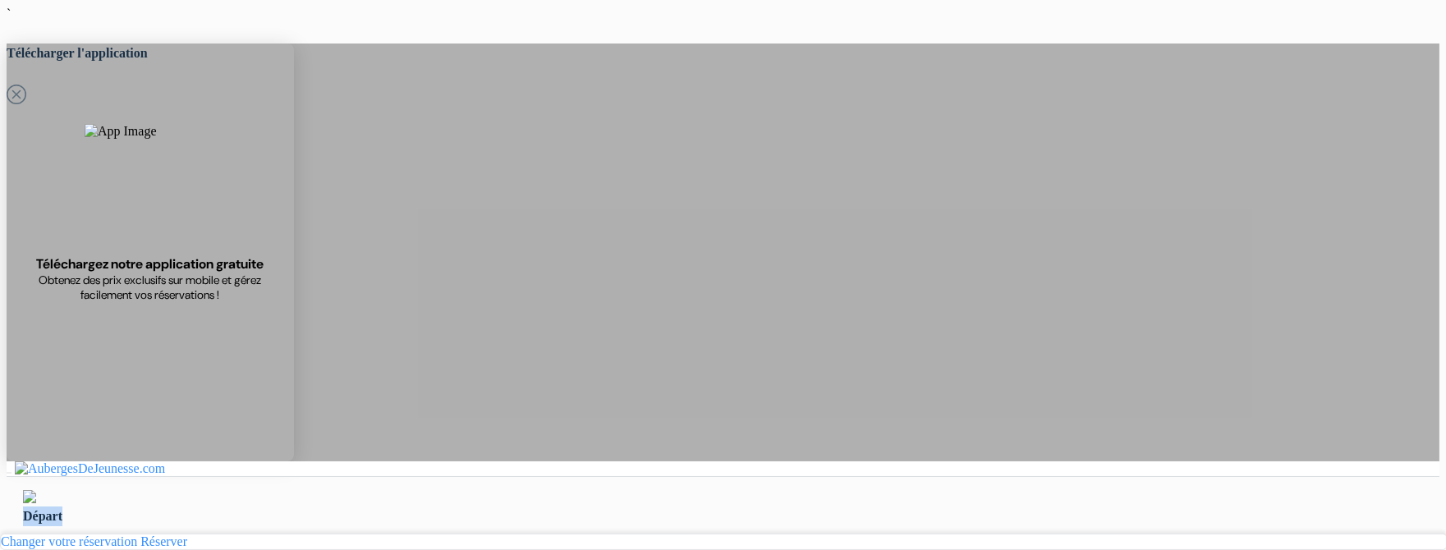
click at [62, 509] on span "Départ" at bounding box center [42, 516] width 39 height 14
click at [697, 507] on div "Départ" at bounding box center [723, 517] width 1400 height 20
click at [707, 507] on div "Départ" at bounding box center [723, 517] width 1400 height 20
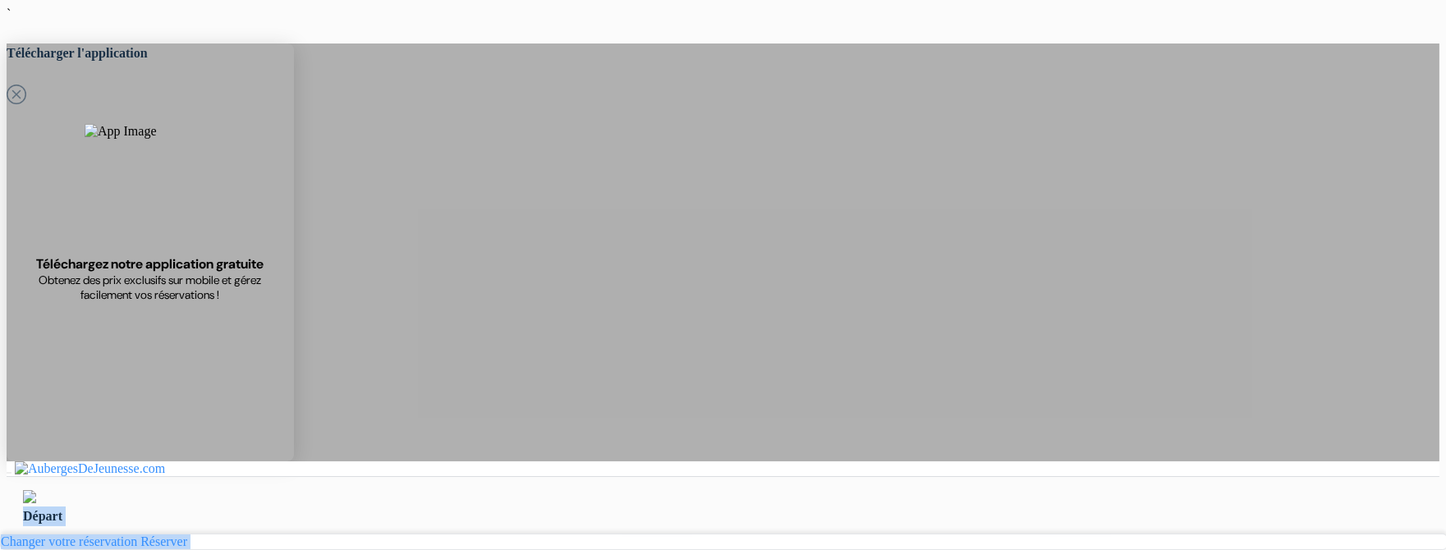
click at [707, 507] on div "Départ" at bounding box center [723, 517] width 1400 height 20
click at [727, 507] on div "Départ" at bounding box center [723, 517] width 1400 height 20
click at [746, 507] on div "Départ" at bounding box center [723, 517] width 1400 height 20
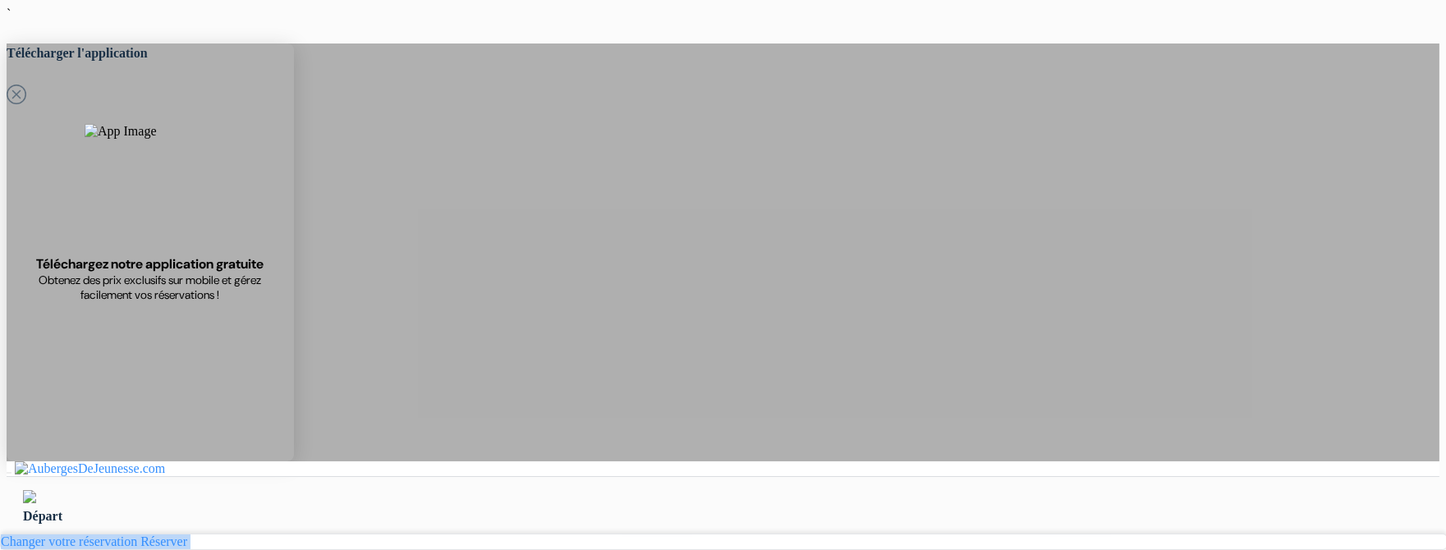
click at [746, 507] on div "Départ" at bounding box center [723, 517] width 1400 height 20
click at [707, 507] on div "Départ" at bounding box center [723, 517] width 1400 height 20
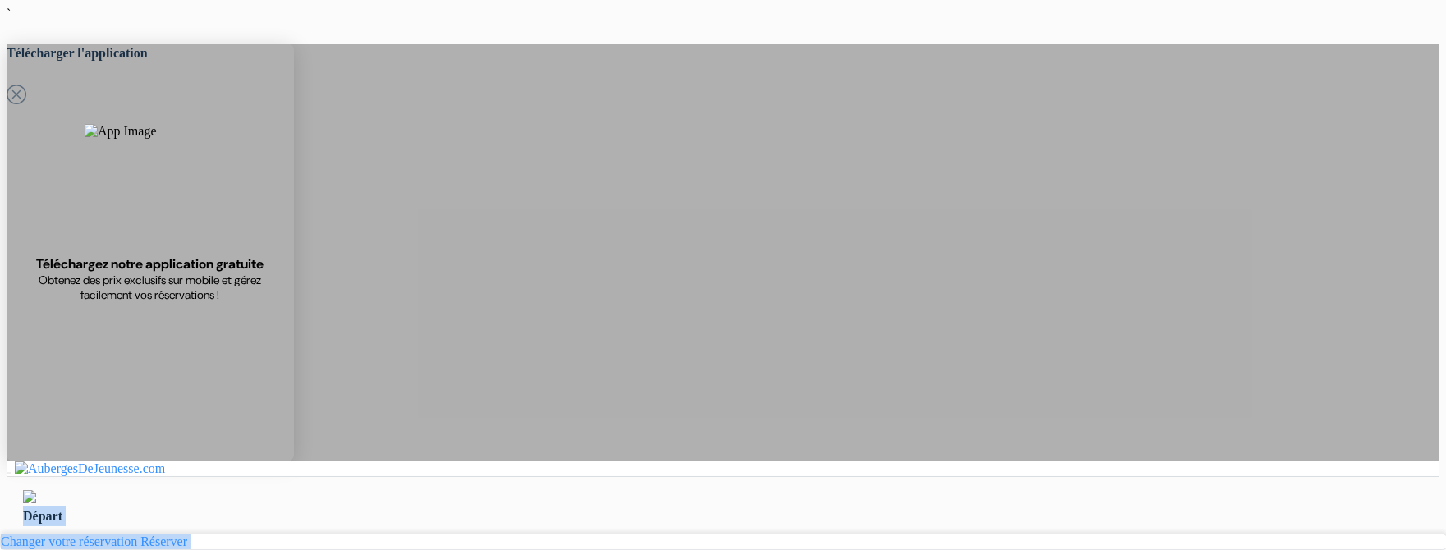
click at [707, 507] on div "Départ" at bounding box center [723, 517] width 1400 height 20
click at [62, 509] on span "Départ" at bounding box center [42, 516] width 39 height 14
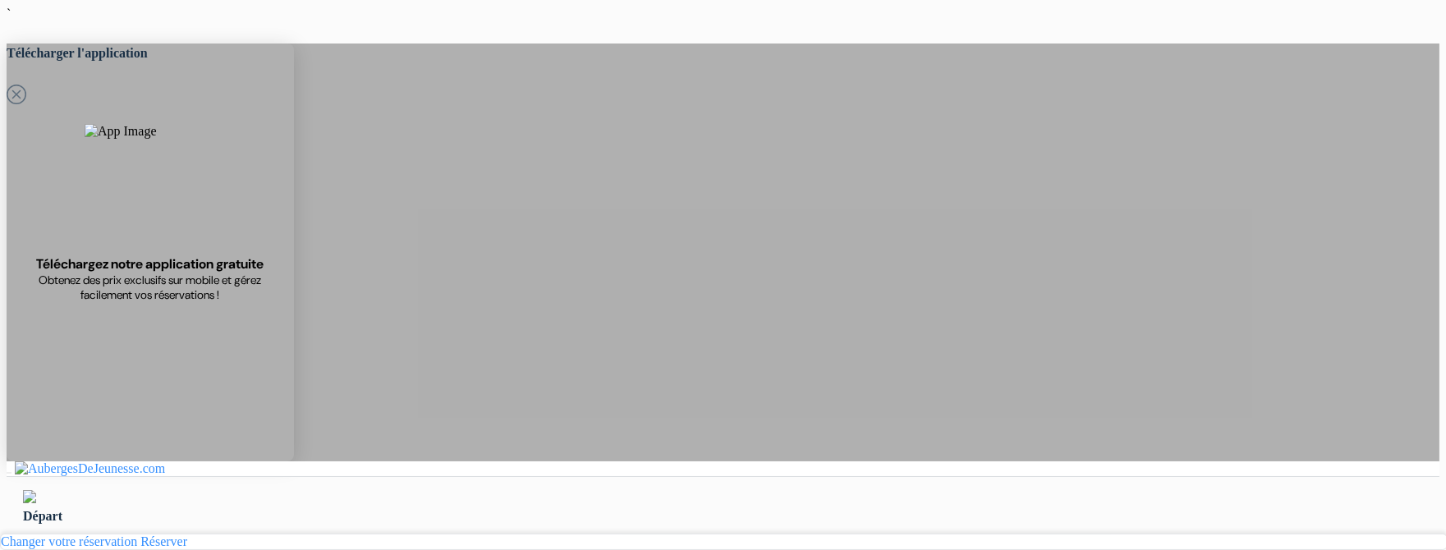
scroll to position [773, 0]
select select "4"
select select "2"
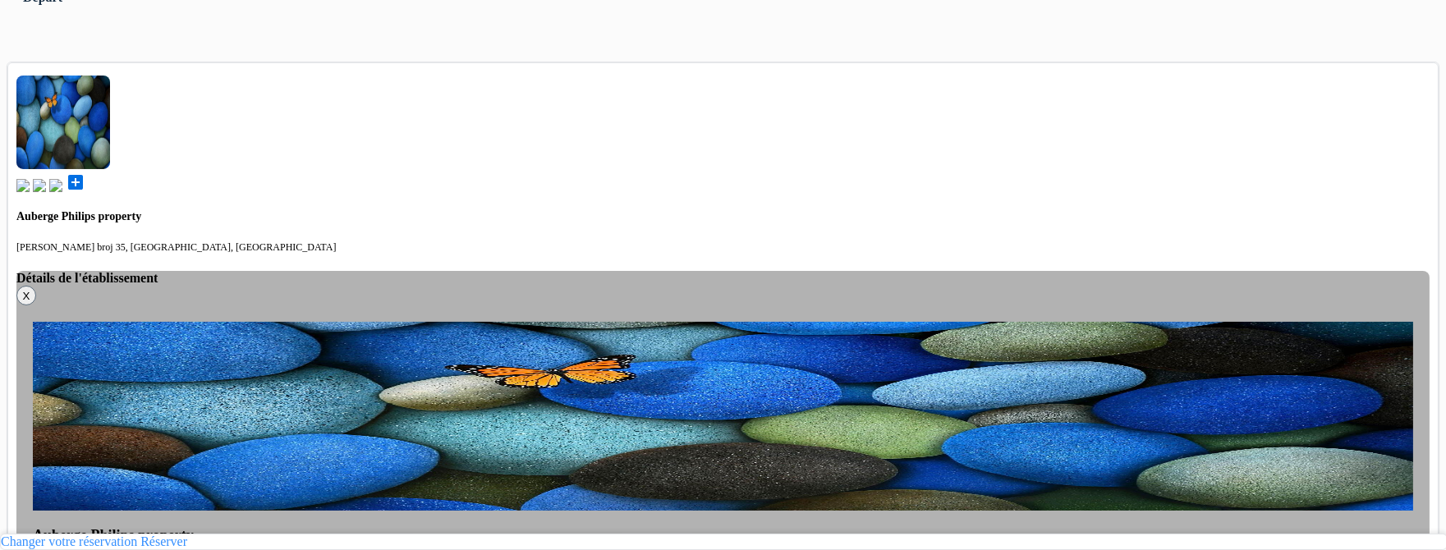
scroll to position [518, 0]
type input "070580897"
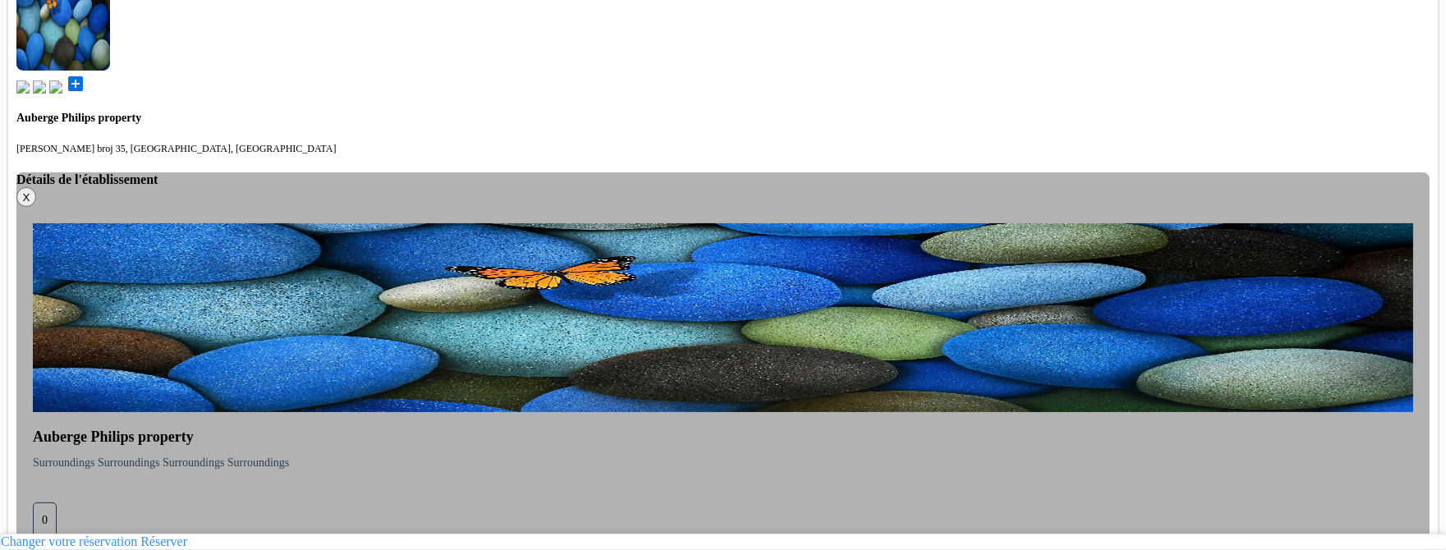
scroll to position [552, 0]
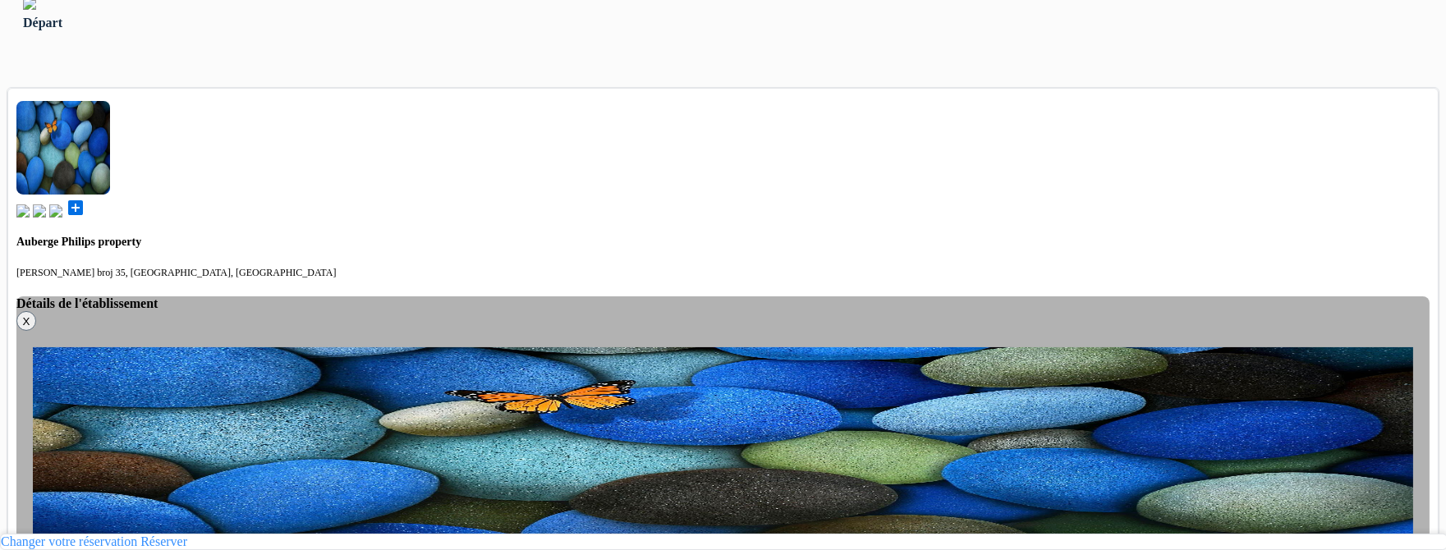
scroll to position [771, 0]
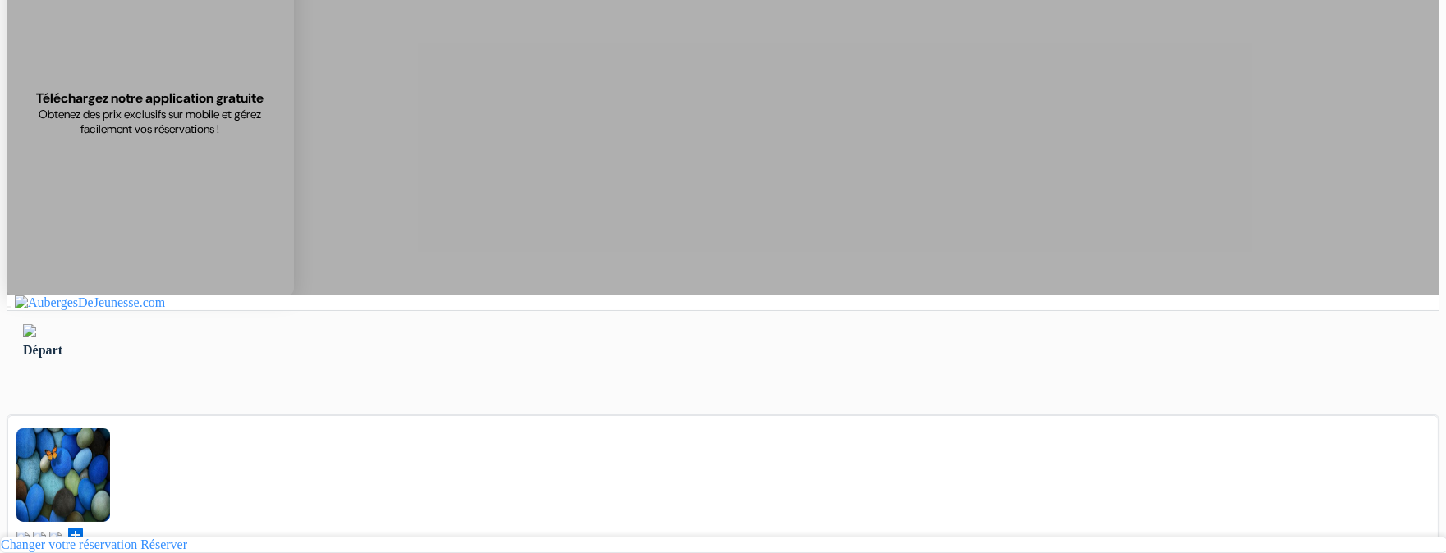
scroll to position [168, 0]
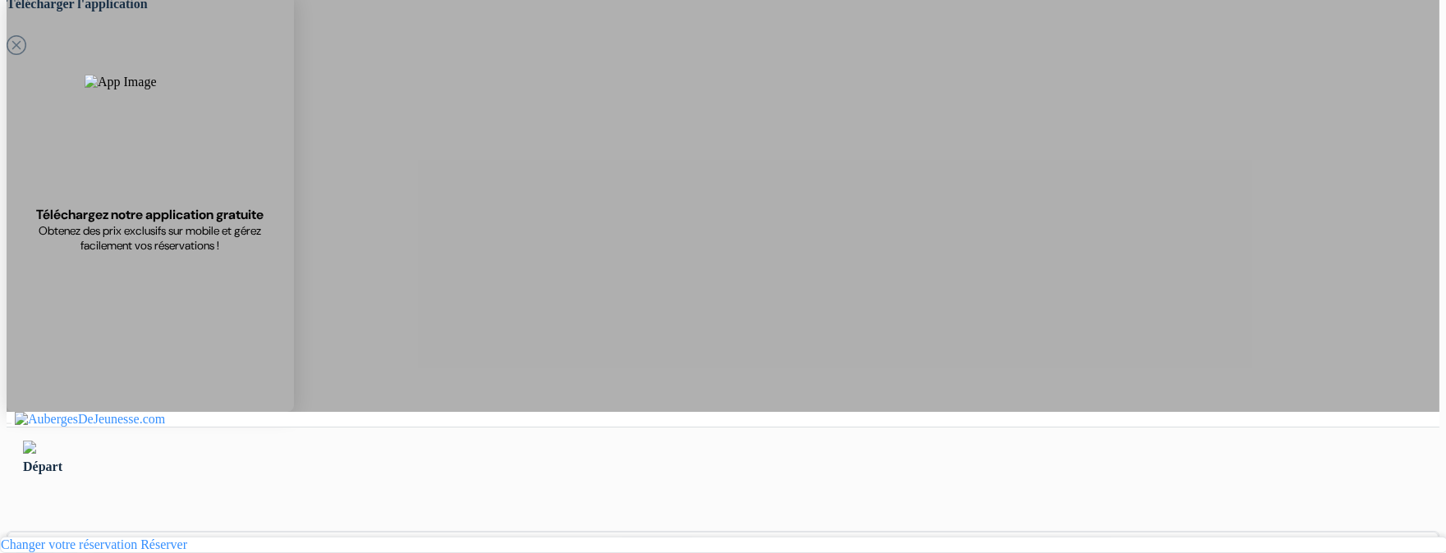
scroll to position [49, 0]
type input "Ardonit"
type input "saliji"
type input "[EMAIL_ADDRESS][DOMAIN_NAME]"
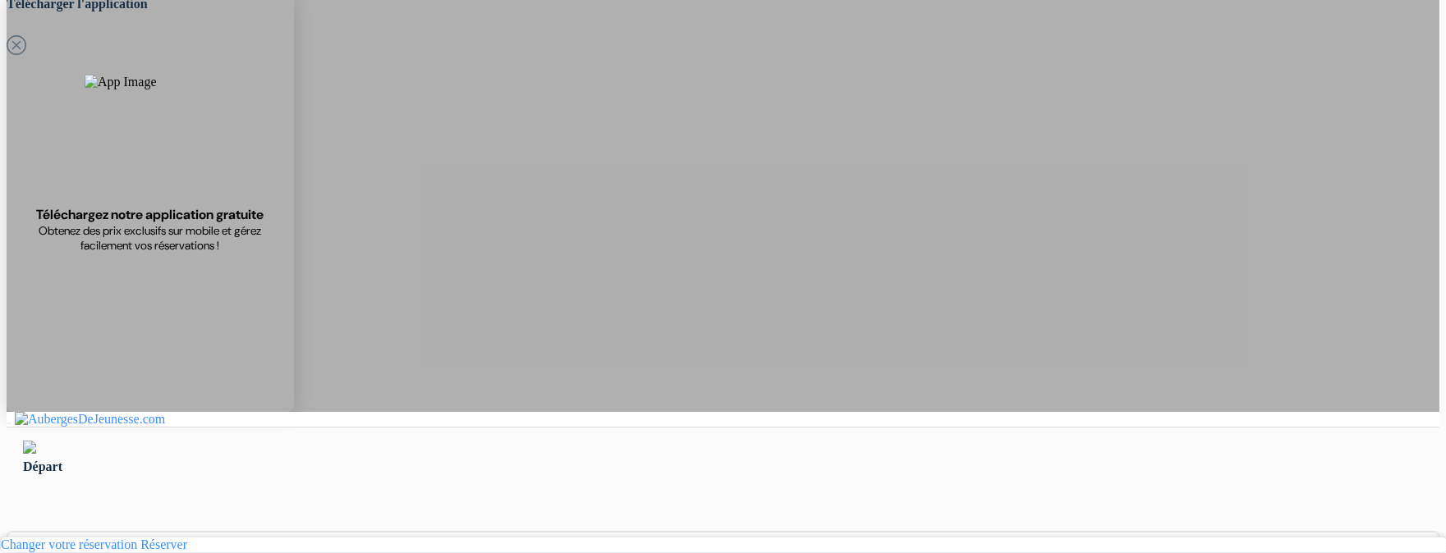
type input "070580897"
type input "Saliji"
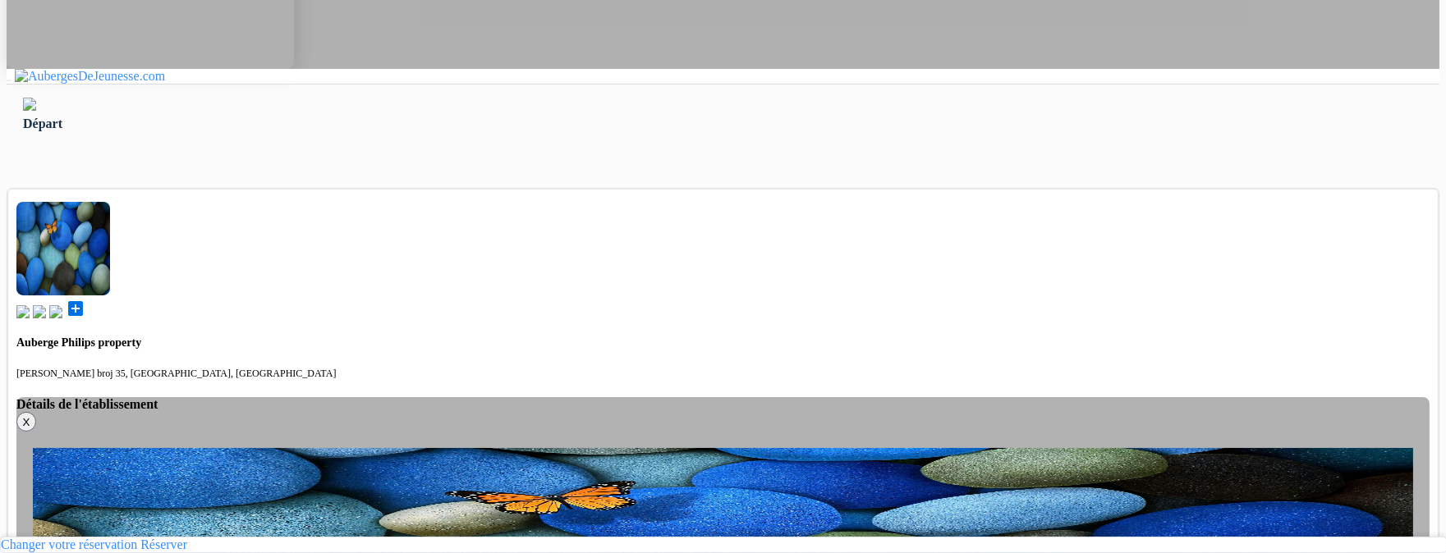
scroll to position [404, 0]
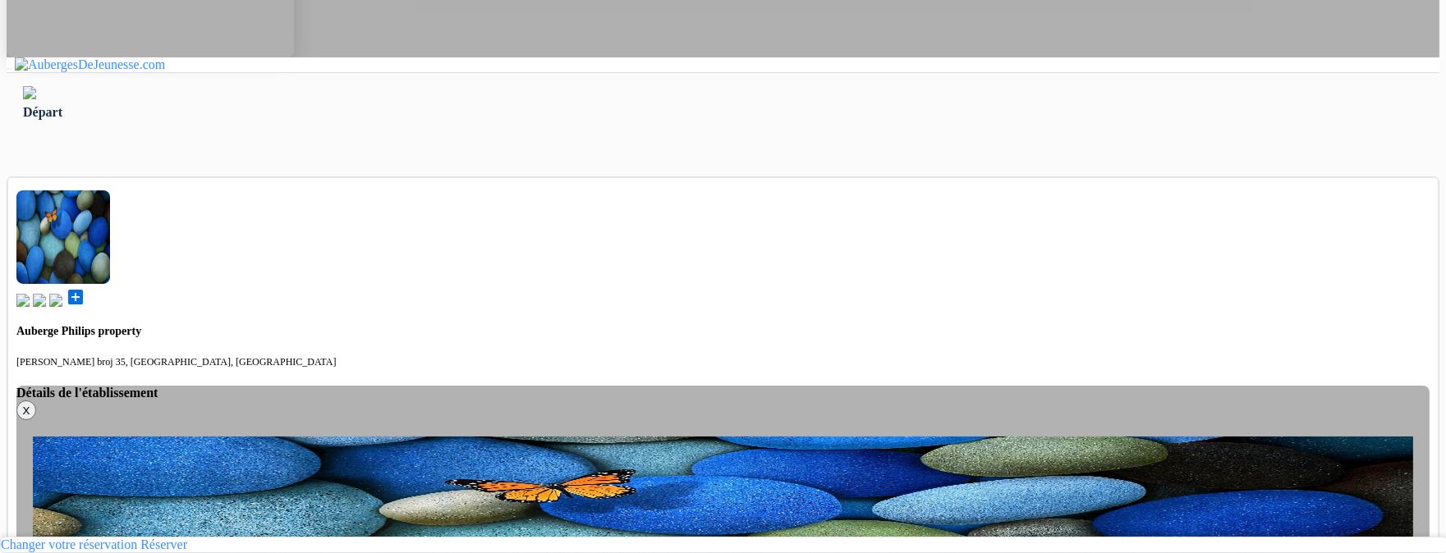
select select "3"
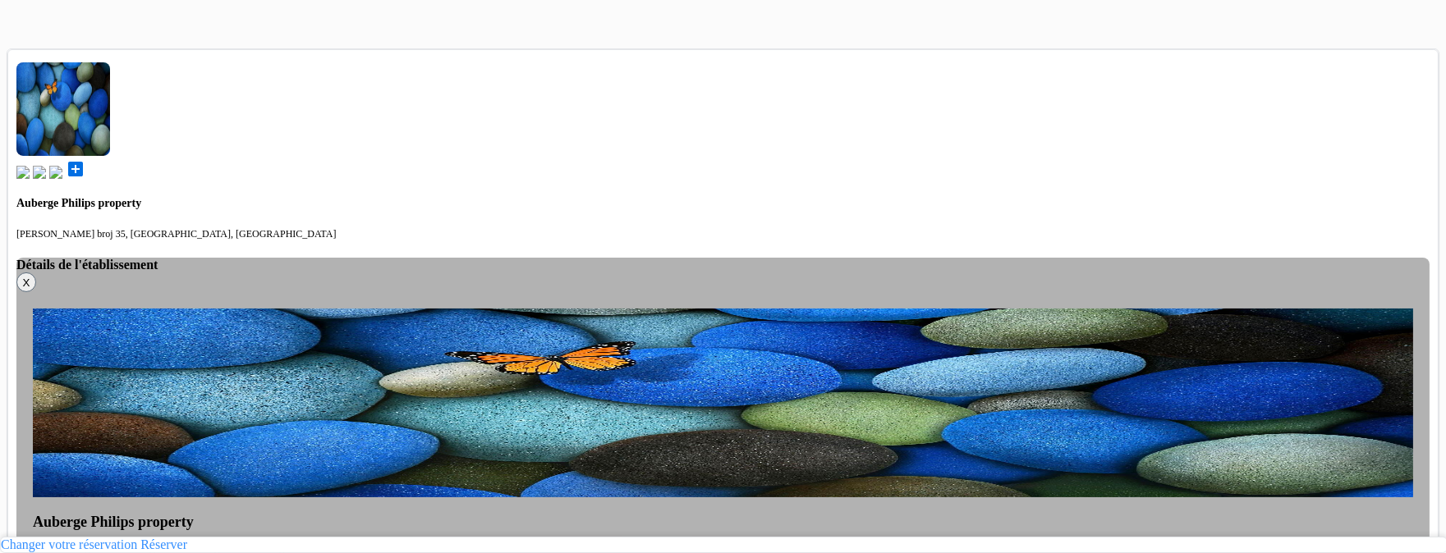
scroll to position [545, 0]
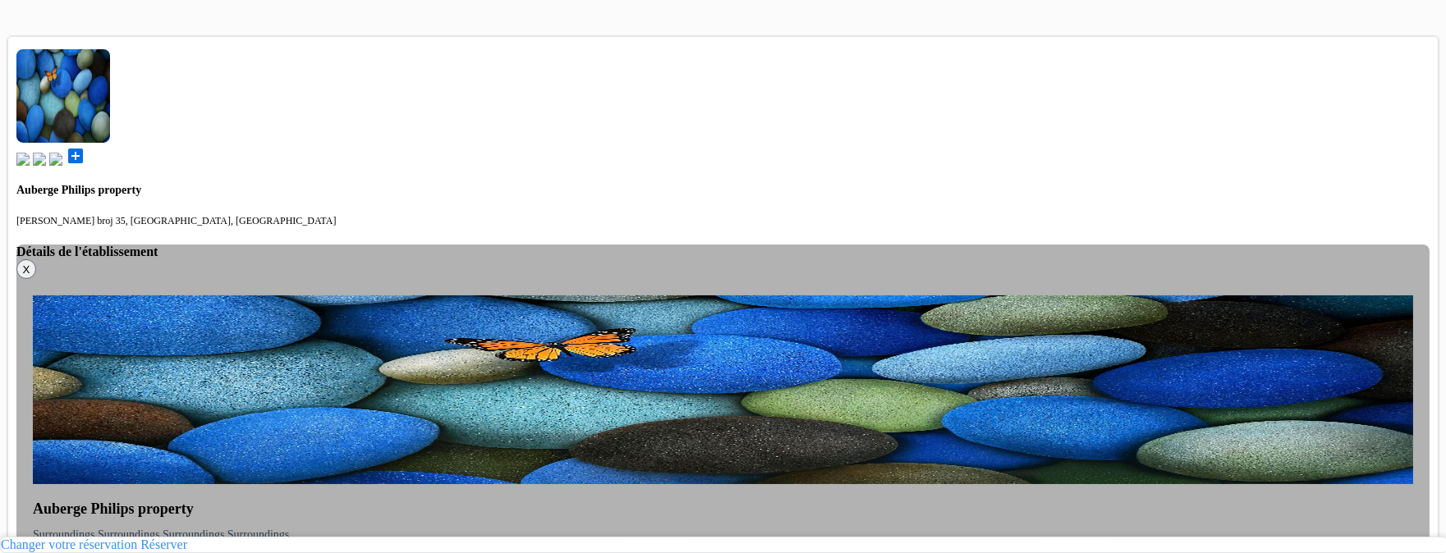
drag, startPoint x: 547, startPoint y: 15, endPoint x: 547, endPoint y: 112, distance: 96.9
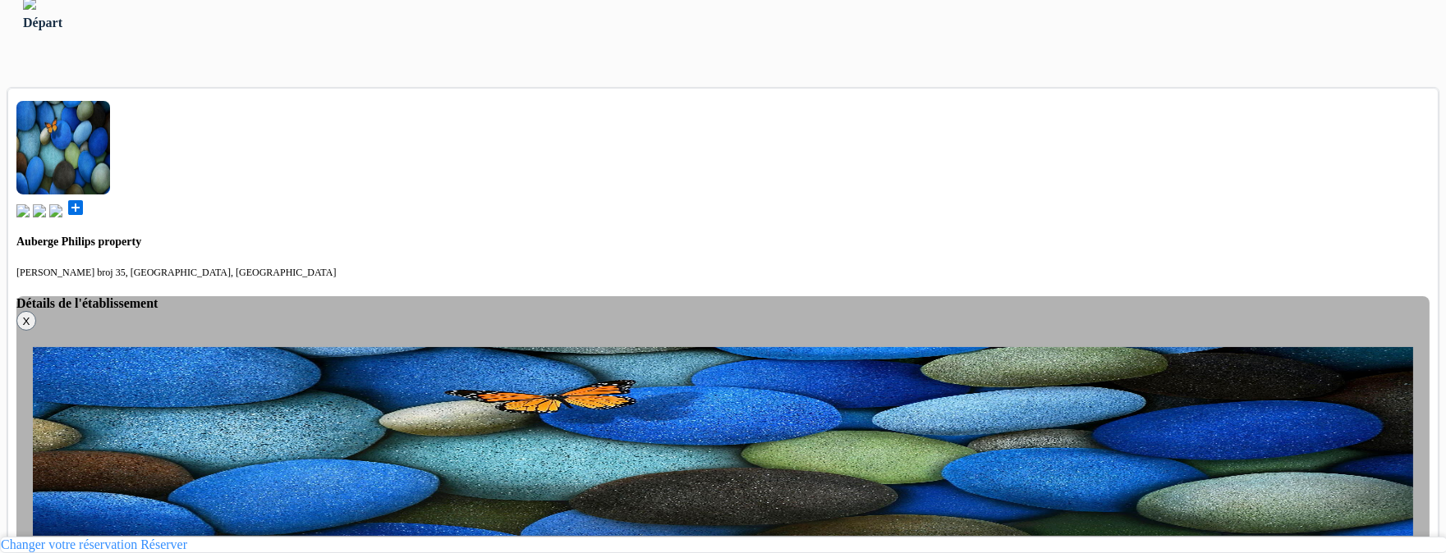
scroll to position [490, 0]
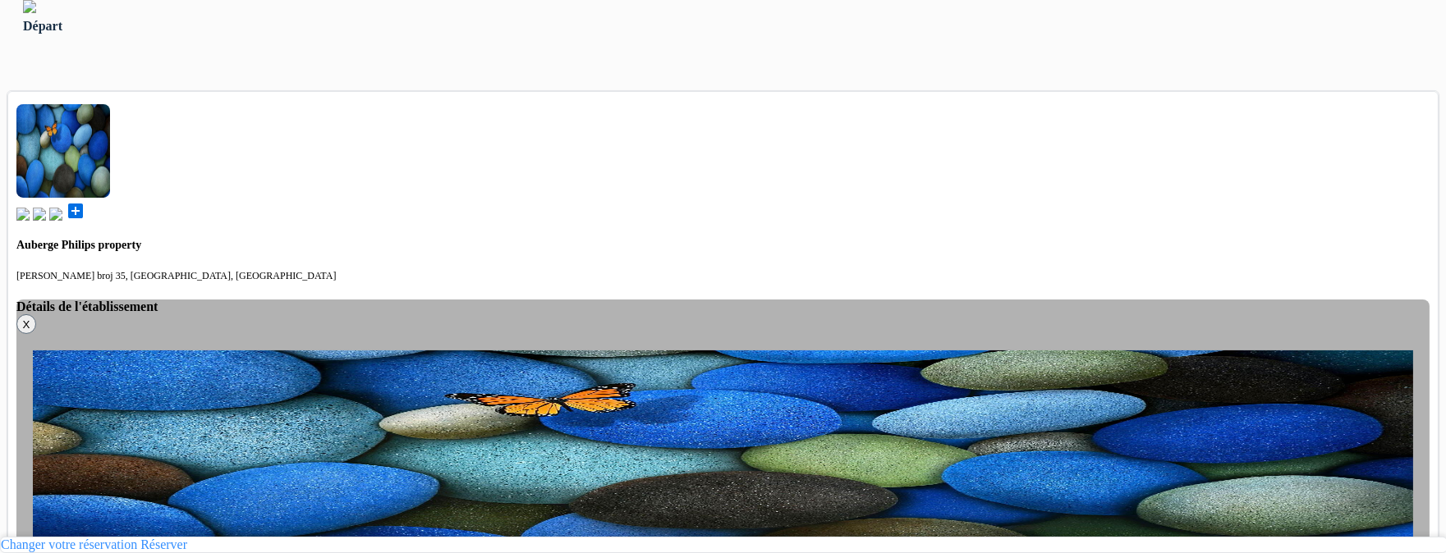
select select "3"
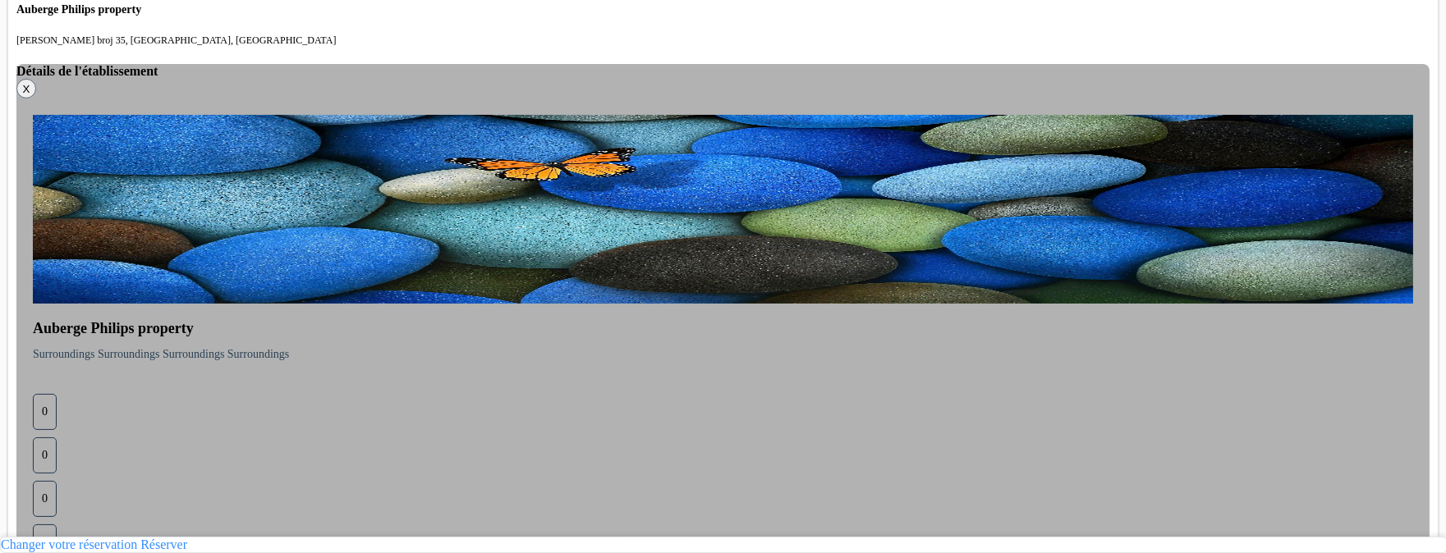
scroll to position [768, 0]
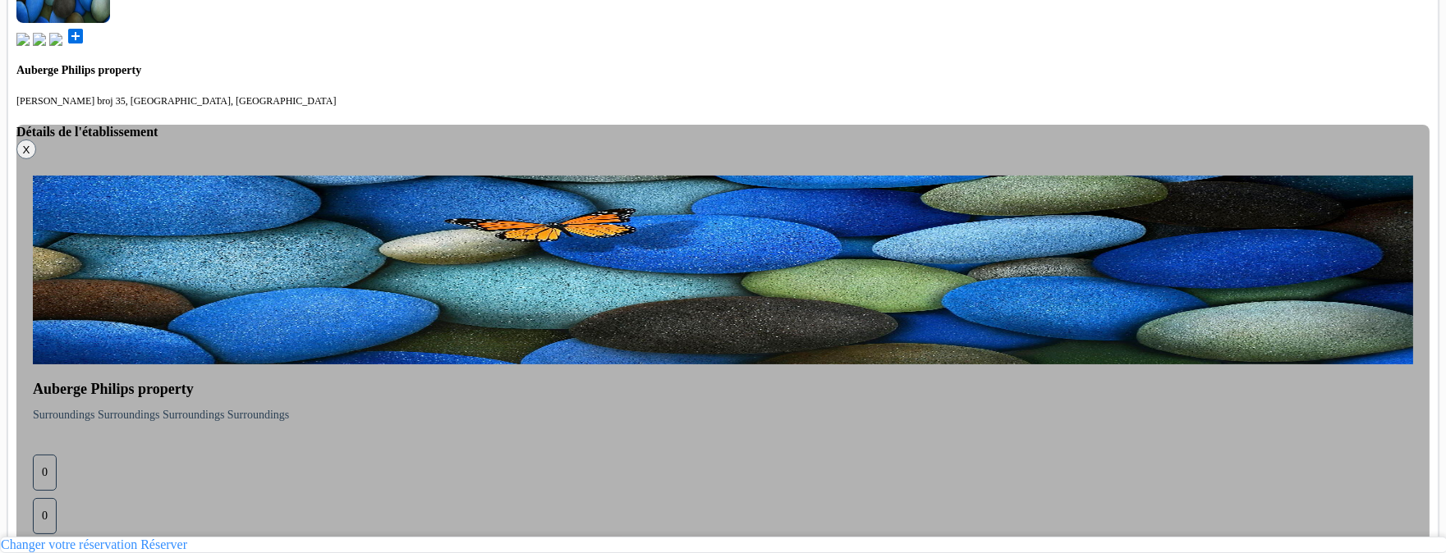
scroll to position [769, 0]
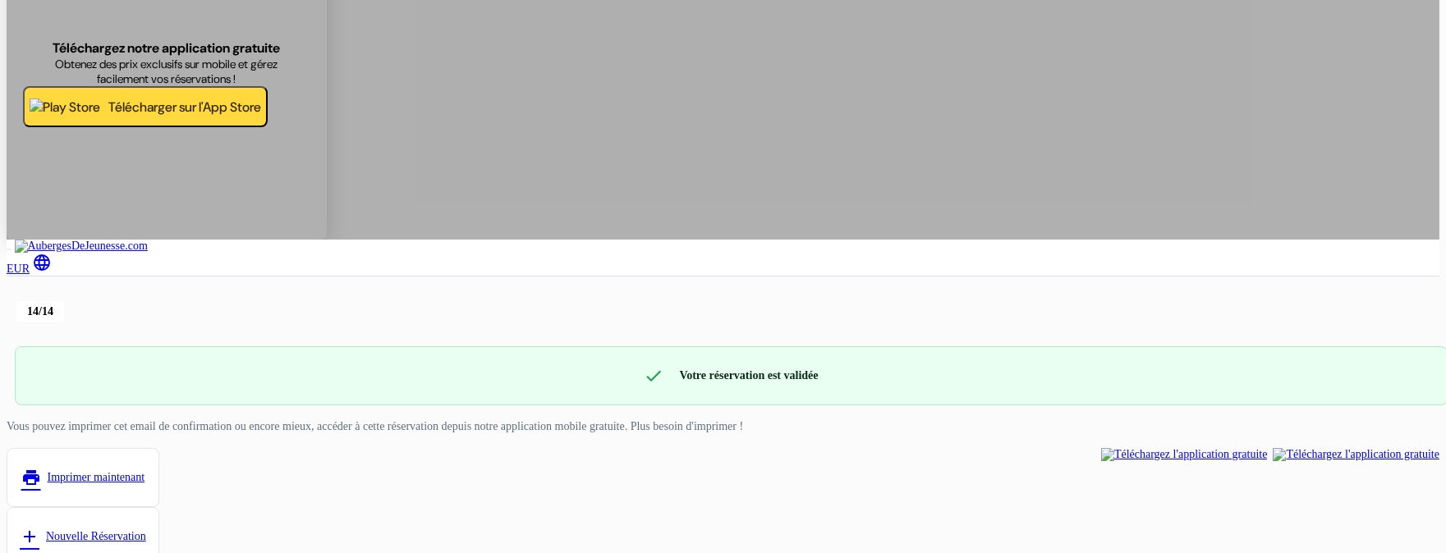
scroll to position [232, 0]
